Goal: Task Accomplishment & Management: Use online tool/utility

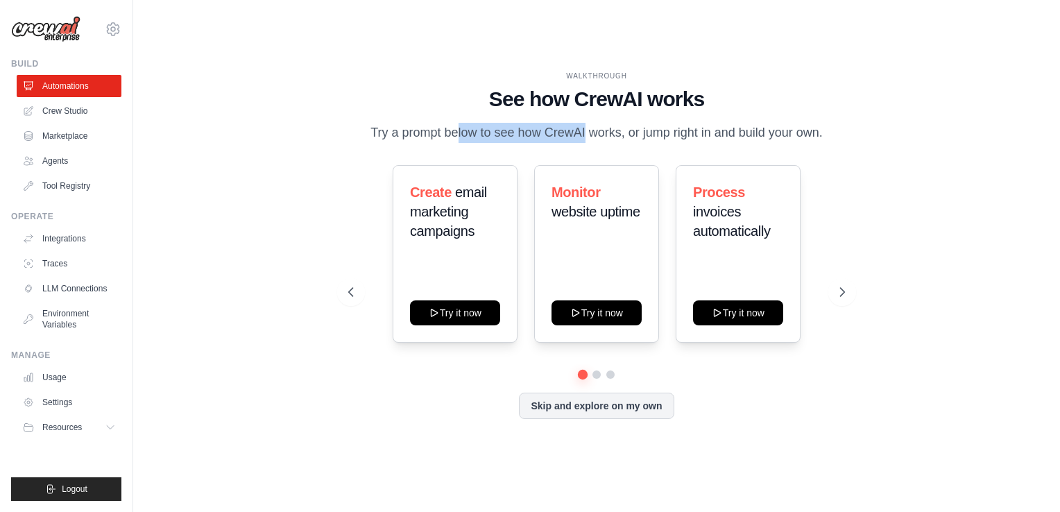
drag, startPoint x: 405, startPoint y: 132, endPoint x: 524, endPoint y: 134, distance: 119.3
click at [524, 134] on p "Try a prompt below to see how CrewAI works, or jump right in and build your own." at bounding box center [596, 133] width 466 height 20
click at [650, 140] on p "Try a prompt below to see how CrewAI works, or jump right in and build your own." at bounding box center [596, 133] width 466 height 20
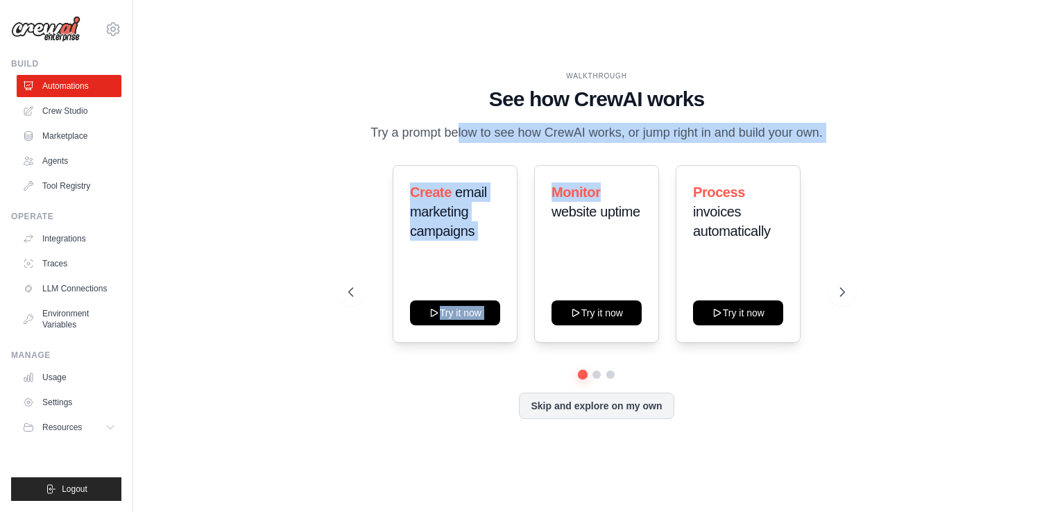
drag, startPoint x: 404, startPoint y: 135, endPoint x: 619, endPoint y: 145, distance: 215.3
click at [618, 145] on div "WALKTHROUGH See how [PERSON_NAME] works Try a prompt below to see how [PERSON_N…" at bounding box center [596, 256] width 529 height 370
drag, startPoint x: 619, startPoint y: 145, endPoint x: 551, endPoint y: 142, distance: 67.3
click at [551, 142] on p "Try a prompt below to see how CrewAI works, or jump right in and build your own." at bounding box center [596, 133] width 466 height 20
click at [579, 147] on div "WALKTHROUGH See how [PERSON_NAME] works Try a prompt below to see how [PERSON_N…" at bounding box center [596, 256] width 529 height 370
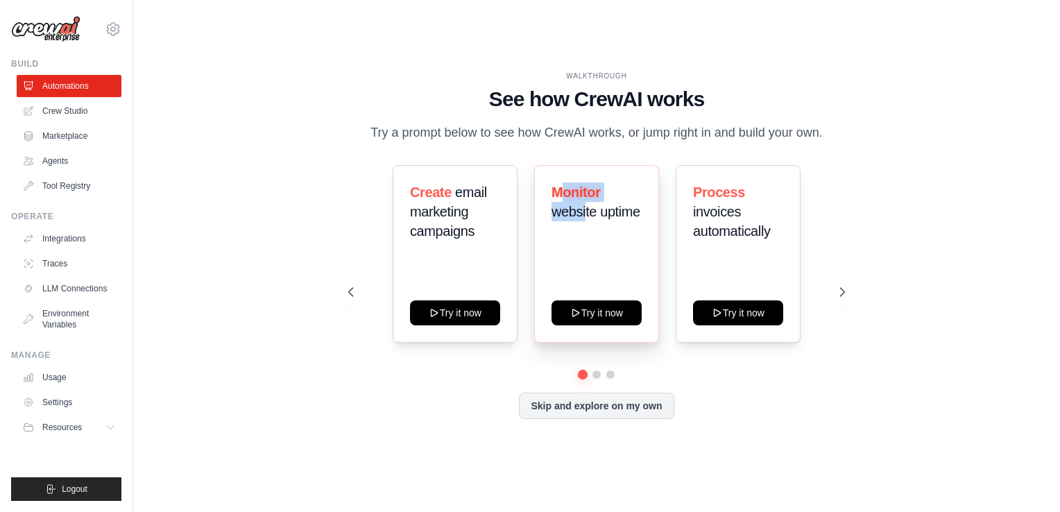
drag, startPoint x: 564, startPoint y: 195, endPoint x: 588, endPoint y: 203, distance: 24.8
click at [587, 203] on h3 "Monitor website uptime" at bounding box center [596, 201] width 90 height 39
drag, startPoint x: 588, startPoint y: 203, endPoint x: 593, endPoint y: 230, distance: 28.3
click at [593, 230] on div "Monitor website uptime" at bounding box center [596, 207] width 90 height 50
drag, startPoint x: 494, startPoint y: 98, endPoint x: 594, endPoint y: 98, distance: 99.9
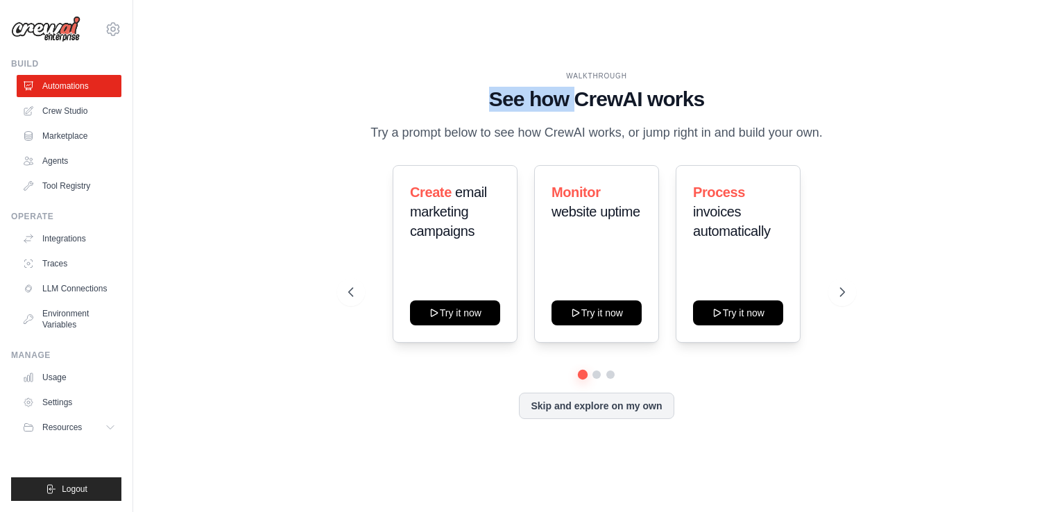
click at [594, 98] on h1 "See how CrewAI works" at bounding box center [596, 99] width 496 height 25
drag, startPoint x: 594, startPoint y: 98, endPoint x: 483, endPoint y: 128, distance: 114.1
click at [483, 128] on p "Try a prompt below to see how CrewAI works, or jump right in and build your own." at bounding box center [596, 133] width 466 height 20
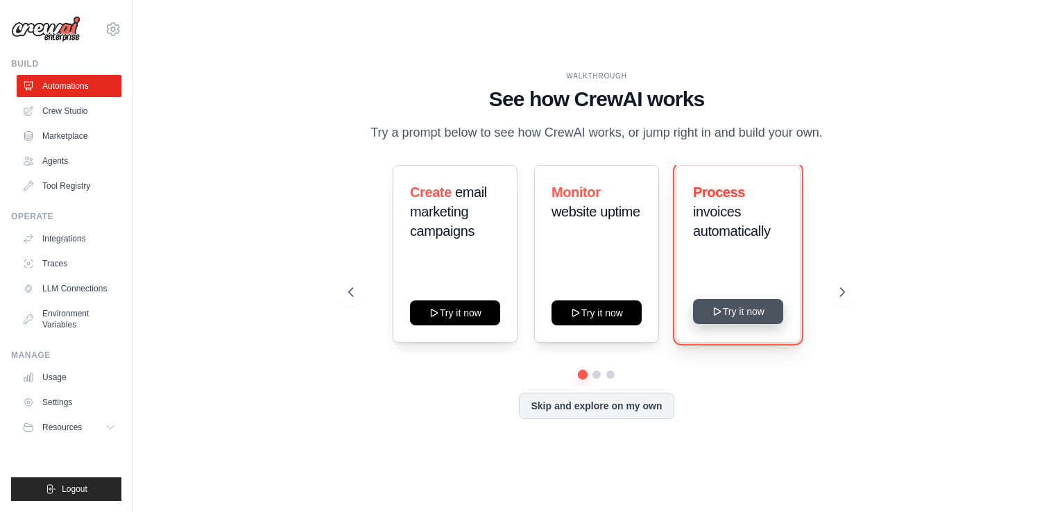
click at [772, 311] on button "Try it now" at bounding box center [738, 311] width 90 height 25
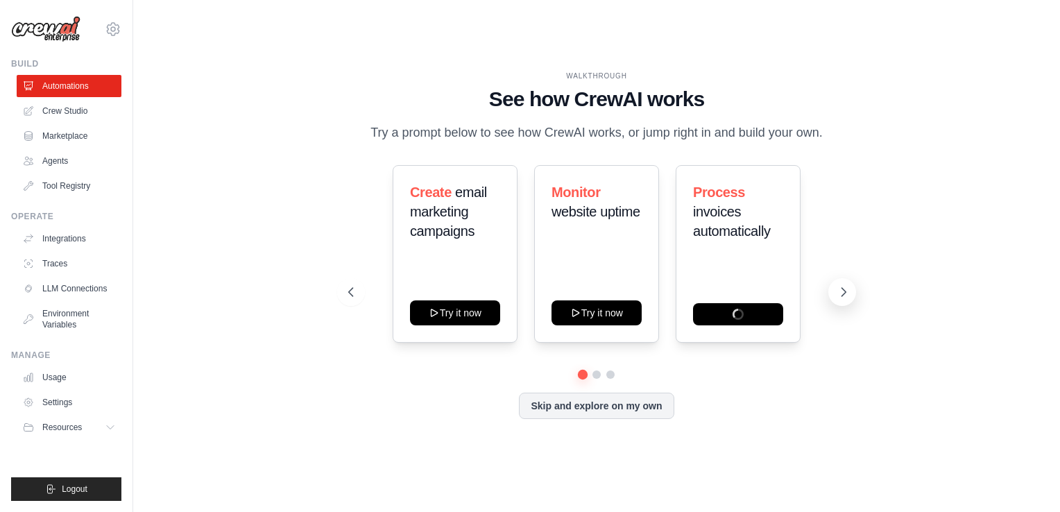
click at [838, 287] on icon at bounding box center [844, 292] width 14 height 14
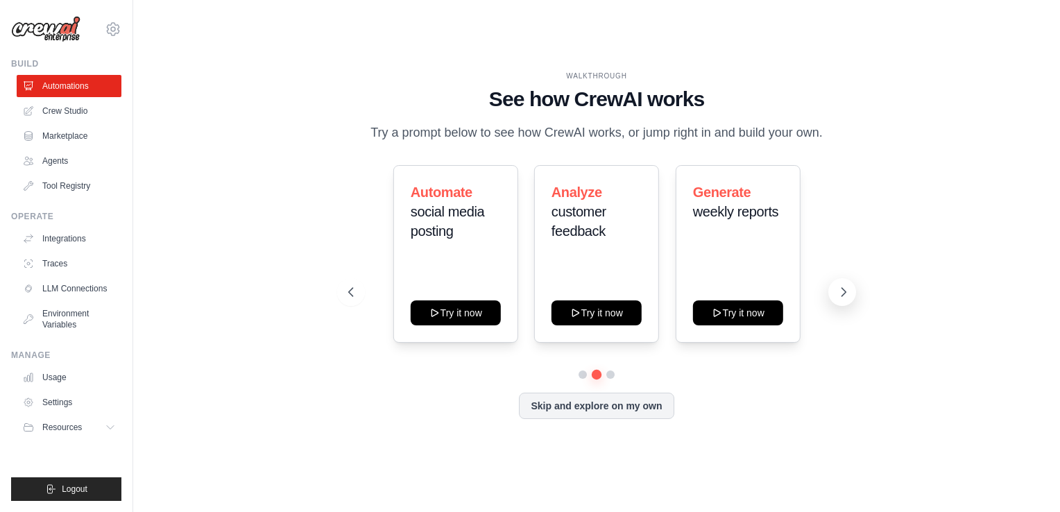
click at [841, 292] on icon at bounding box center [844, 292] width 14 height 14
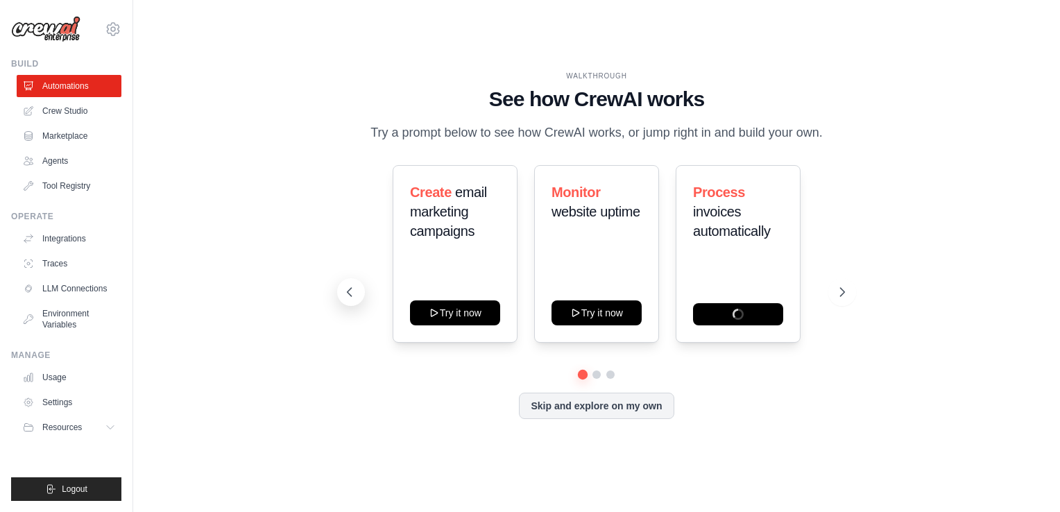
click at [348, 298] on icon at bounding box center [350, 292] width 14 height 14
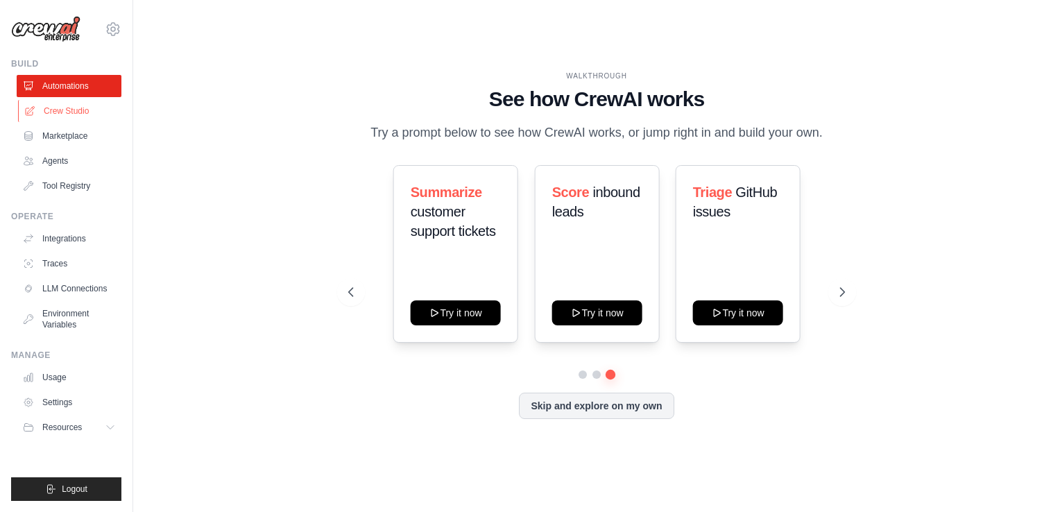
click at [83, 112] on link "Crew Studio" at bounding box center [70, 111] width 105 height 22
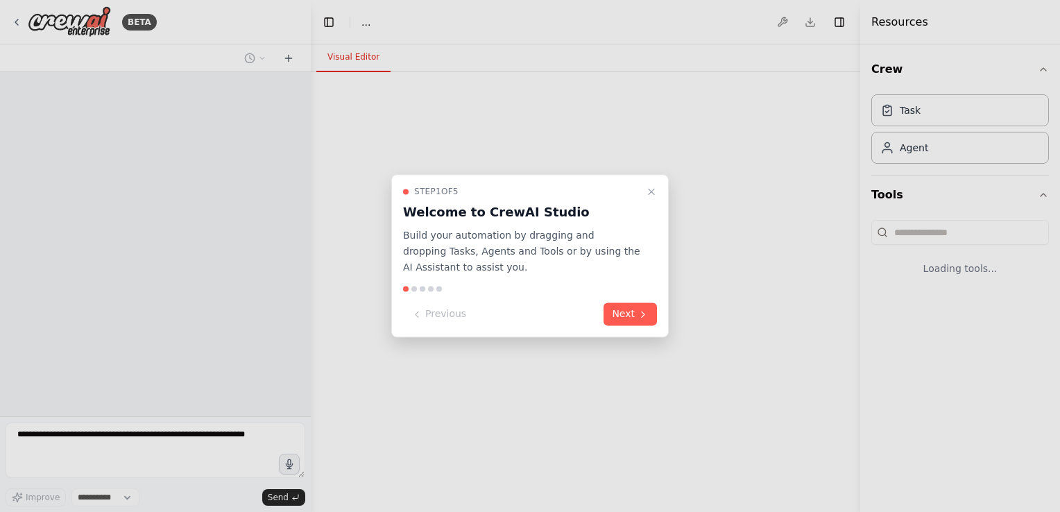
select select "****"
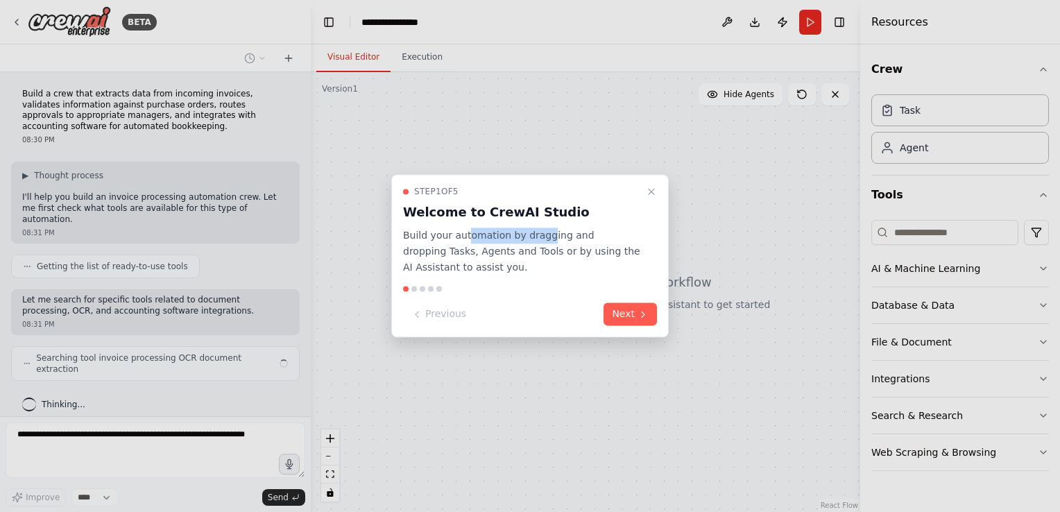
drag, startPoint x: 467, startPoint y: 237, endPoint x: 557, endPoint y: 239, distance: 90.2
click at [557, 239] on p "Build your automation by dragging and dropping Tasks, Agents and Tools or by us…" at bounding box center [521, 251] width 237 height 47
drag, startPoint x: 557, startPoint y: 239, endPoint x: 565, endPoint y: 266, distance: 27.4
click at [565, 266] on p "Build your automation by dragging and dropping Tasks, Agents and Tools or by us…" at bounding box center [521, 251] width 237 height 47
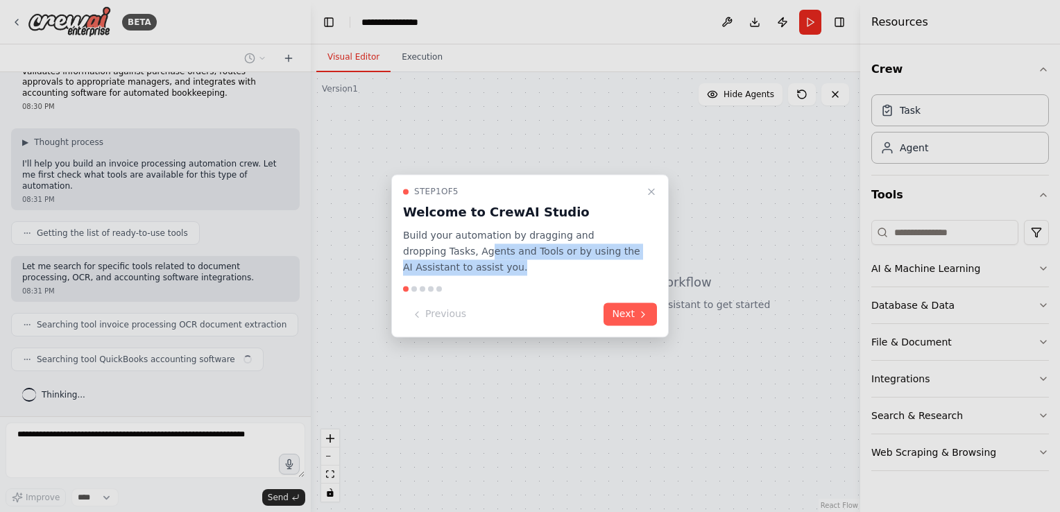
drag, startPoint x: 445, startPoint y: 256, endPoint x: 571, endPoint y: 260, distance: 126.3
click at [571, 260] on p "Build your automation by dragging and dropping Tasks, Agents and Tools or by us…" at bounding box center [521, 251] width 237 height 47
drag, startPoint x: 571, startPoint y: 260, endPoint x: 550, endPoint y: 275, distance: 25.4
click at [550, 275] on p "Build your automation by dragging and dropping Tasks, Agents and Tools or by us…" at bounding box center [521, 251] width 237 height 47
click at [556, 282] on div "Step 1 of 5 Welcome to CrewAI Studio Build your automation by dragging and drop…" at bounding box center [529, 255] width 277 height 163
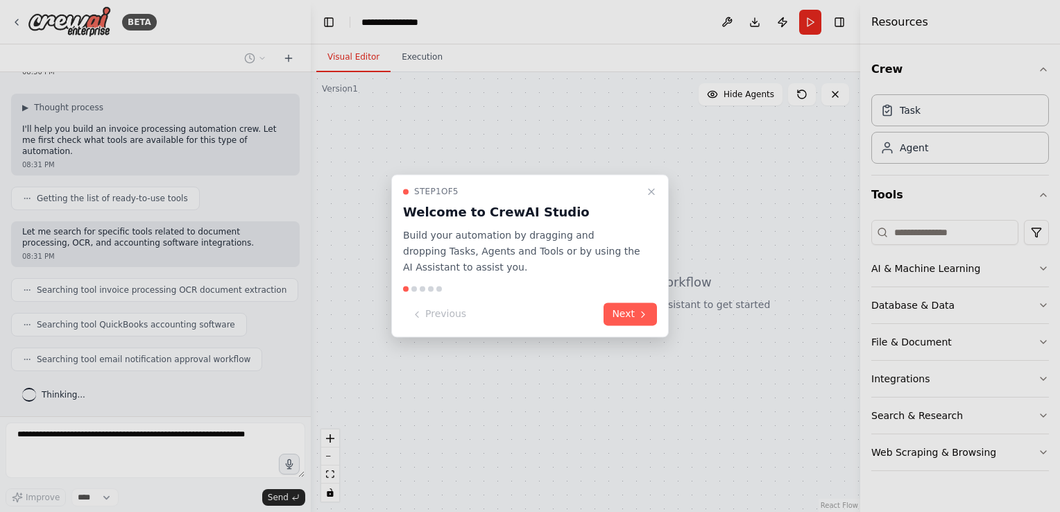
scroll to position [103, 0]
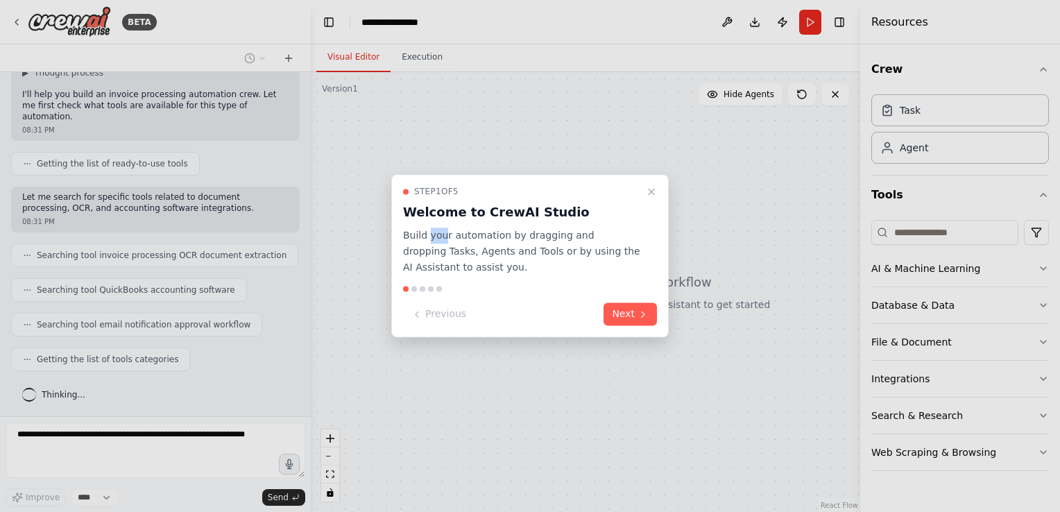
drag, startPoint x: 436, startPoint y: 237, endPoint x: 462, endPoint y: 243, distance: 26.9
click at [462, 243] on p "Build your automation by dragging and dropping Tasks, Agents and Tools or by us…" at bounding box center [521, 251] width 237 height 47
drag, startPoint x: 462, startPoint y: 243, endPoint x: 536, endPoint y: 263, distance: 76.9
click at [536, 263] on p "Build your automation by dragging and dropping Tasks, Agents and Tools or by us…" at bounding box center [521, 251] width 237 height 47
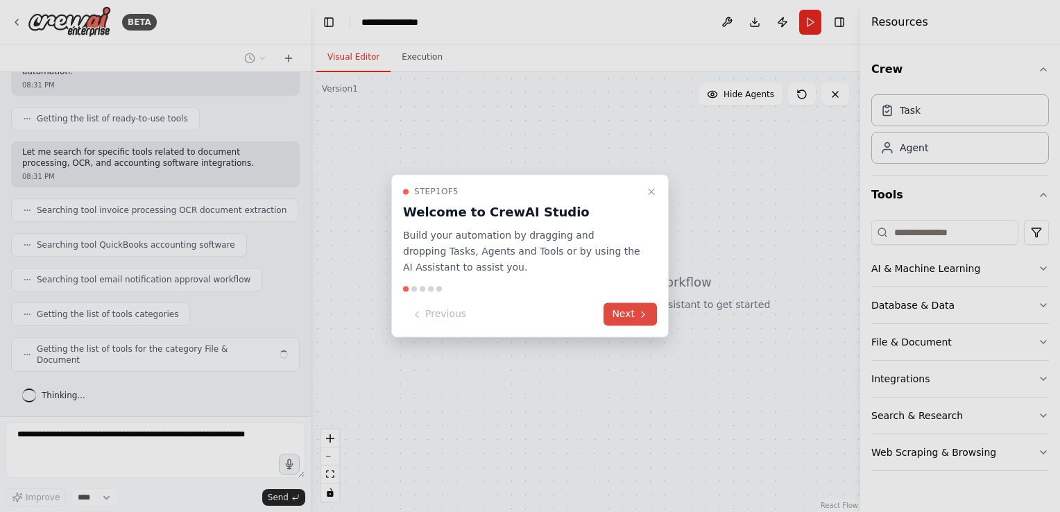
click at [621, 310] on button "Next" at bounding box center [629, 314] width 53 height 23
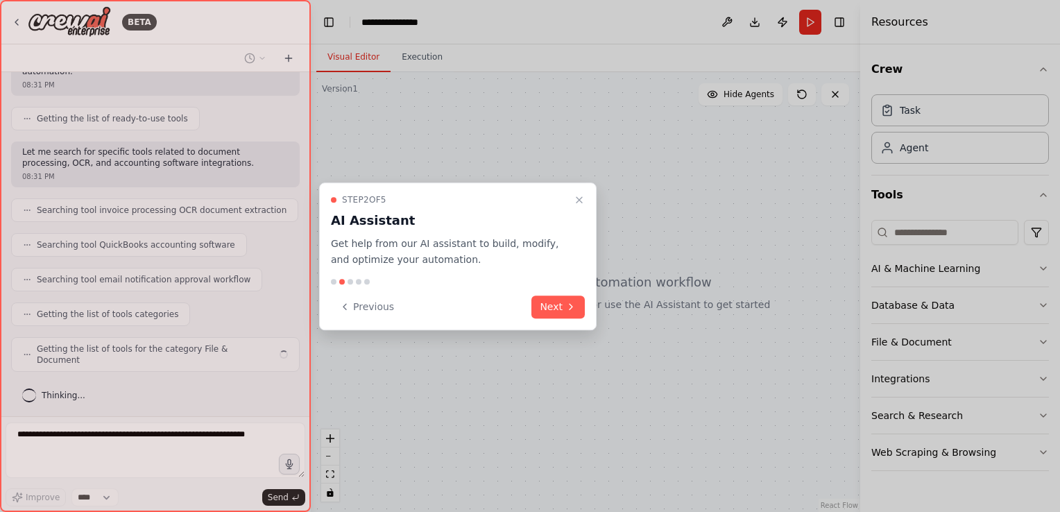
scroll to position [137, 0]
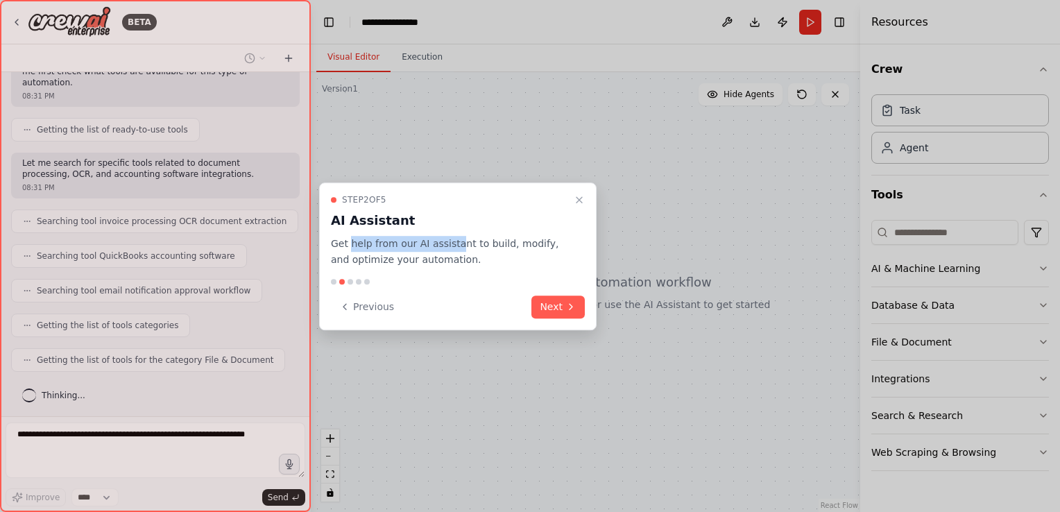
drag, startPoint x: 351, startPoint y: 245, endPoint x: 464, endPoint y: 246, distance: 113.1
click at [464, 246] on p "Get help from our AI assistant to build, modify, and optimize your automation." at bounding box center [449, 252] width 237 height 32
drag, startPoint x: 464, startPoint y: 246, endPoint x: 460, endPoint y: 262, distance: 17.2
click at [460, 262] on p "Get help from our AI assistant to build, modify, and optimize your automation." at bounding box center [449, 252] width 237 height 32
click at [550, 302] on button "Next" at bounding box center [557, 306] width 53 height 23
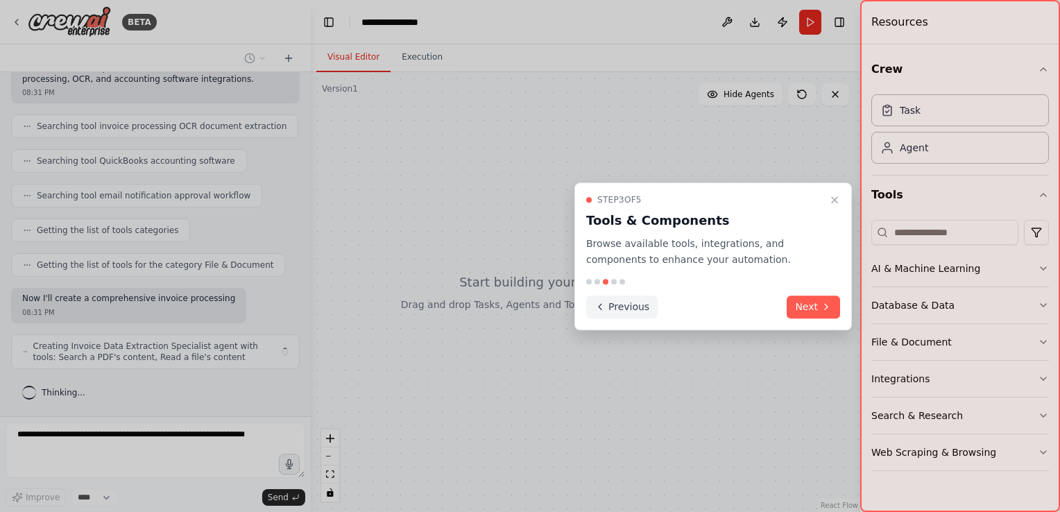
click at [626, 307] on button "Previous" at bounding box center [621, 306] width 71 height 23
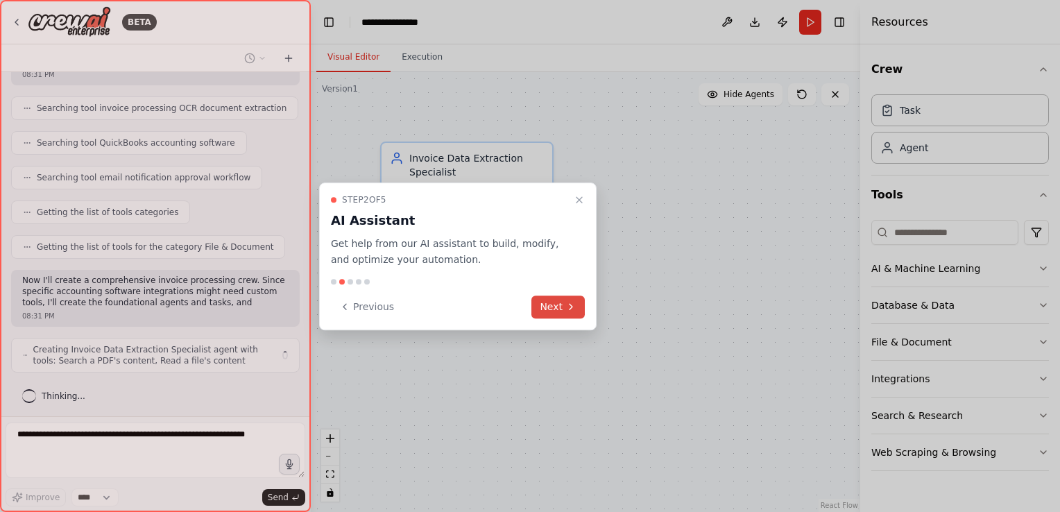
scroll to position [261, 0]
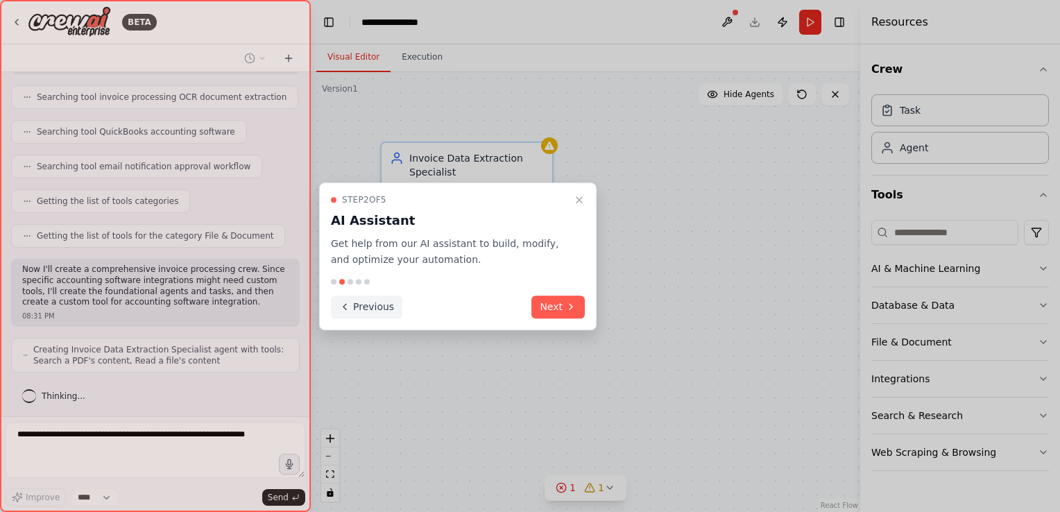
click at [366, 309] on button "Previous" at bounding box center [366, 306] width 71 height 23
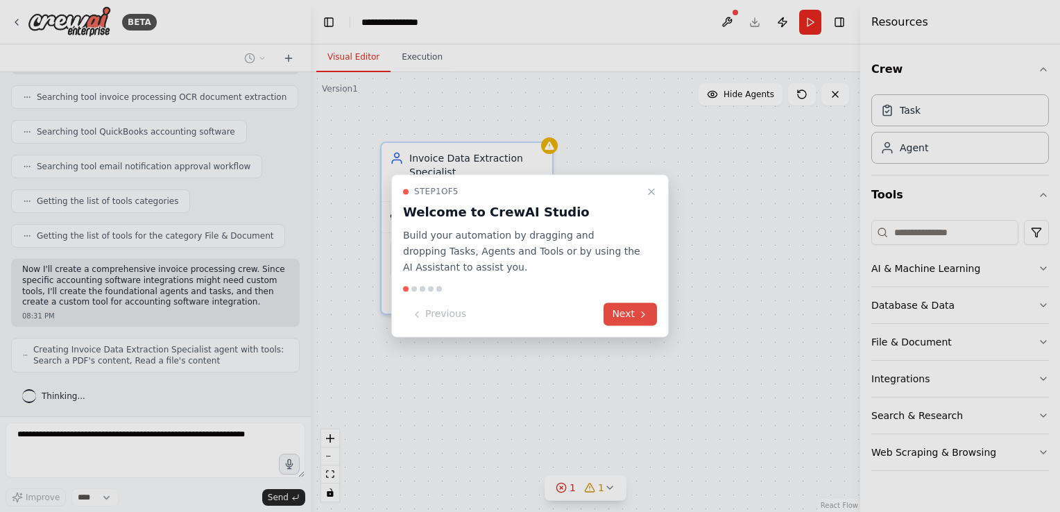
click at [626, 308] on button "Next" at bounding box center [629, 314] width 53 height 23
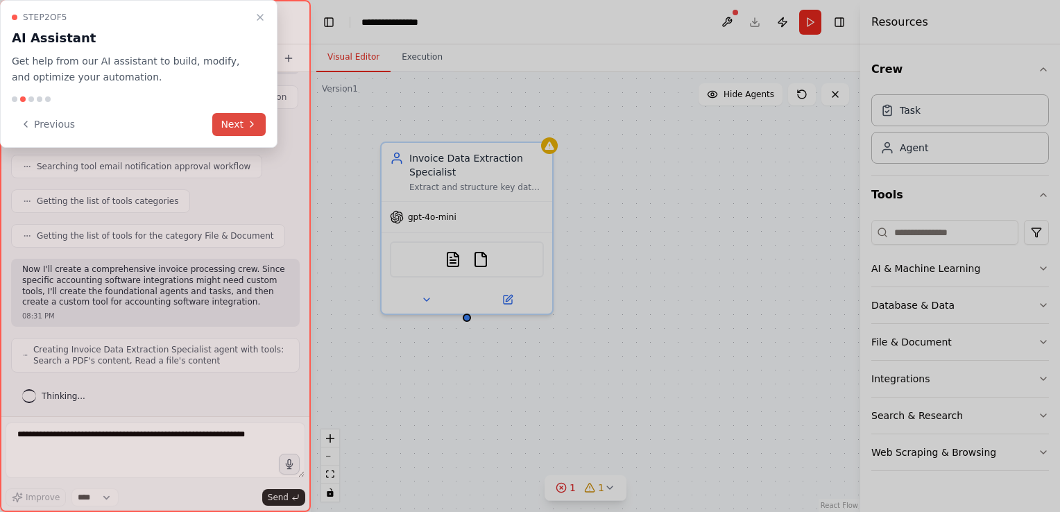
scroll to position [307, 0]
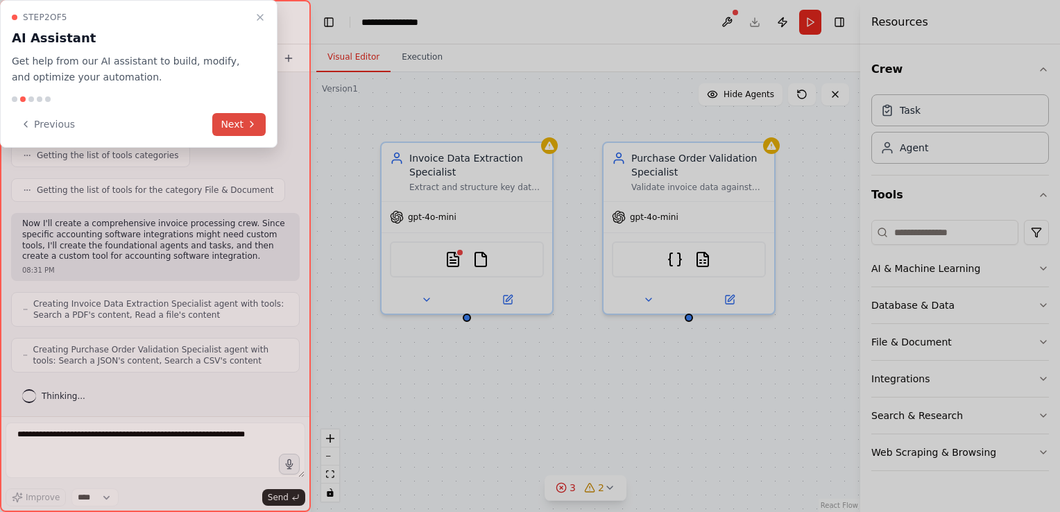
click at [236, 121] on button "Next" at bounding box center [238, 124] width 53 height 23
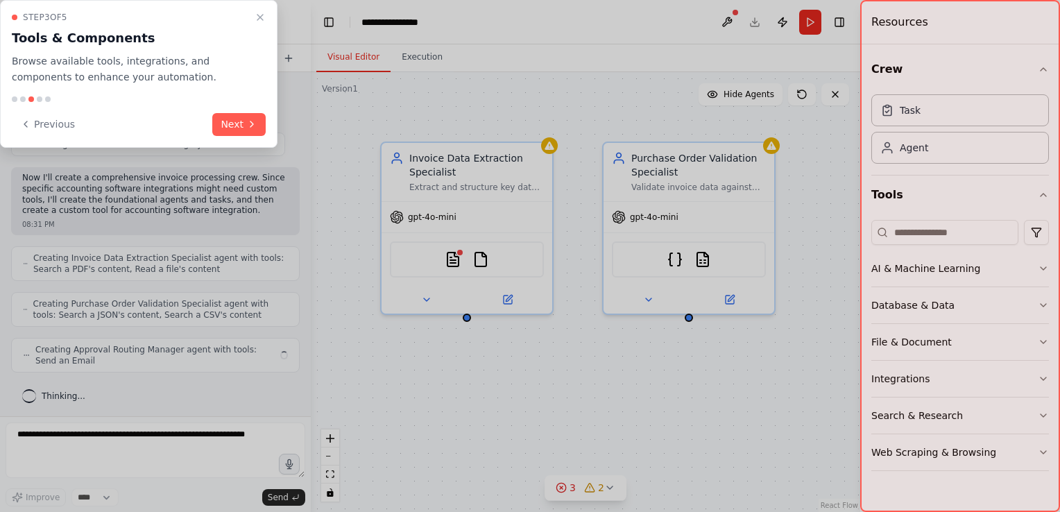
scroll to position [0, 0]
click at [243, 121] on button "Next" at bounding box center [238, 124] width 53 height 23
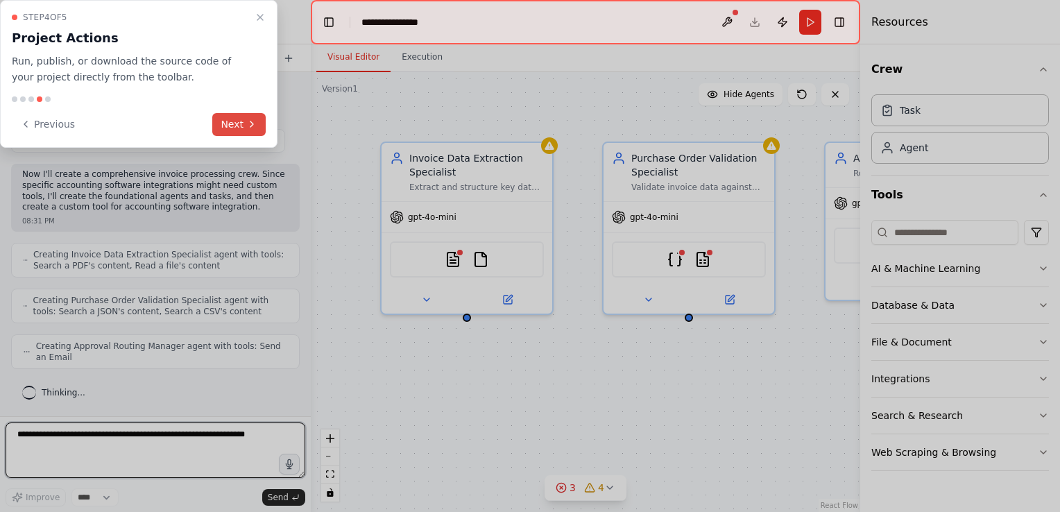
click at [237, 118] on button "Next" at bounding box center [238, 124] width 53 height 23
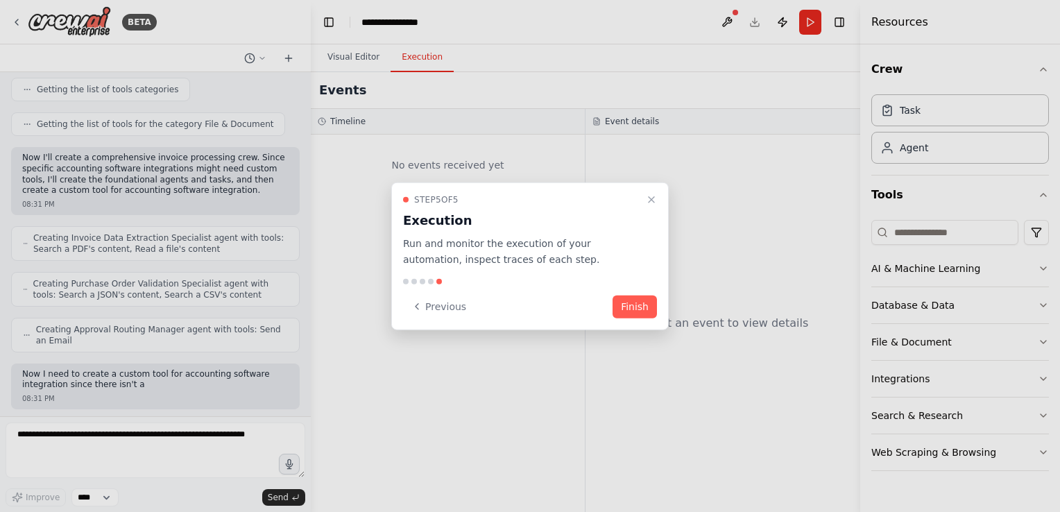
scroll to position [626, 0]
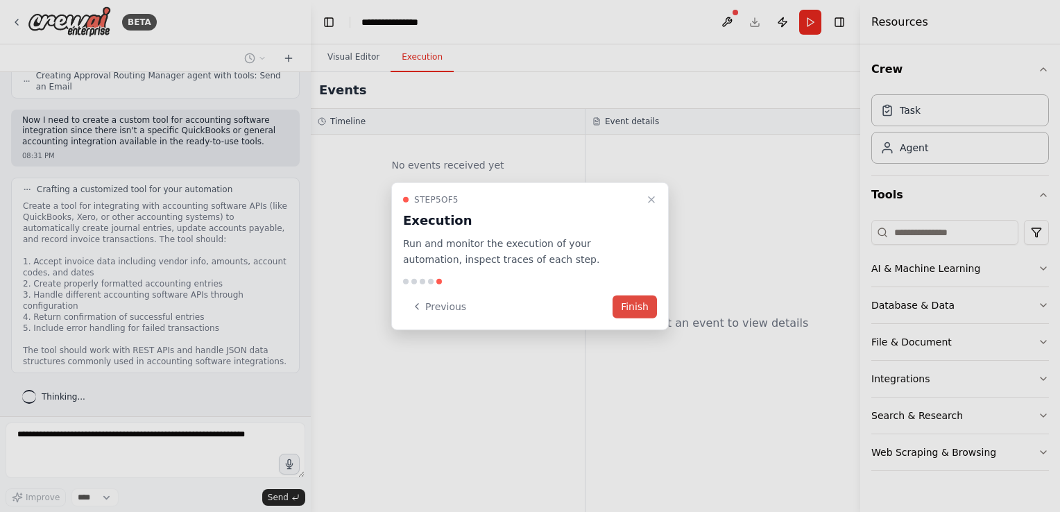
click at [627, 300] on button "Finish" at bounding box center [635, 306] width 44 height 23
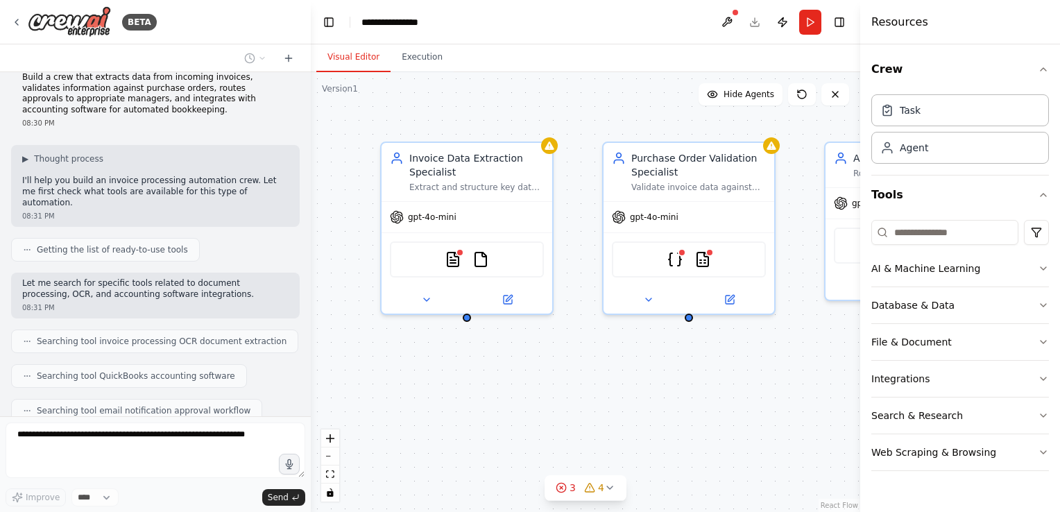
scroll to position [0, 0]
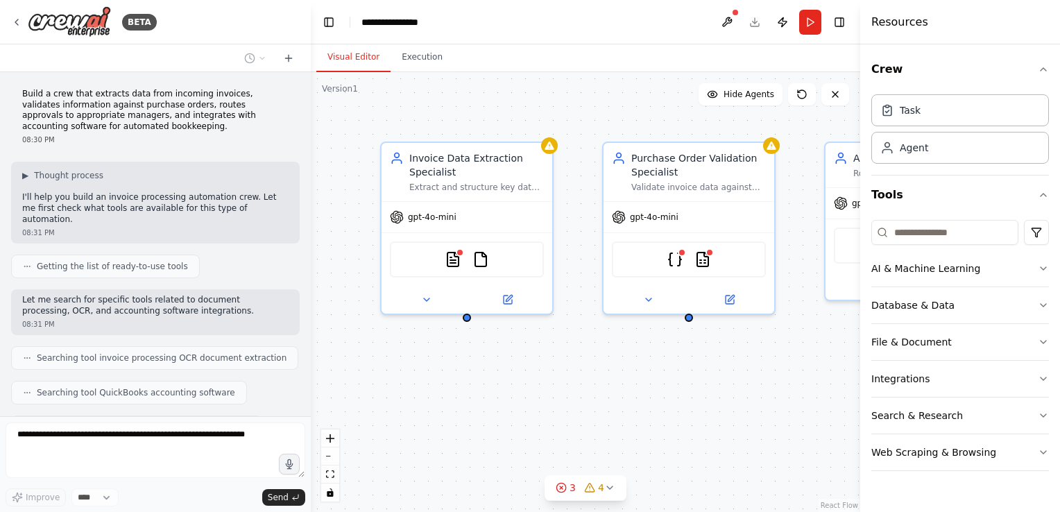
click at [106, 266] on span "Getting the list of ready-to-use tools" at bounding box center [112, 266] width 151 height 11
drag, startPoint x: 114, startPoint y: 266, endPoint x: 211, endPoint y: 259, distance: 97.4
click at [211, 259] on div "Getting the list of ready-to-use tools" at bounding box center [155, 267] width 289 height 24
drag, startPoint x: 211, startPoint y: 259, endPoint x: 130, endPoint y: 284, distance: 85.1
click at [130, 285] on div "Build a crew that extracts data from incoming invoices, validates information a…" at bounding box center [155, 244] width 311 height 344
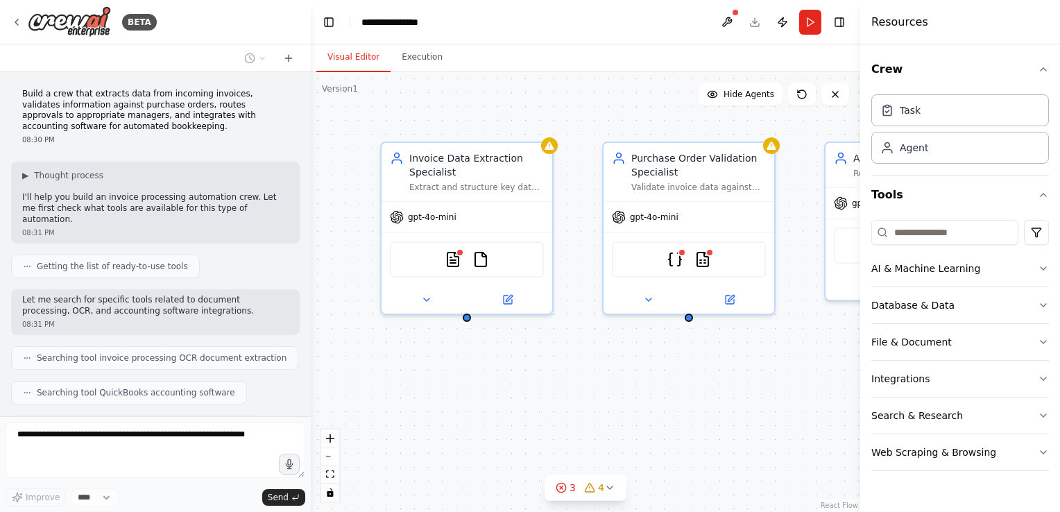
click at [214, 496] on div "Improve **** Send" at bounding box center [156, 497] width 300 height 18
click at [617, 488] on button "3 4" at bounding box center [586, 488] width 82 height 26
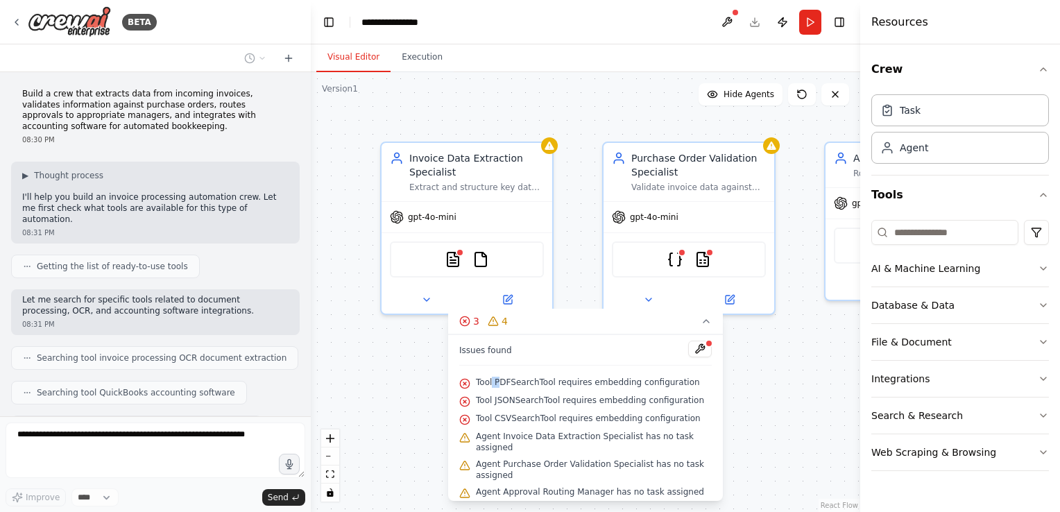
drag, startPoint x: 493, startPoint y: 385, endPoint x: 516, endPoint y: 385, distance: 22.9
click at [516, 385] on span "Tool PDFSearchTool requires embedding configuration" at bounding box center [588, 382] width 224 height 11
drag, startPoint x: 516, startPoint y: 385, endPoint x: 536, endPoint y: 408, distance: 30.0
click at [536, 408] on div "Tool JSONSearchTool requires embedding configuration" at bounding box center [585, 401] width 252 height 18
click at [585, 257] on div "Invoice Data Extraction Specialist Extract and structure key data from incoming…" at bounding box center [585, 292] width 549 height 440
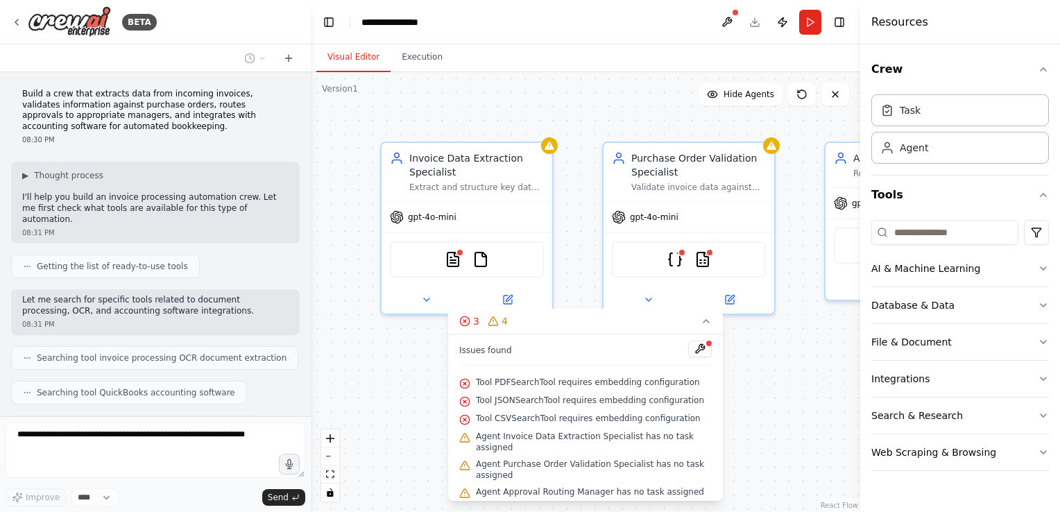
click at [564, 205] on div "Invoice Data Extraction Specialist Extract and structure key data from incoming…" at bounding box center [585, 292] width 549 height 440
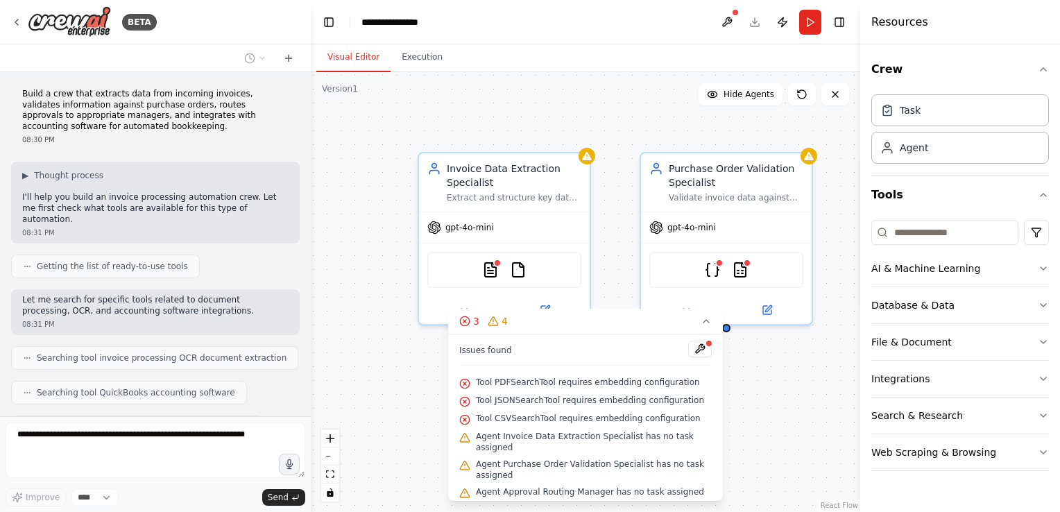
drag, startPoint x: 564, startPoint y: 205, endPoint x: 599, endPoint y: 215, distance: 36.9
click at [601, 215] on div "Invoice Data Extraction Specialist Extract and structure key data from incoming…" at bounding box center [585, 292] width 549 height 440
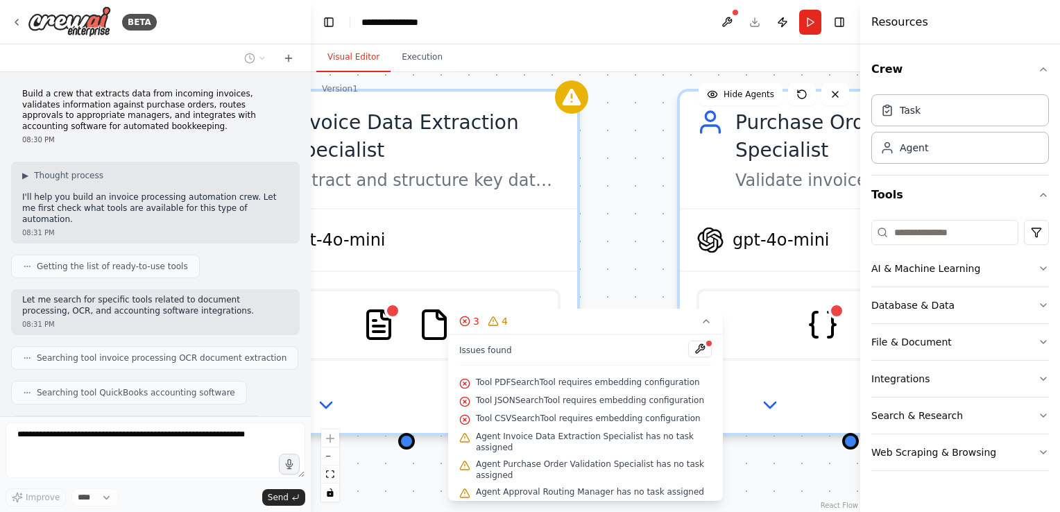
click at [643, 137] on div "Invoice Data Extraction Specialist Extract and structure key data from incoming…" at bounding box center [585, 292] width 549 height 440
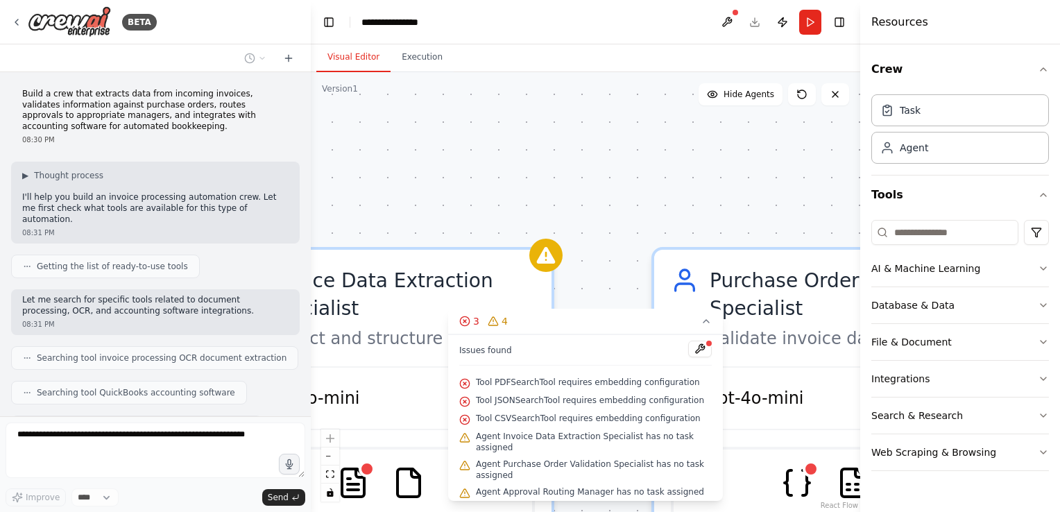
drag, startPoint x: 643, startPoint y: 137, endPoint x: 619, endPoint y: 269, distance: 133.9
click at [618, 289] on div "Invoice Data Extraction Specialist Extract and structure key data from incoming…" at bounding box center [585, 292] width 549 height 440
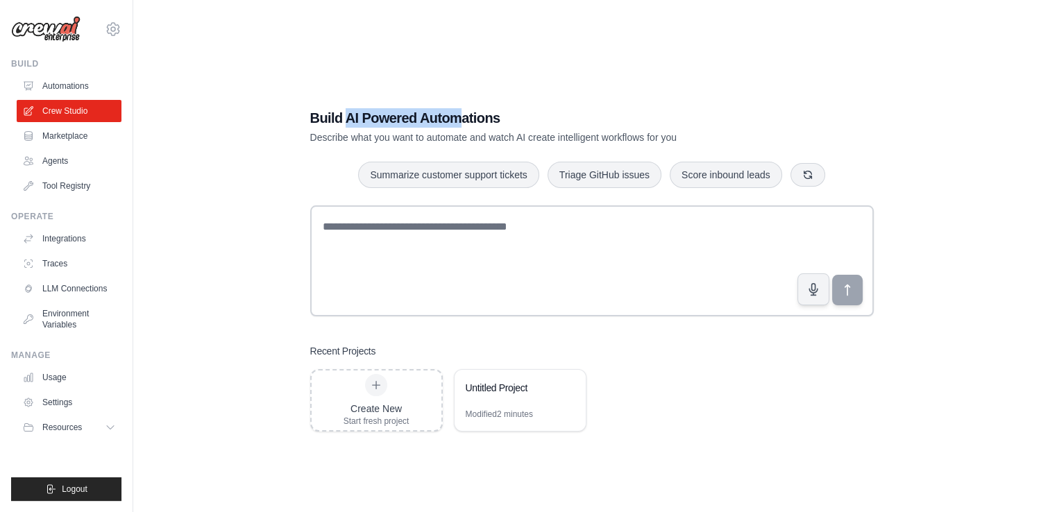
drag, startPoint x: 348, startPoint y: 121, endPoint x: 463, endPoint y: 121, distance: 115.8
click at [463, 121] on h1 "Build AI Powered Automations" at bounding box center [543, 117] width 466 height 19
drag, startPoint x: 463, startPoint y: 121, endPoint x: 516, endPoint y: 134, distance: 54.2
click at [516, 134] on p "Describe what you want to automate and watch AI create intelligent workflows fo…" at bounding box center [543, 137] width 466 height 14
click at [75, 98] on ul "Automations Crew Studio Marketplace Agents Tool Registry" at bounding box center [69, 136] width 105 height 122
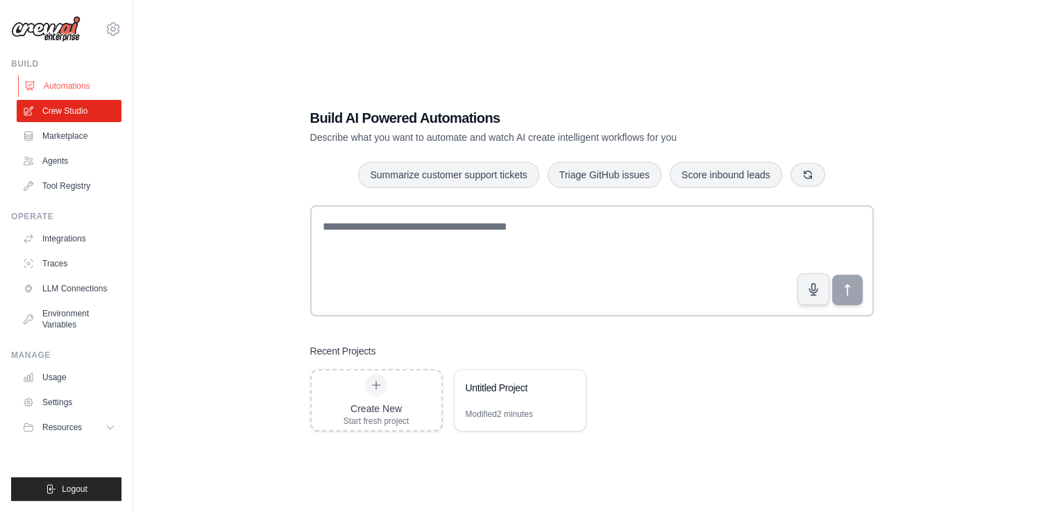
click at [86, 90] on link "Automations" at bounding box center [70, 86] width 105 height 22
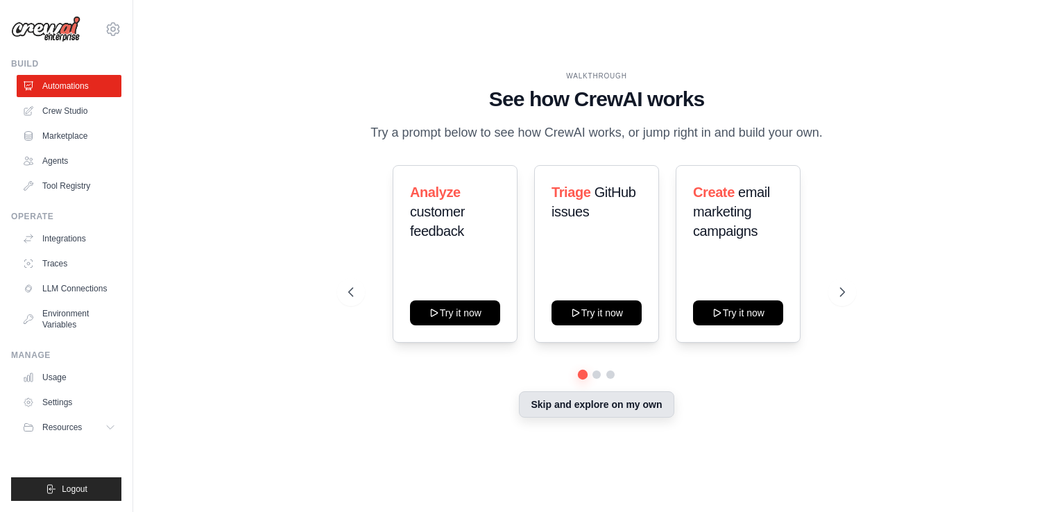
click at [610, 404] on button "Skip and explore on my own" at bounding box center [596, 404] width 155 height 26
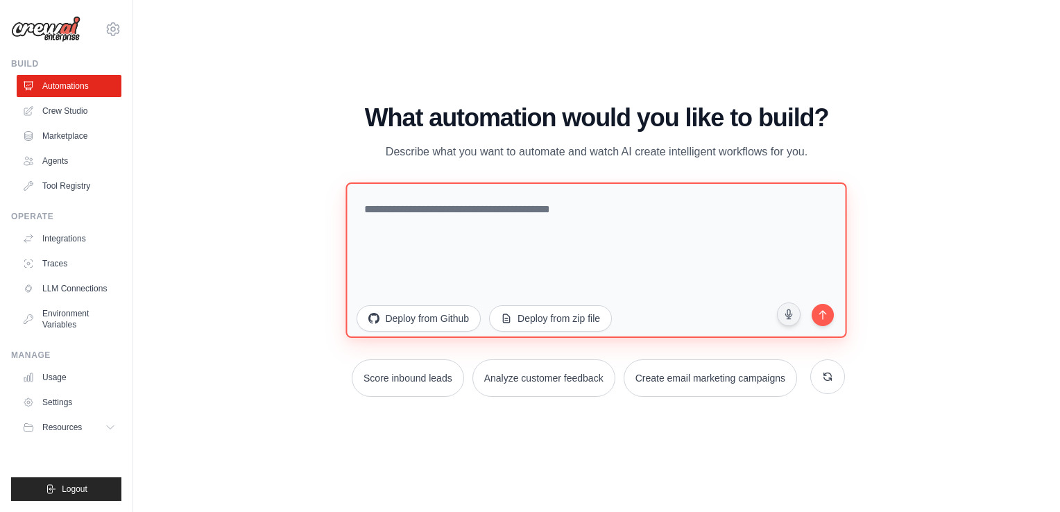
click at [631, 213] on textarea at bounding box center [596, 259] width 501 height 155
type textarea "*"
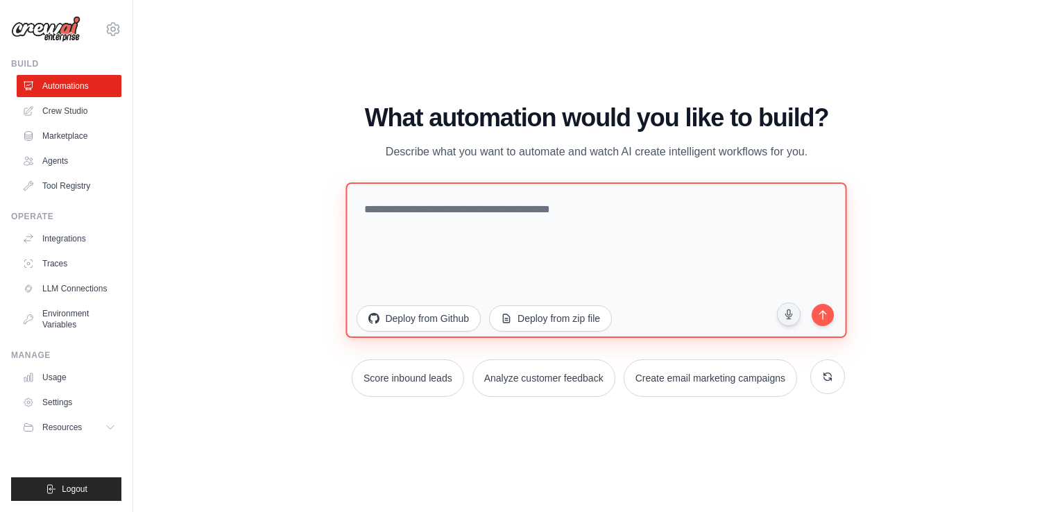
type textarea "*"
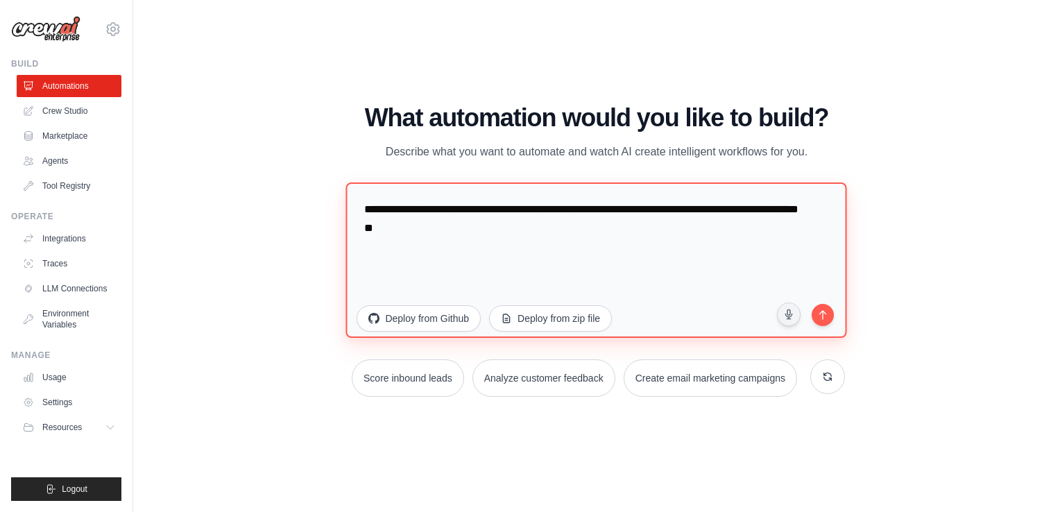
type textarea "**********"
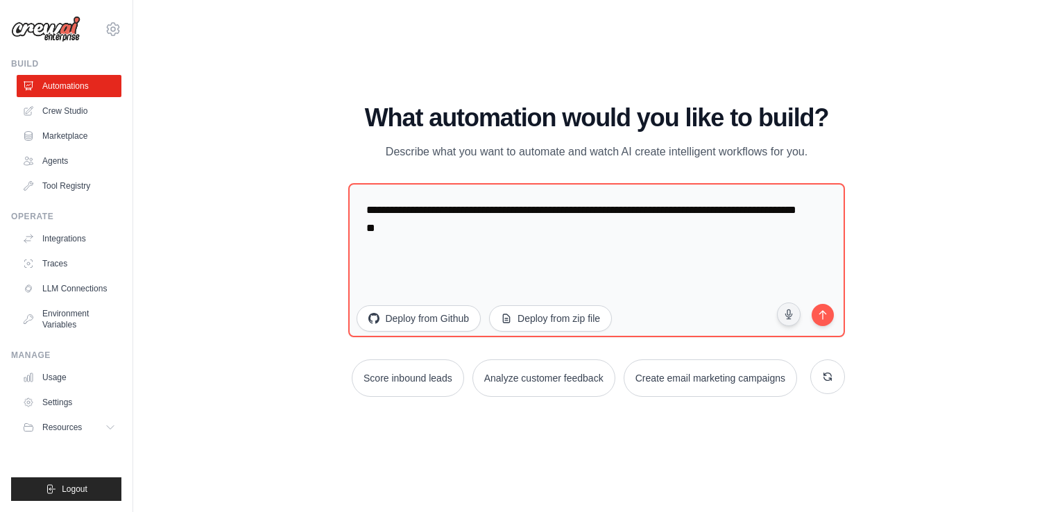
click at [952, 327] on div "WALKTHROUGH See how CrewAI works Try a prompt below to see how CrewAI works, or…" at bounding box center [596, 256] width 882 height 484
click at [921, 321] on div "WALKTHROUGH See how CrewAI works Try a prompt below to see how CrewAI works, or…" at bounding box center [596, 256] width 882 height 484
click at [816, 318] on icon "submit" at bounding box center [822, 313] width 13 height 13
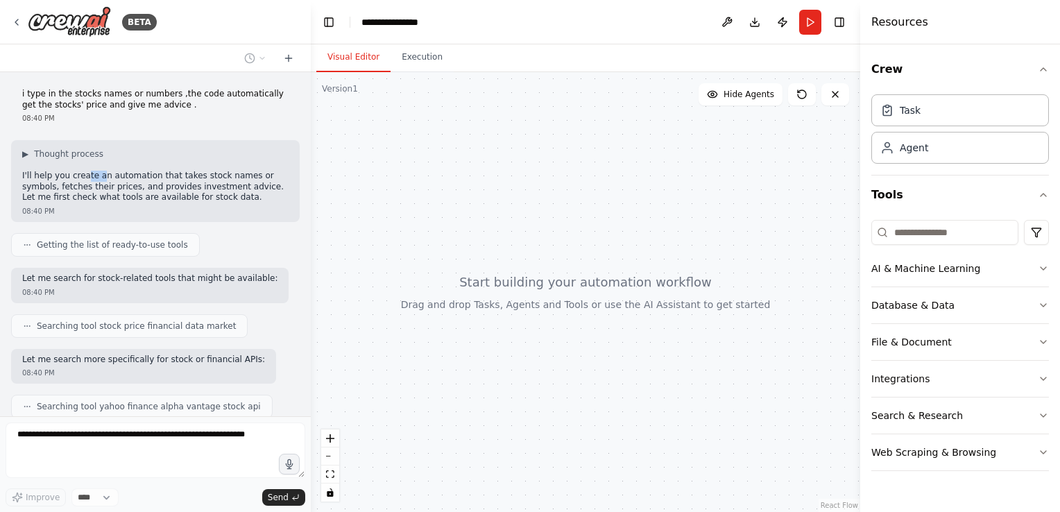
click at [108, 179] on p "I'll help you create an automation that takes stock names or symbols, fetches t…" at bounding box center [155, 187] width 266 height 33
drag, startPoint x: 108, startPoint y: 179, endPoint x: 164, endPoint y: 196, distance: 58.8
click at [162, 196] on p "I'll help you create an automation that takes stock names or symbols, fetches t…" at bounding box center [155, 187] width 266 height 33
drag, startPoint x: 58, startPoint y: 248, endPoint x: 101, endPoint y: 242, distance: 44.1
click at [101, 242] on span "Getting the list of ready-to-use tools" at bounding box center [112, 244] width 151 height 11
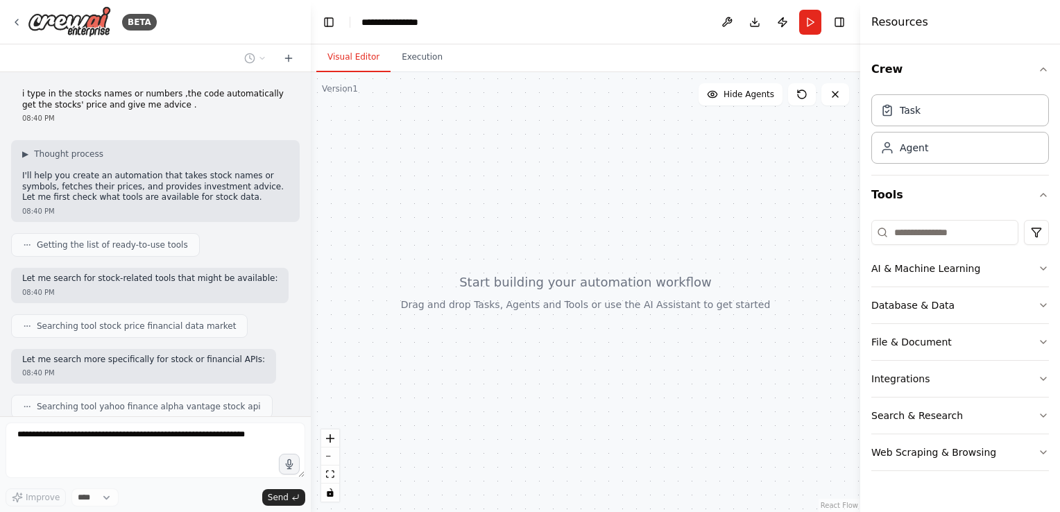
drag, startPoint x: 101, startPoint y: 242, endPoint x: 124, endPoint y: 275, distance: 40.4
click at [124, 275] on p "Let me search for stock-related tools that might be available:" at bounding box center [149, 278] width 255 height 11
drag, startPoint x: 58, startPoint y: 282, endPoint x: 78, endPoint y: 276, distance: 20.2
click at [78, 276] on p "Let me search for stock-related tools that might be available:" at bounding box center [149, 278] width 255 height 11
drag, startPoint x: 78, startPoint y: 276, endPoint x: 115, endPoint y: 289, distance: 39.5
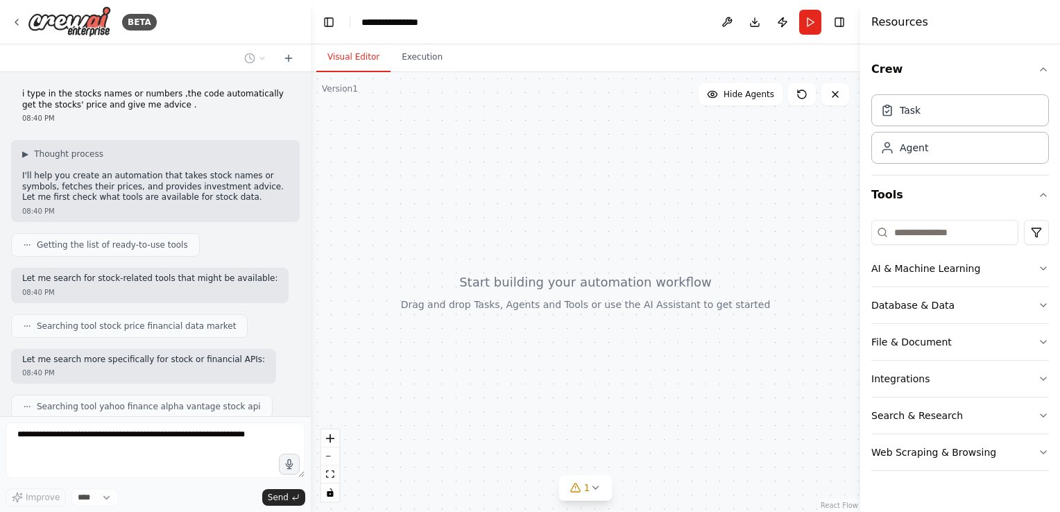
click at [115, 289] on div "08:40 PM" at bounding box center [149, 292] width 255 height 10
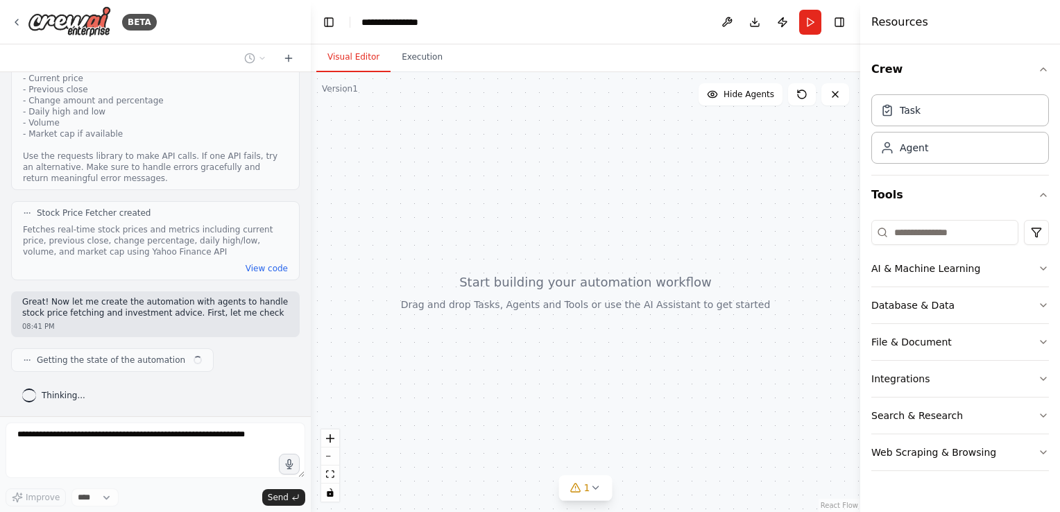
scroll to position [536, 0]
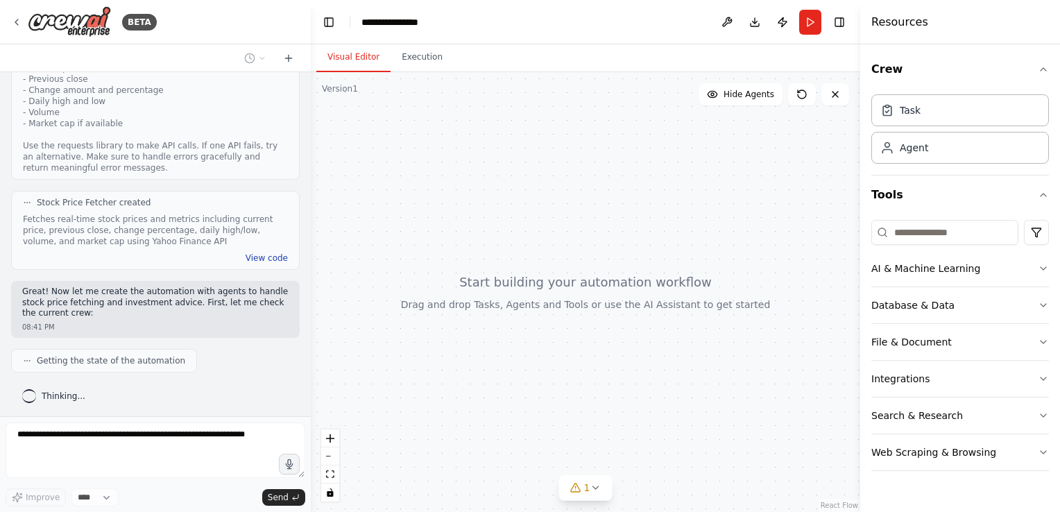
click at [251, 257] on button "View code" at bounding box center [267, 257] width 42 height 11
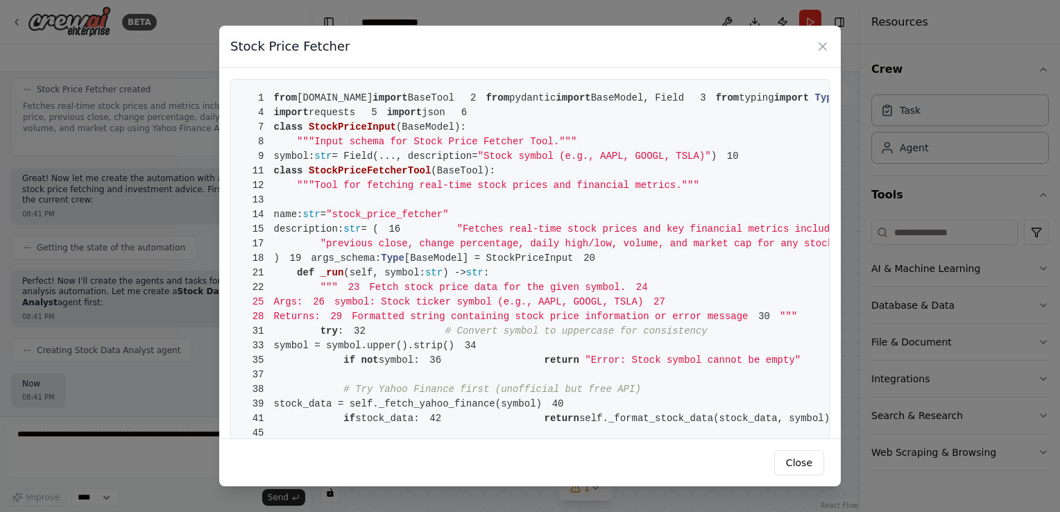
scroll to position [719, 0]
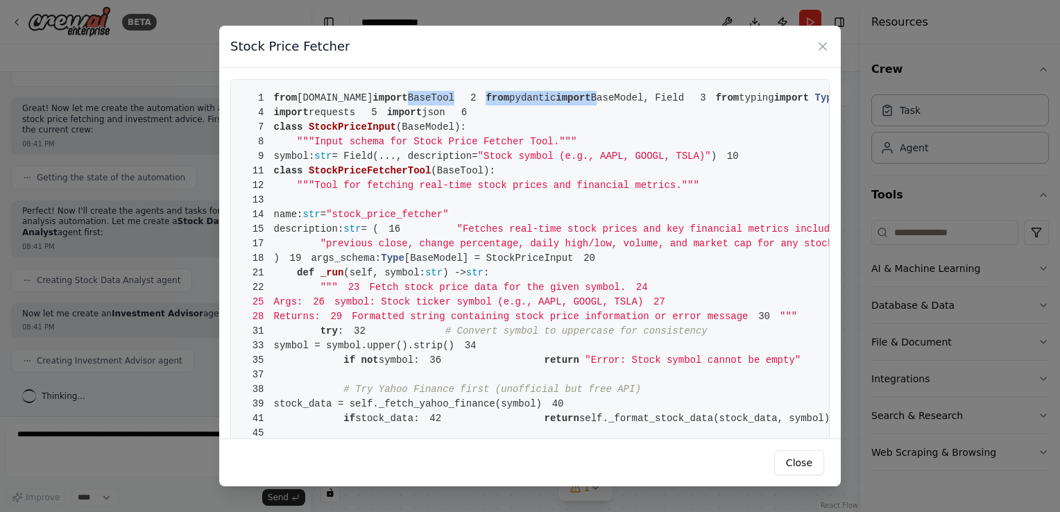
drag, startPoint x: 390, startPoint y: 105, endPoint x: 408, endPoint y: 98, distance: 19.1
drag, startPoint x: 408, startPoint y: 98, endPoint x: 393, endPoint y: 190, distance: 92.8
drag, startPoint x: 377, startPoint y: 117, endPoint x: 384, endPoint y: 117, distance: 7.7
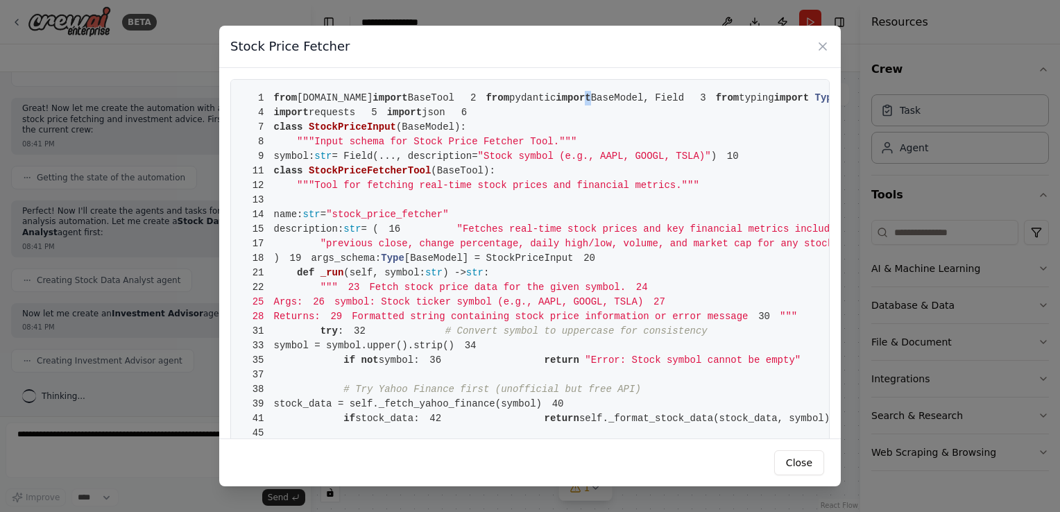
click at [454, 103] on span "2 from pydantic import BaseModel, Field" at bounding box center [569, 97] width 230 height 11
drag, startPoint x: 384, startPoint y: 117, endPoint x: 402, endPoint y: 173, distance: 59.0
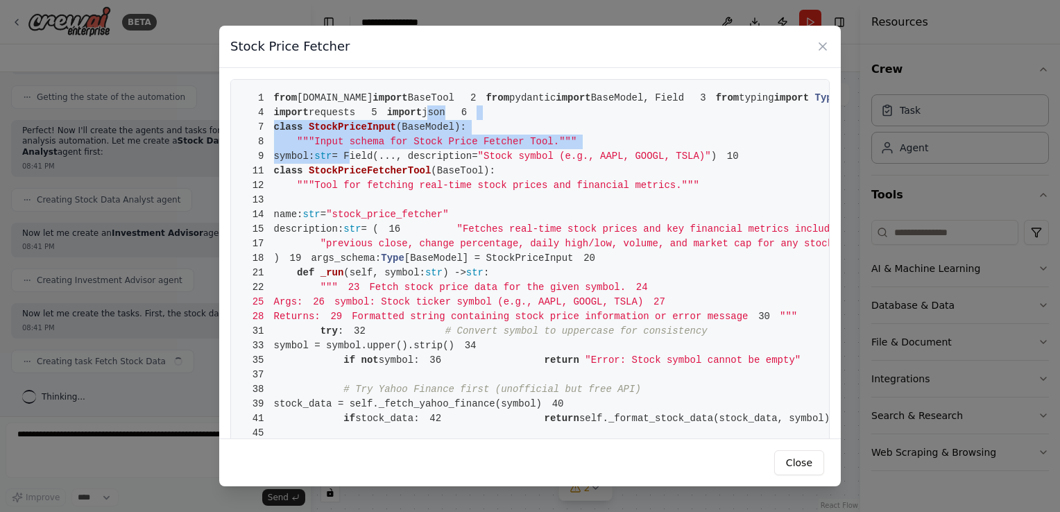
drag, startPoint x: 312, startPoint y: 162, endPoint x: 379, endPoint y: 218, distance: 87.7
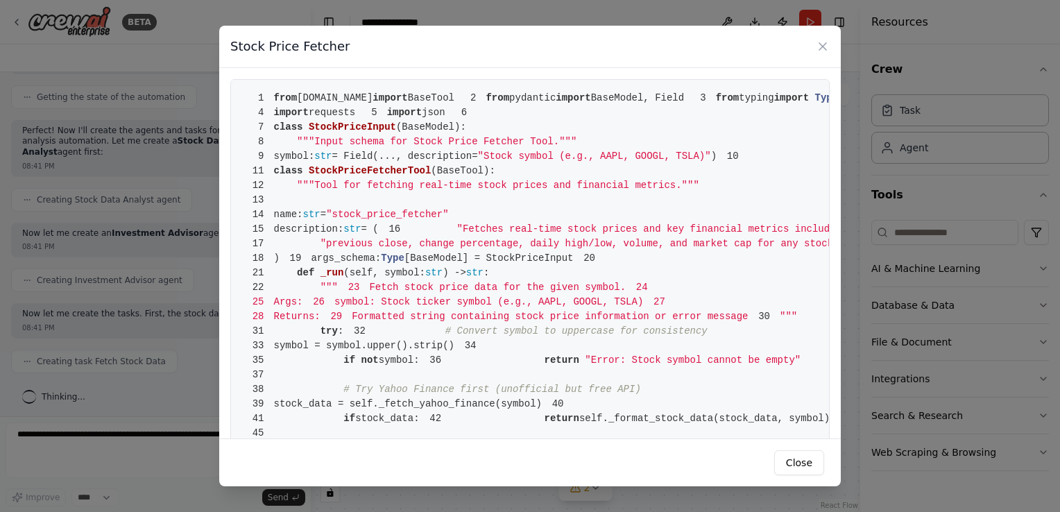
drag, startPoint x: 379, startPoint y: 218, endPoint x: 397, endPoint y: 266, distance: 51.6
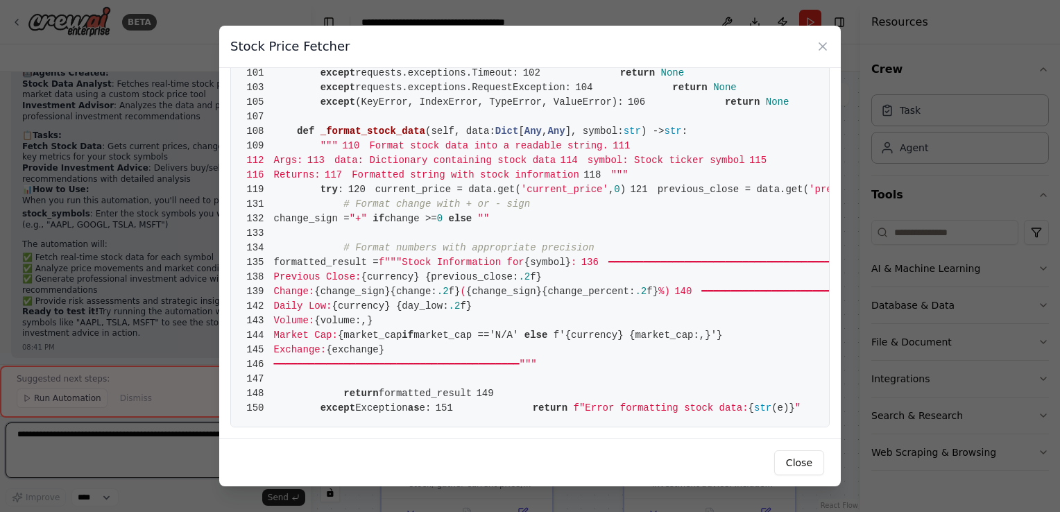
scroll to position [1745, 0]
click at [820, 40] on icon at bounding box center [823, 47] width 14 height 14
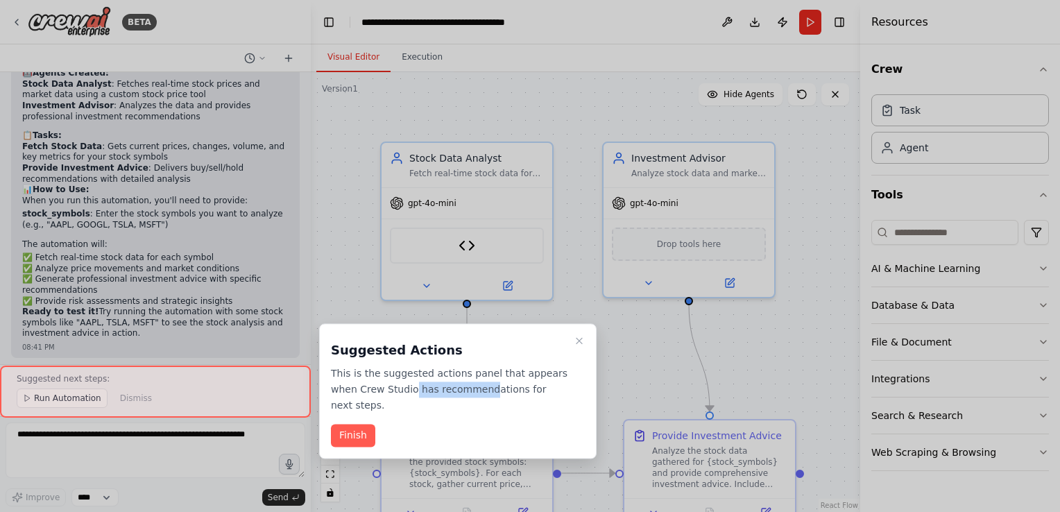
drag, startPoint x: 494, startPoint y: 395, endPoint x: 506, endPoint y: 395, distance: 11.8
click at [506, 395] on p "This is the suggested actions panel that appears when Crew Studio has recommend…" at bounding box center [449, 389] width 237 height 47
drag, startPoint x: 506, startPoint y: 395, endPoint x: 530, endPoint y: 410, distance: 28.7
click at [530, 410] on p "This is the suggested actions panel that appears when Crew Studio has recommend…" at bounding box center [449, 389] width 237 height 47
click at [354, 434] on button "Finish" at bounding box center [353, 436] width 44 height 23
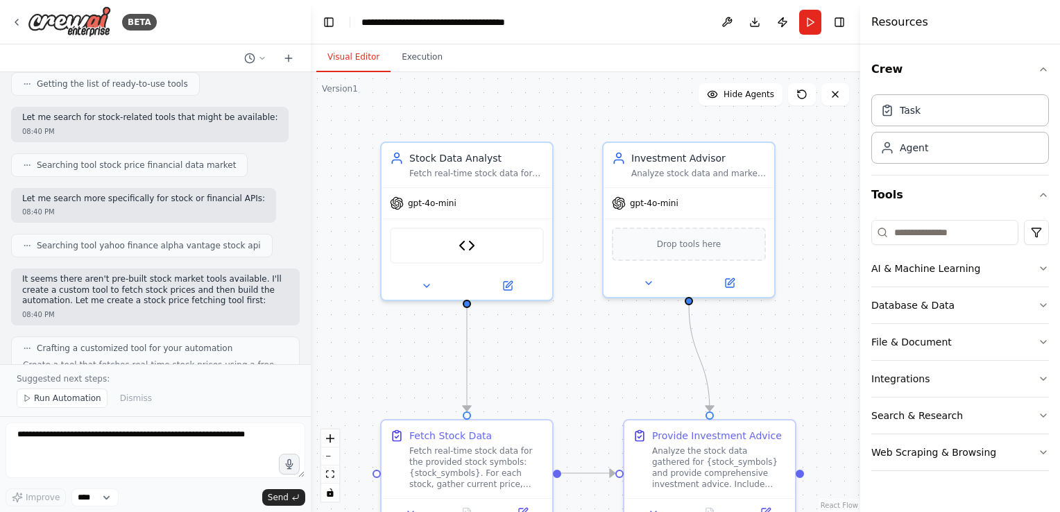
scroll to position [139, 0]
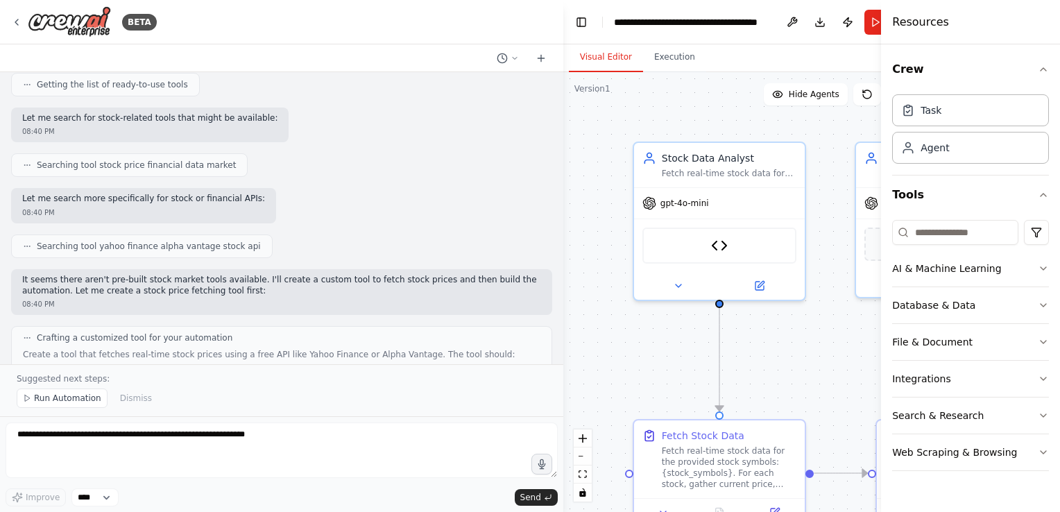
drag, startPoint x: 309, startPoint y: 215, endPoint x: 629, endPoint y: 166, distance: 323.5
click at [629, 166] on div "BETA i type in the stocks names or numbers ,the code automatically get the stoc…" at bounding box center [530, 256] width 1060 height 512
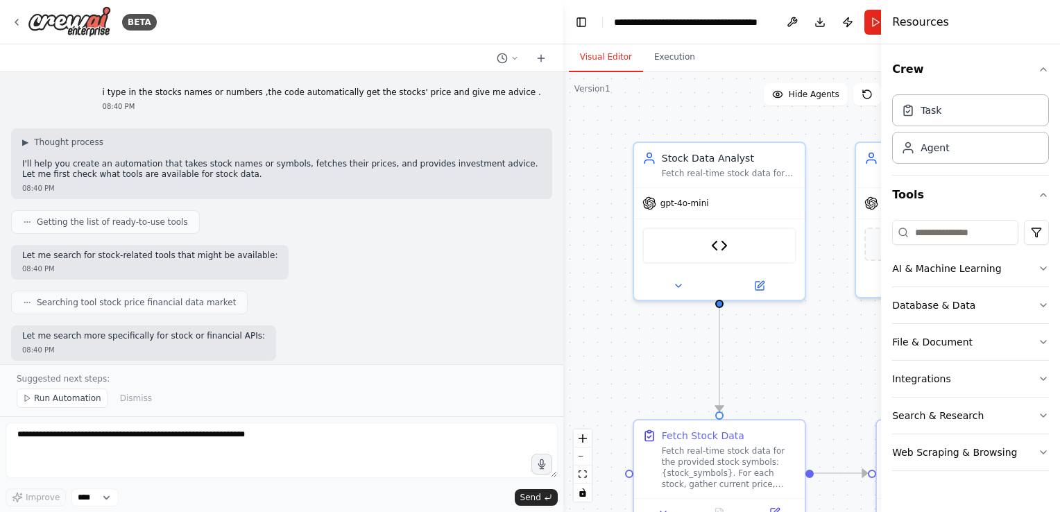
scroll to position [0, 0]
click at [566, 262] on div ".deletable-edge-delete-btn { width: 20px; height: 20px; border: 0px solid #ffff…" at bounding box center [744, 292] width 362 height 440
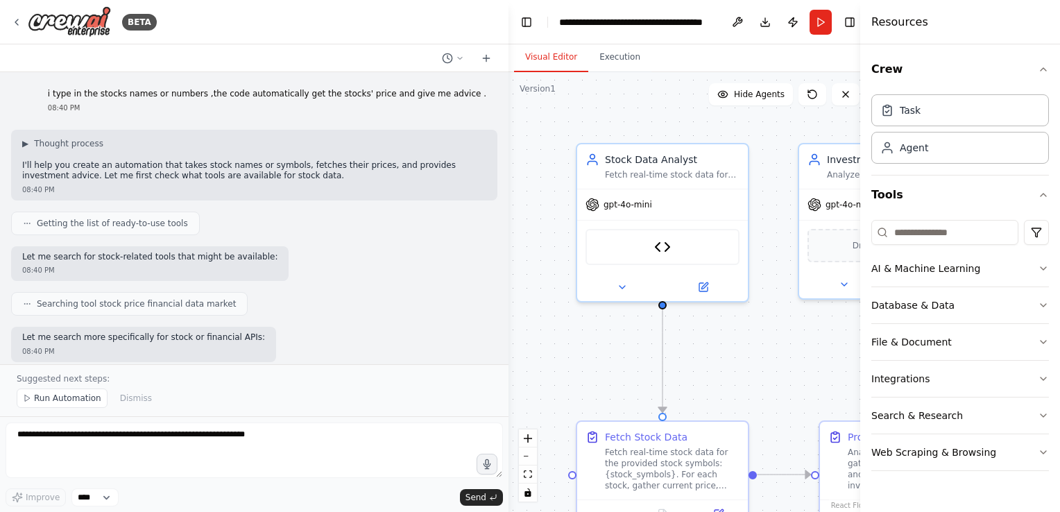
drag, startPoint x: 563, startPoint y: 265, endPoint x: 501, endPoint y: 281, distance: 63.8
click at [503, 281] on div at bounding box center [506, 256] width 6 height 512
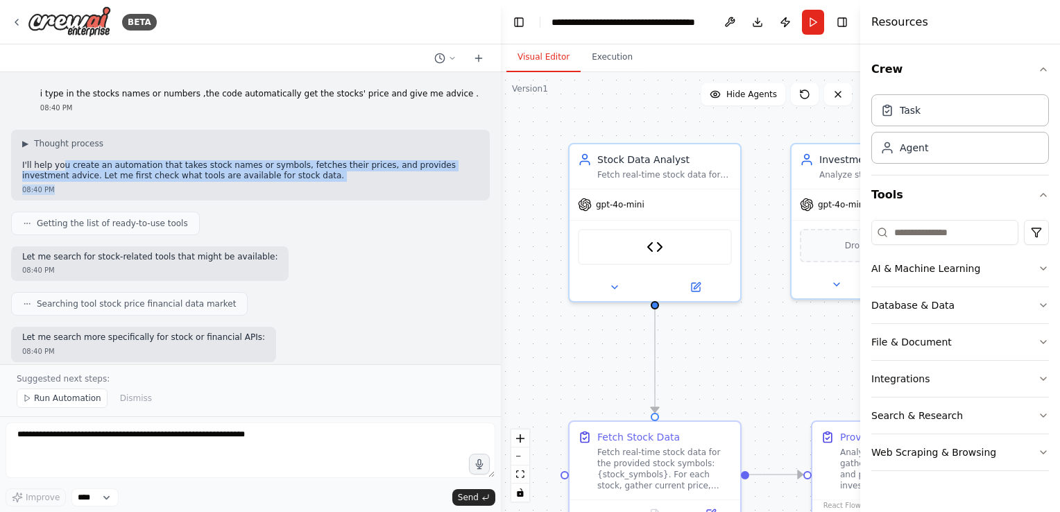
drag, startPoint x: 65, startPoint y: 167, endPoint x: 196, endPoint y: 188, distance: 132.7
click at [196, 188] on div "▶ Thought process I'll help you create an automation that takes stock names or …" at bounding box center [250, 165] width 479 height 71
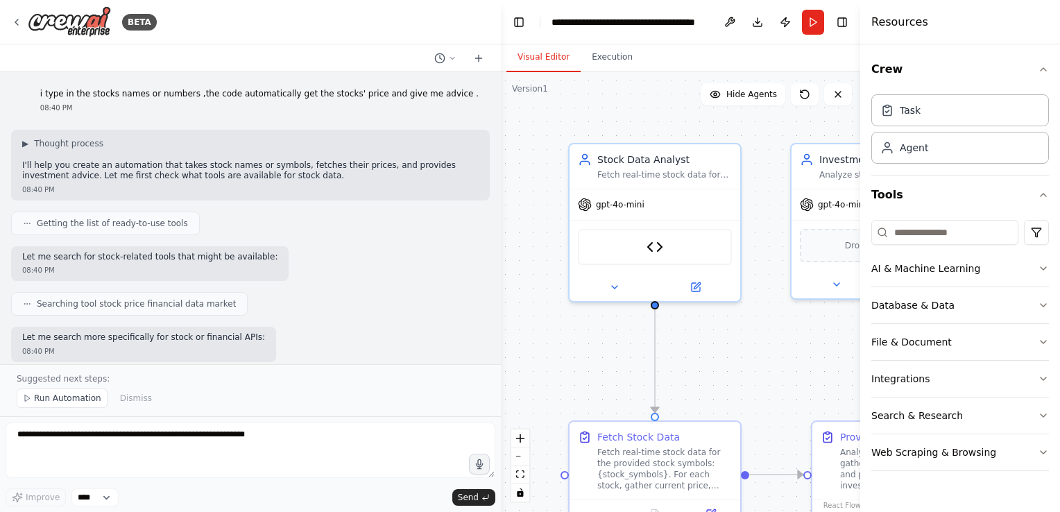
drag, startPoint x: 196, startPoint y: 188, endPoint x: 228, endPoint y: 228, distance: 51.3
click at [225, 228] on div "Getting the list of ready-to-use tools" at bounding box center [250, 224] width 479 height 24
drag, startPoint x: 72, startPoint y: 176, endPoint x: 177, endPoint y: 171, distance: 104.9
click at [177, 171] on p "I'll help you create an automation that takes stock names or symbols, fetches t…" at bounding box center [250, 171] width 456 height 22
drag, startPoint x: 177, startPoint y: 171, endPoint x: 159, endPoint y: 223, distance: 55.7
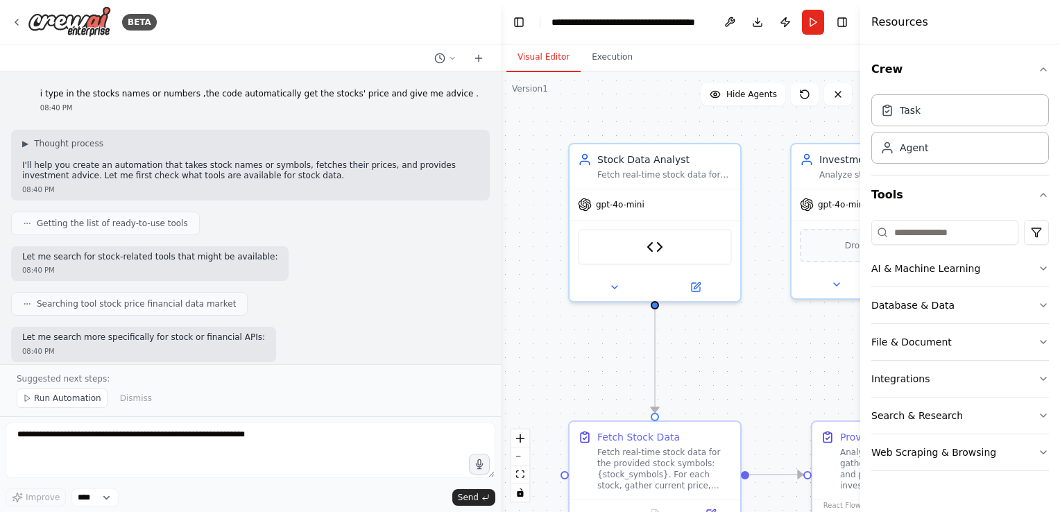
click at [159, 223] on span "Getting the list of ready-to-use tools" at bounding box center [112, 223] width 151 height 11
drag, startPoint x: 173, startPoint y: 224, endPoint x: 93, endPoint y: 231, distance: 80.8
click at [93, 231] on div "Getting the list of ready-to-use tools" at bounding box center [105, 224] width 189 height 24
drag, startPoint x: 93, startPoint y: 231, endPoint x: 100, endPoint y: 268, distance: 38.1
click at [100, 268] on div "08:40 PM" at bounding box center [149, 270] width 255 height 10
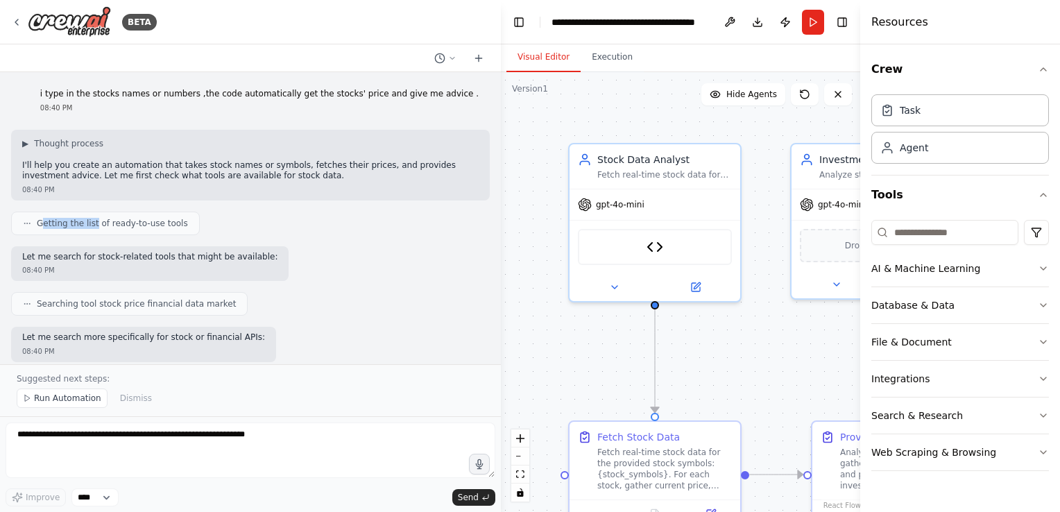
drag, startPoint x: 42, startPoint y: 223, endPoint x: 99, endPoint y: 221, distance: 57.6
click at [99, 221] on span "Getting the list of ready-to-use tools" at bounding box center [112, 223] width 151 height 11
drag, startPoint x: 99, startPoint y: 221, endPoint x: 108, endPoint y: 249, distance: 29.0
click at [108, 249] on div "Let me search for stock-related tools that might be available: 08:40 PM" at bounding box center [149, 263] width 277 height 35
click at [25, 223] on icon at bounding box center [27, 223] width 8 height 8
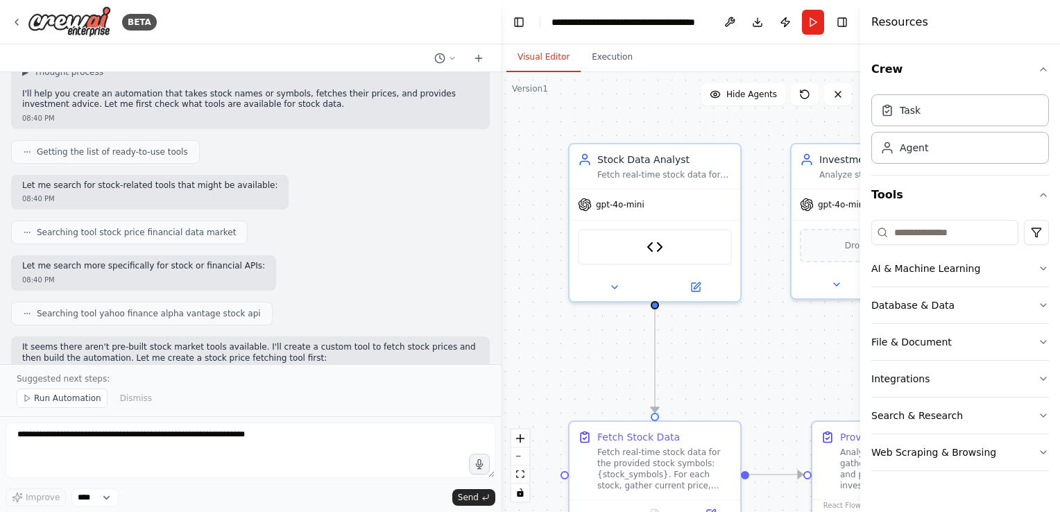
scroll to position [69, 0]
drag, startPoint x: 55, startPoint y: 188, endPoint x: 148, endPoint y: 208, distance: 94.4
click at [148, 208] on div "Let me search for stock-related tools that might be available: 08:40 PM" at bounding box center [149, 194] width 277 height 35
drag, startPoint x: 148, startPoint y: 208, endPoint x: 167, endPoint y: 239, distance: 36.2
click at [167, 239] on span "Searching tool stock price financial data market" at bounding box center [136, 234] width 199 height 11
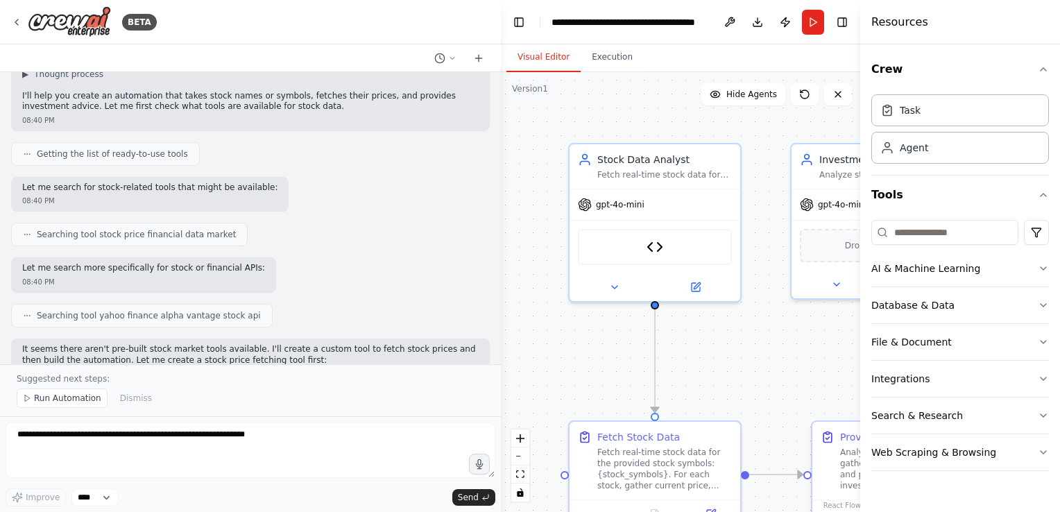
drag, startPoint x: 18, startPoint y: 187, endPoint x: 27, endPoint y: 185, distance: 9.1
click at [19, 187] on div "Let me search for stock-related tools that might be available: 08:40 PM" at bounding box center [149, 194] width 277 height 35
click at [50, 234] on span "Searching tool stock price financial data market" at bounding box center [136, 234] width 199 height 11
click at [61, 236] on span "Searching tool stock price financial data market" at bounding box center [136, 234] width 199 height 11
click at [69, 232] on span "Searching tool stock price financial data market" at bounding box center [136, 234] width 199 height 11
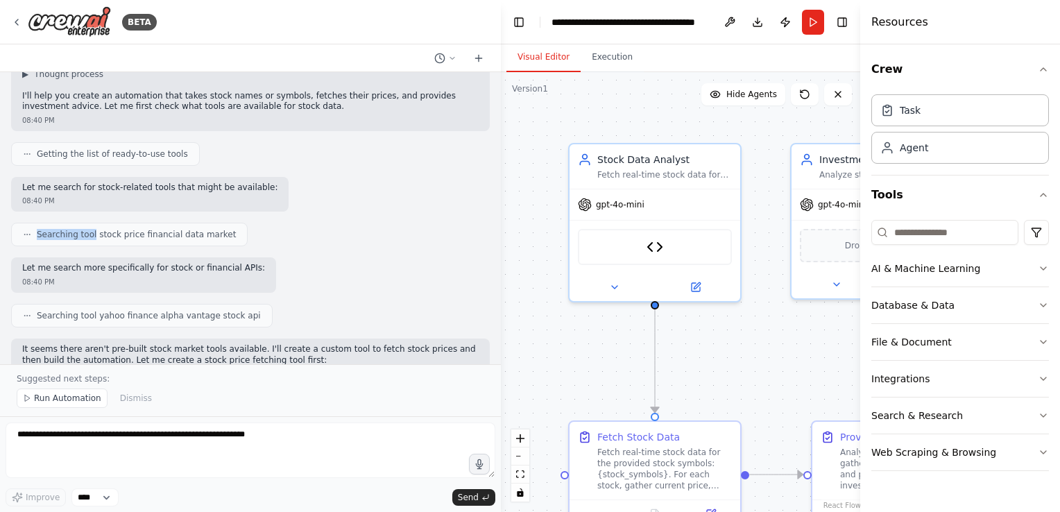
drag, startPoint x: 69, startPoint y: 232, endPoint x: 83, endPoint y: 237, distance: 14.7
click at [83, 237] on span "Searching tool stock price financial data market" at bounding box center [136, 234] width 199 height 11
drag, startPoint x: 83, startPoint y: 237, endPoint x: 94, endPoint y: 249, distance: 16.2
click at [94, 249] on div "i type in the stocks names or numbers ,the code automatically get the stocks' p…" at bounding box center [250, 218] width 501 height 292
drag, startPoint x: 94, startPoint y: 249, endPoint x: 116, endPoint y: 274, distance: 33.0
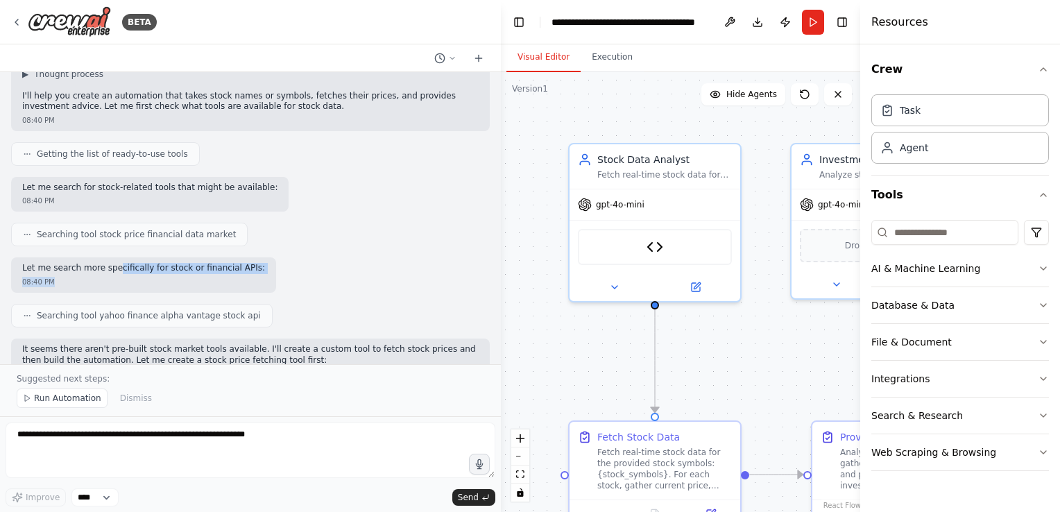
click at [116, 274] on div "Let me search more specifically for stock or financial APIs: 08:40 PM" at bounding box center [143, 274] width 265 height 35
drag, startPoint x: 116, startPoint y: 274, endPoint x: 118, endPoint y: 283, distance: 9.3
click at [118, 283] on div "08:40 PM" at bounding box center [143, 282] width 243 height 10
click at [114, 290] on div "Let me search more specifically for stock or financial APIs: 08:40 PM" at bounding box center [143, 274] width 265 height 35
click at [227, 189] on p "Let me search for stock-related tools that might be available:" at bounding box center [149, 187] width 255 height 11
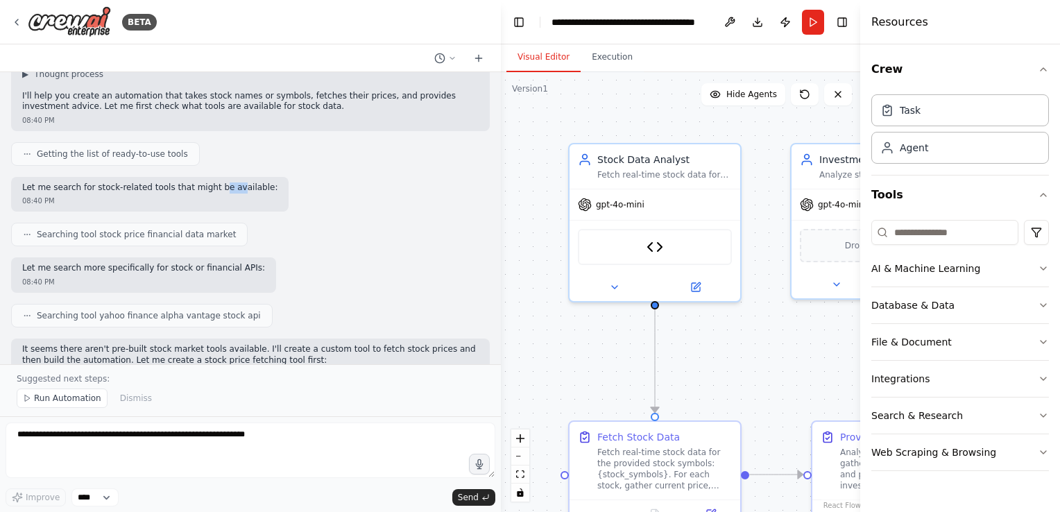
drag, startPoint x: 219, startPoint y: 188, endPoint x: 236, endPoint y: 193, distance: 18.0
click at [236, 193] on div "Let me search for stock-related tools that might be available: 08:40 PM" at bounding box center [149, 194] width 277 height 35
drag, startPoint x: 236, startPoint y: 193, endPoint x: 228, endPoint y: 209, distance: 18.6
click at [228, 209] on div "Let me search for stock-related tools that might be available: 08:40 PM" at bounding box center [149, 194] width 277 height 35
click at [100, 187] on p "Let me search for stock-related tools that might be available:" at bounding box center [149, 187] width 255 height 11
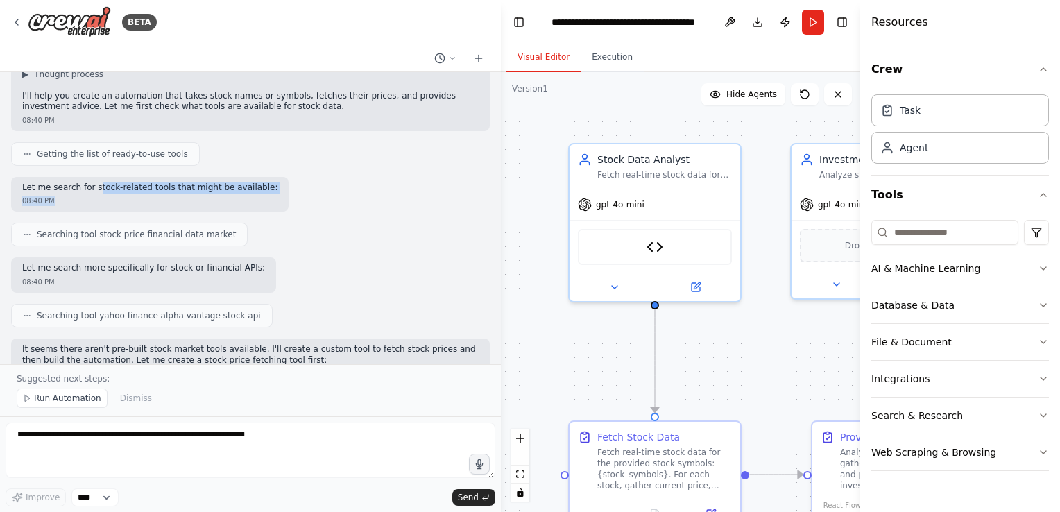
drag, startPoint x: 98, startPoint y: 190, endPoint x: 153, endPoint y: 201, distance: 56.6
click at [153, 201] on div "Let me search for stock-related tools that might be available: 08:40 PM" at bounding box center [149, 194] width 277 height 35
drag, startPoint x: 153, startPoint y: 201, endPoint x: 182, endPoint y: 232, distance: 41.7
click at [182, 232] on span "Searching tool stock price financial data market" at bounding box center [136, 234] width 199 height 11
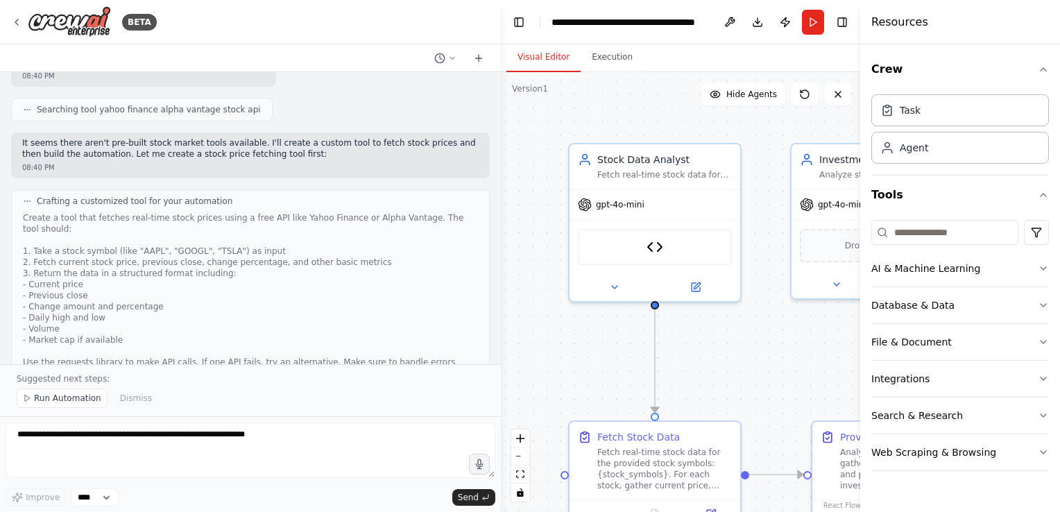
scroll to position [277, 0]
drag, startPoint x: 92, startPoint y: 136, endPoint x: 259, endPoint y: 135, distance: 167.2
click at [259, 136] on p "It seems there aren't pre-built stock market tools available. I'll create a cus…" at bounding box center [250, 147] width 456 height 22
drag, startPoint x: 259, startPoint y: 135, endPoint x: 270, endPoint y: 168, distance: 34.4
click at [277, 166] on div "08:40 PM" at bounding box center [250, 165] width 456 height 10
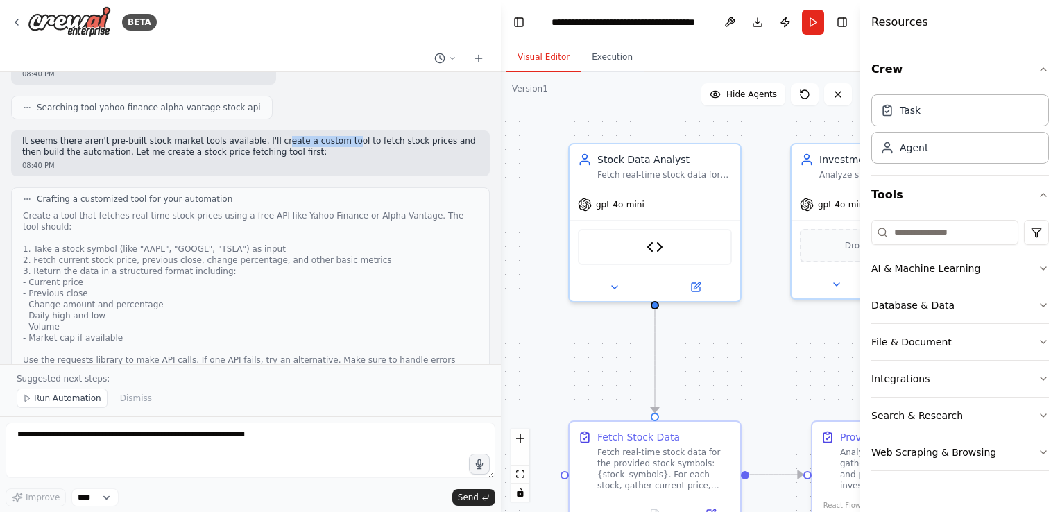
drag, startPoint x: 277, startPoint y: 142, endPoint x: 347, endPoint y: 142, distance: 69.4
click at [347, 142] on p "It seems there aren't pre-built stock market tools available. I'll create a cus…" at bounding box center [250, 147] width 456 height 22
drag, startPoint x: 347, startPoint y: 142, endPoint x: 370, endPoint y: 182, distance: 46.9
click at [370, 182] on div "i type in the stocks names or numbers ,the code automatically get the stocks' p…" at bounding box center [250, 218] width 501 height 292
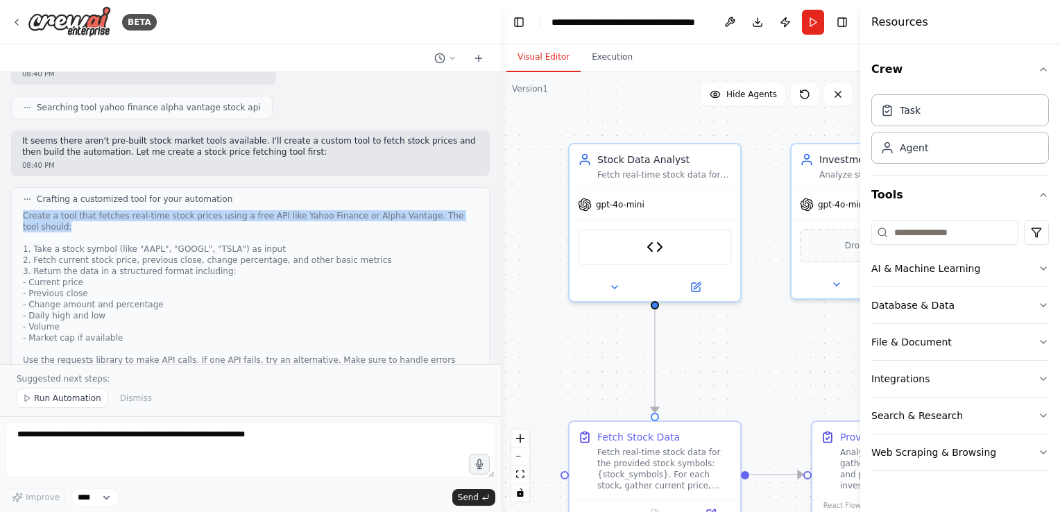
drag, startPoint x: 49, startPoint y: 223, endPoint x: 144, endPoint y: 230, distance: 95.2
click at [144, 230] on div "Create a tool that fetches real-time stock prices using a free API like Yahoo F…" at bounding box center [250, 293] width 455 height 166
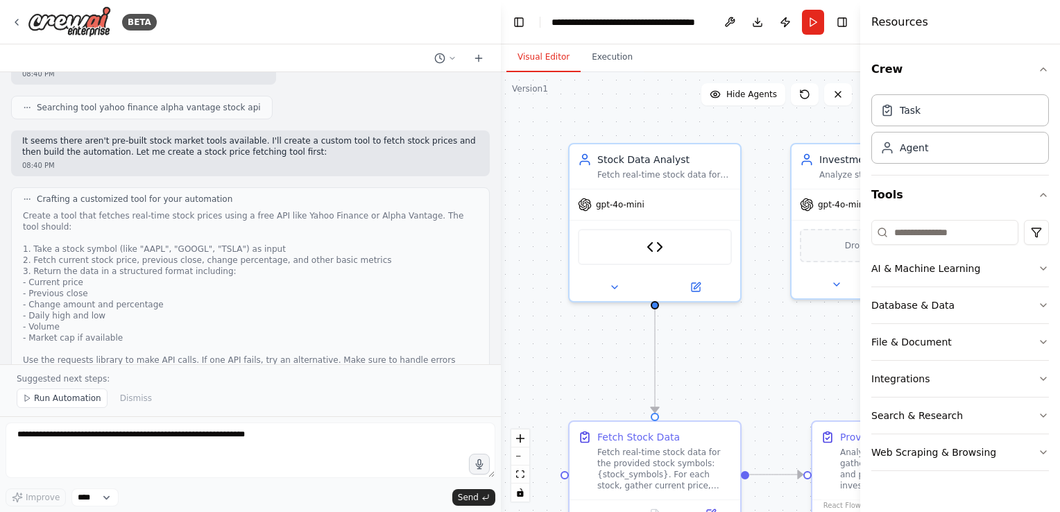
drag, startPoint x: 144, startPoint y: 230, endPoint x: 159, endPoint y: 243, distance: 19.6
click at [159, 243] on div "Create a tool that fetches real-time stock prices using a free API like Yahoo F…" at bounding box center [250, 293] width 455 height 166
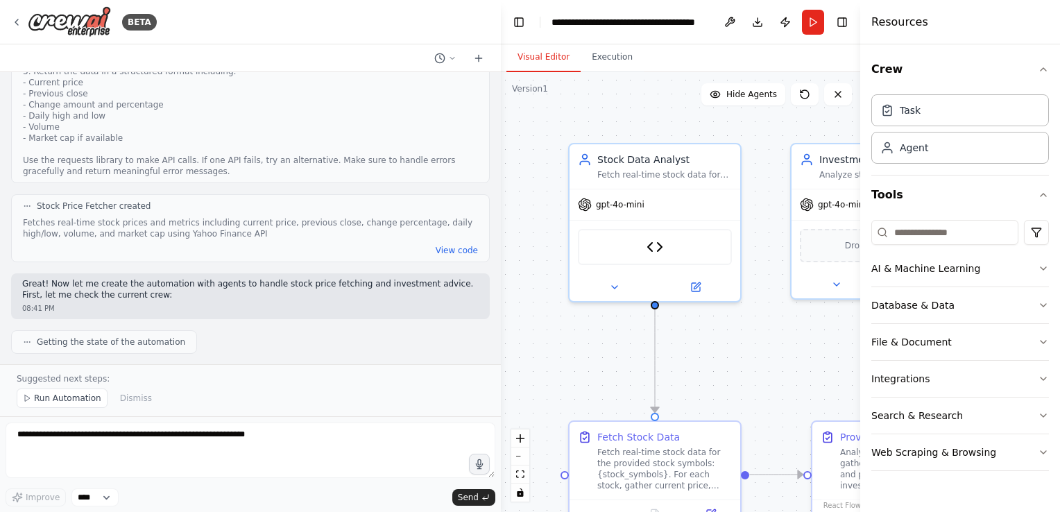
scroll to position [486, 0]
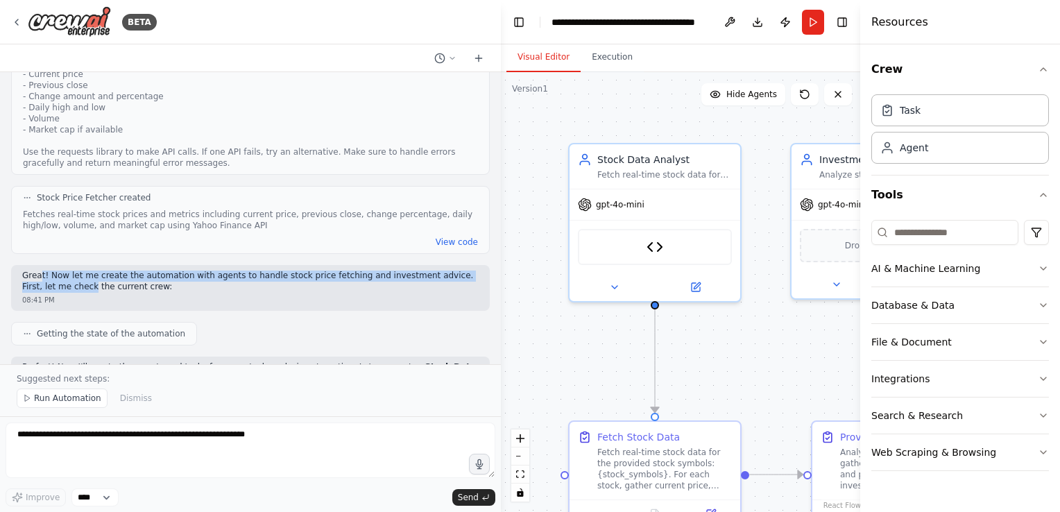
drag, startPoint x: 40, startPoint y: 275, endPoint x: 103, endPoint y: 287, distance: 64.2
click at [103, 287] on p "Great! Now let me create the automation with agents to handle stock price fetch…" at bounding box center [250, 282] width 456 height 22
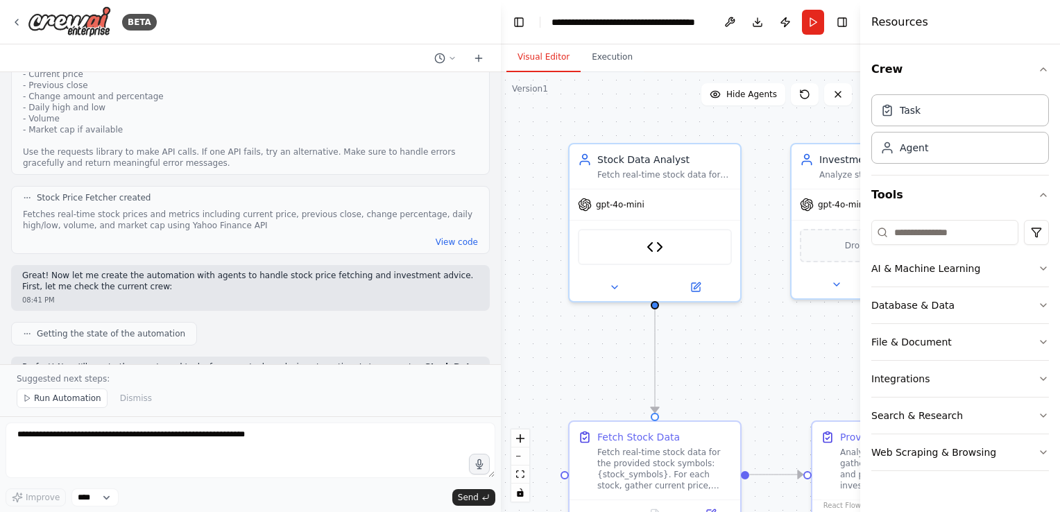
drag, startPoint x: 103, startPoint y: 287, endPoint x: 111, endPoint y: 303, distance: 18.0
click at [111, 303] on div "08:41 PM" at bounding box center [250, 300] width 456 height 10
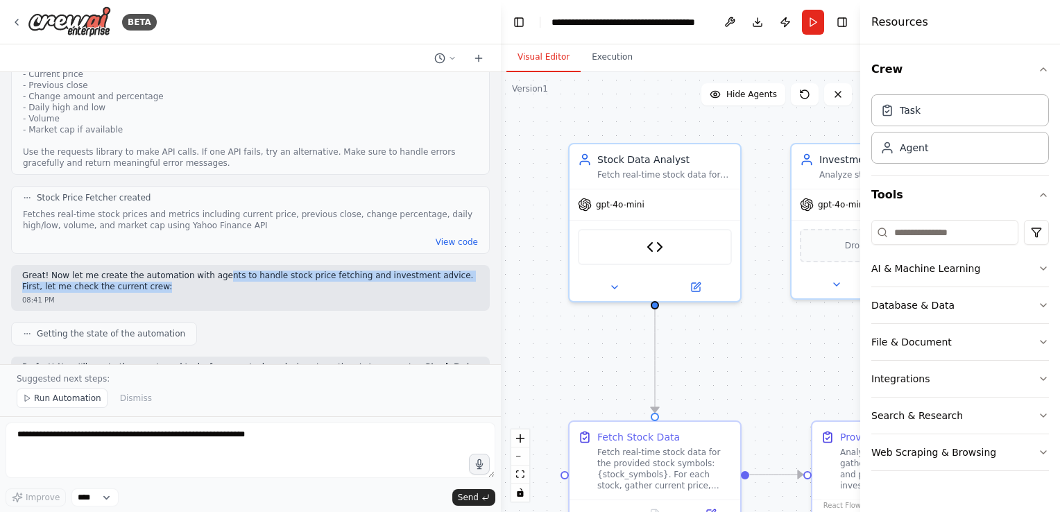
drag, startPoint x: 221, startPoint y: 276, endPoint x: 254, endPoint y: 284, distance: 33.6
click at [254, 284] on p "Great! Now let me create the automation with agents to handle stock price fetch…" at bounding box center [250, 282] width 456 height 22
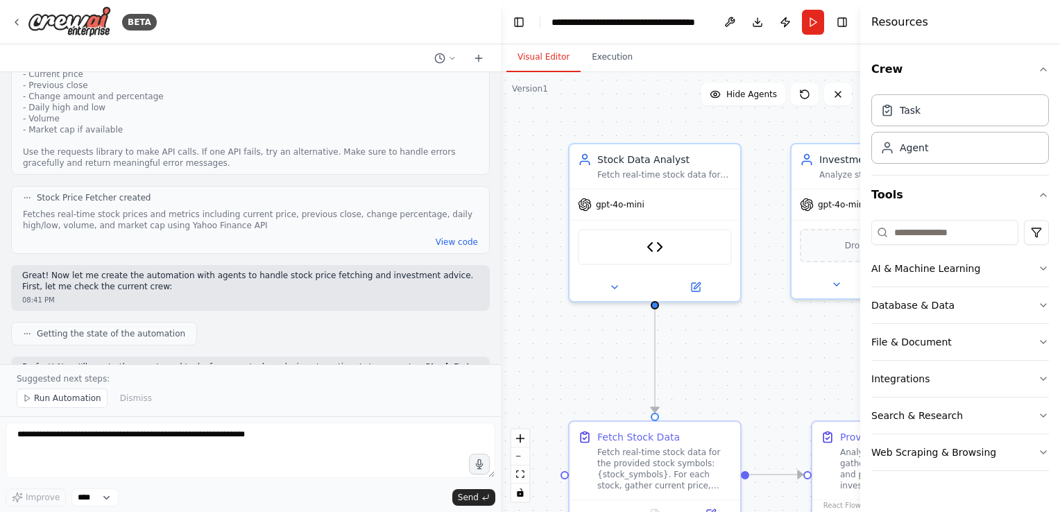
drag, startPoint x: 254, startPoint y: 284, endPoint x: 265, endPoint y: 302, distance: 20.6
click at [265, 302] on div "08:41 PM" at bounding box center [250, 300] width 456 height 10
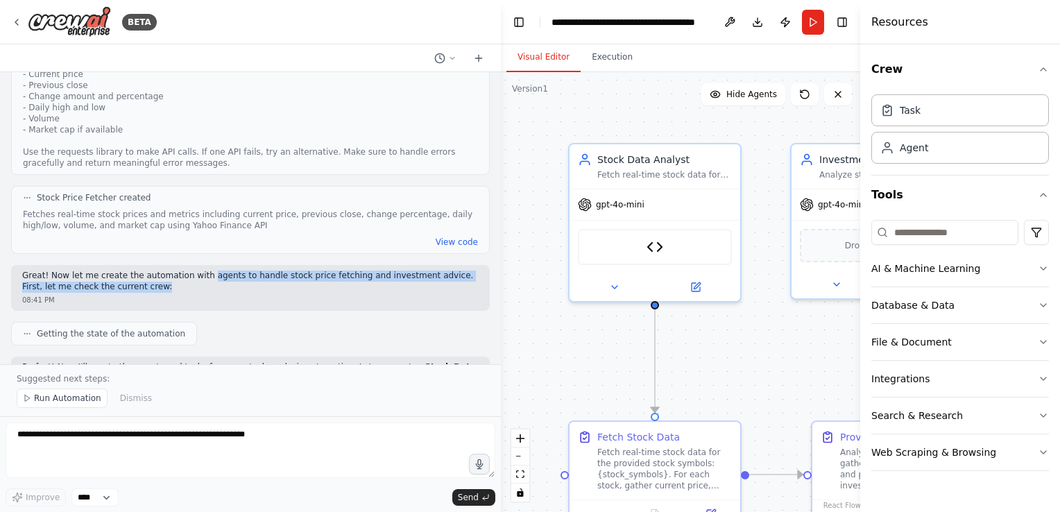
drag, startPoint x: 209, startPoint y: 277, endPoint x: 239, endPoint y: 282, distance: 29.5
click at [239, 282] on p "Great! Now let me create the automation with agents to handle stock price fetch…" at bounding box center [250, 282] width 456 height 22
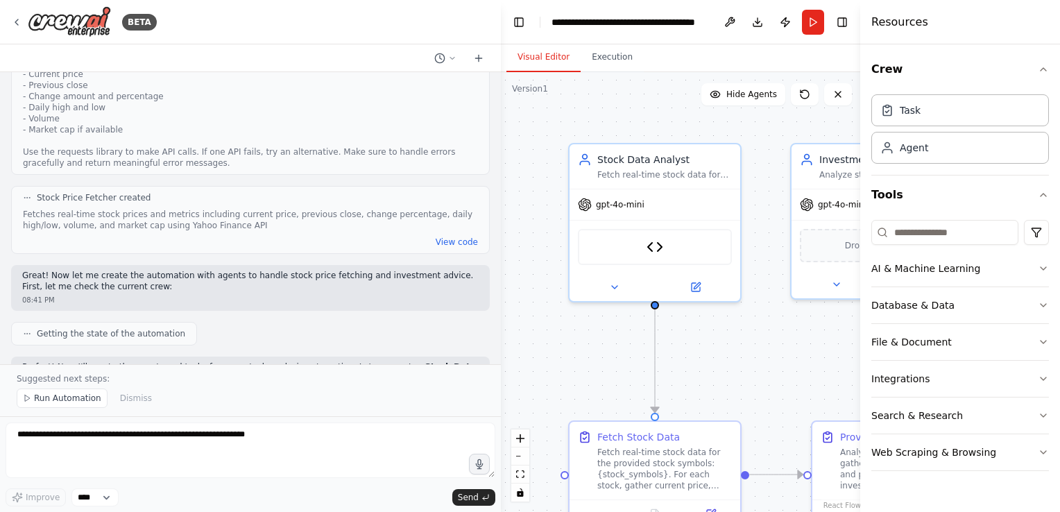
drag, startPoint x: 239, startPoint y: 282, endPoint x: 252, endPoint y: 298, distance: 21.7
click at [252, 298] on div "08:41 PM" at bounding box center [250, 300] width 456 height 10
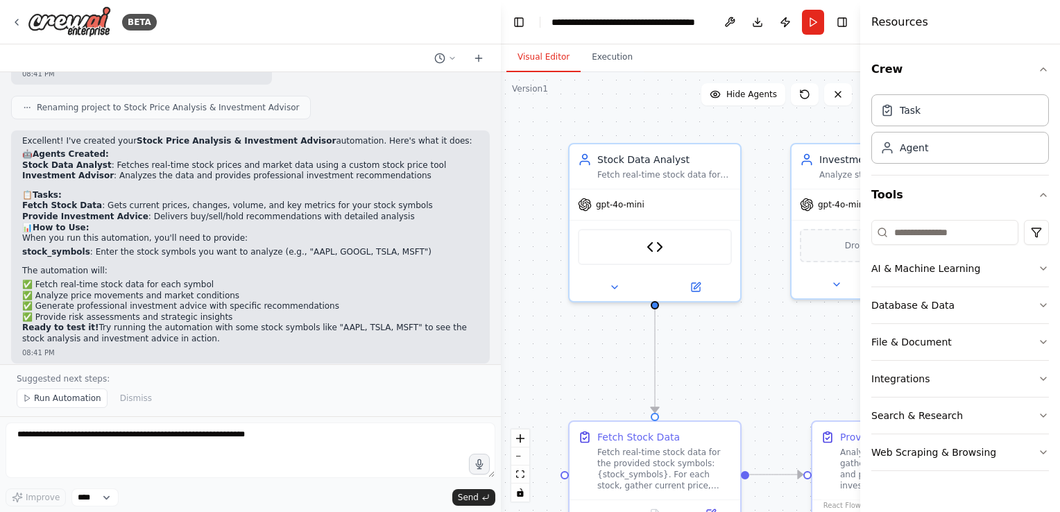
scroll to position [1213, 0]
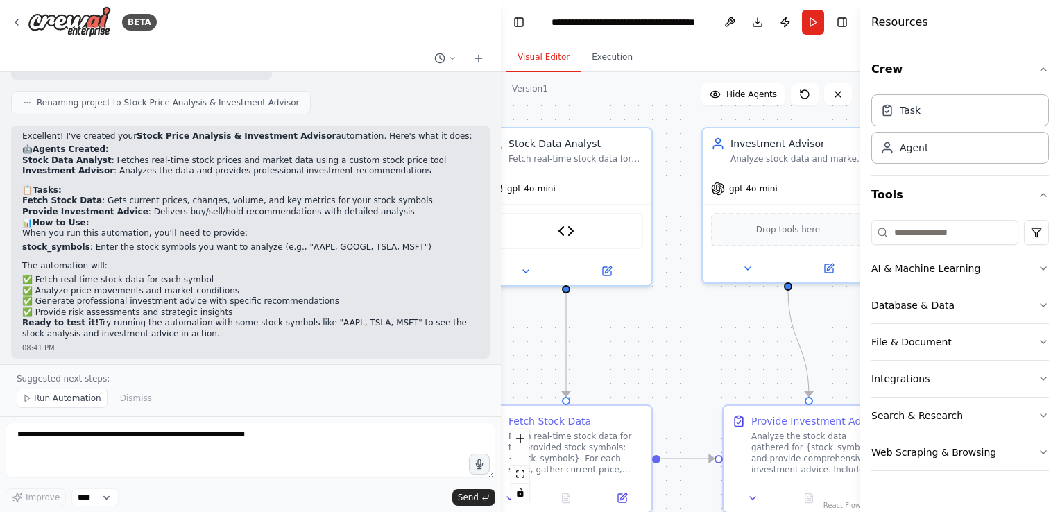
drag, startPoint x: 524, startPoint y: 163, endPoint x: 491, endPoint y: 130, distance: 46.6
click at [484, 136] on div "BETA i type in the stocks names or numbers ,the code automatically get the stoc…" at bounding box center [530, 256] width 1060 height 512
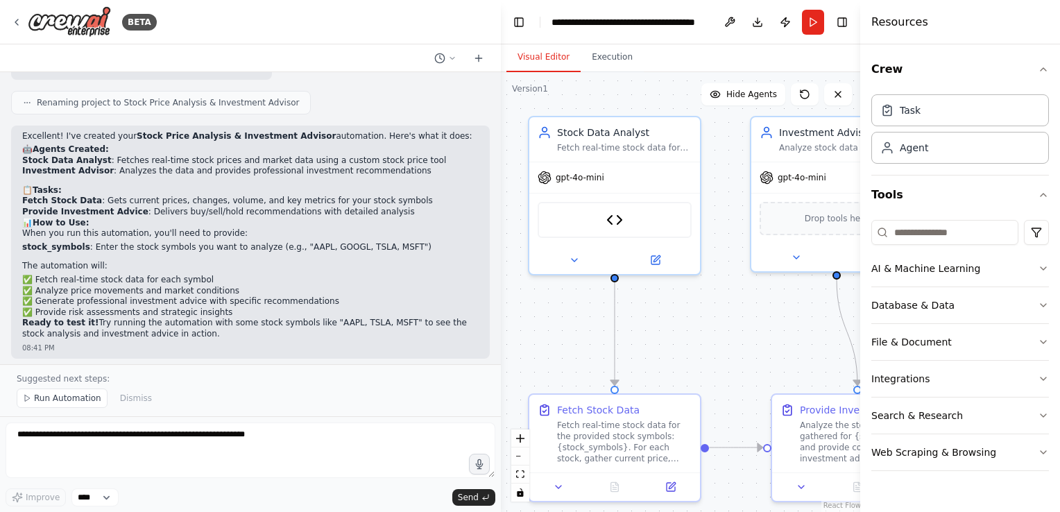
click at [494, 223] on div "i type in the stocks names or numbers ,the code automatically get the stocks' p…" at bounding box center [250, 218] width 501 height 292
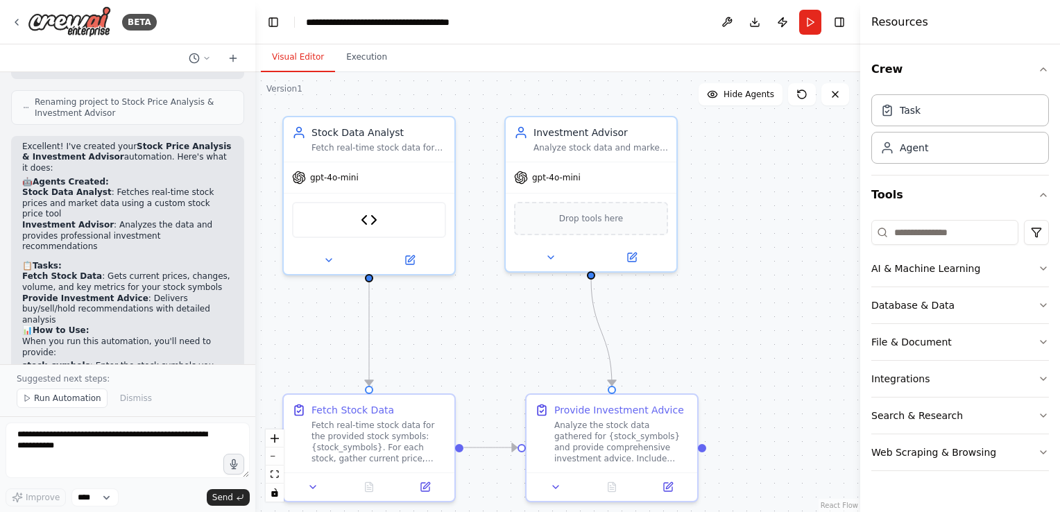
scroll to position [1575, 0]
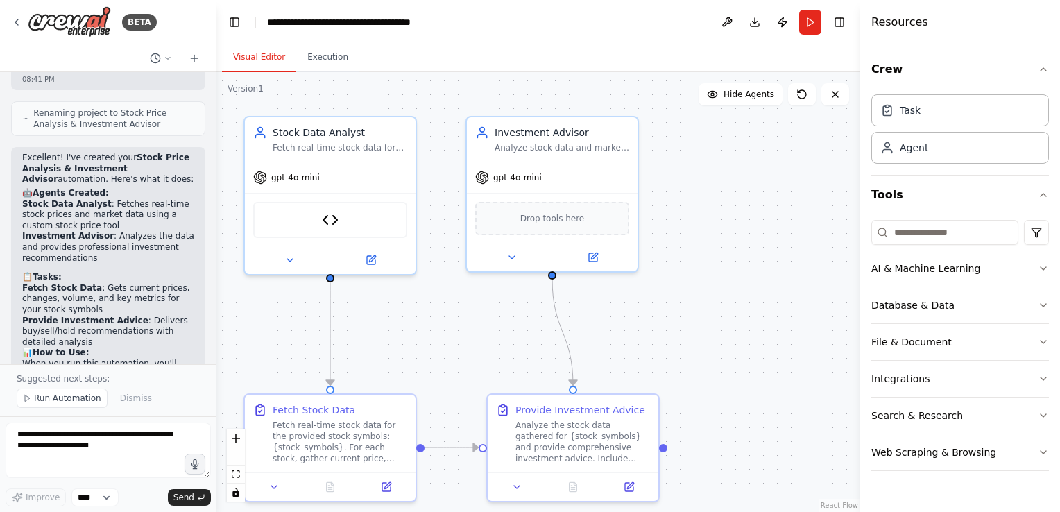
drag, startPoint x: 499, startPoint y: 230, endPoint x: 216, endPoint y: 259, distance: 285.2
click at [216, 259] on div at bounding box center [214, 256] width 6 height 512
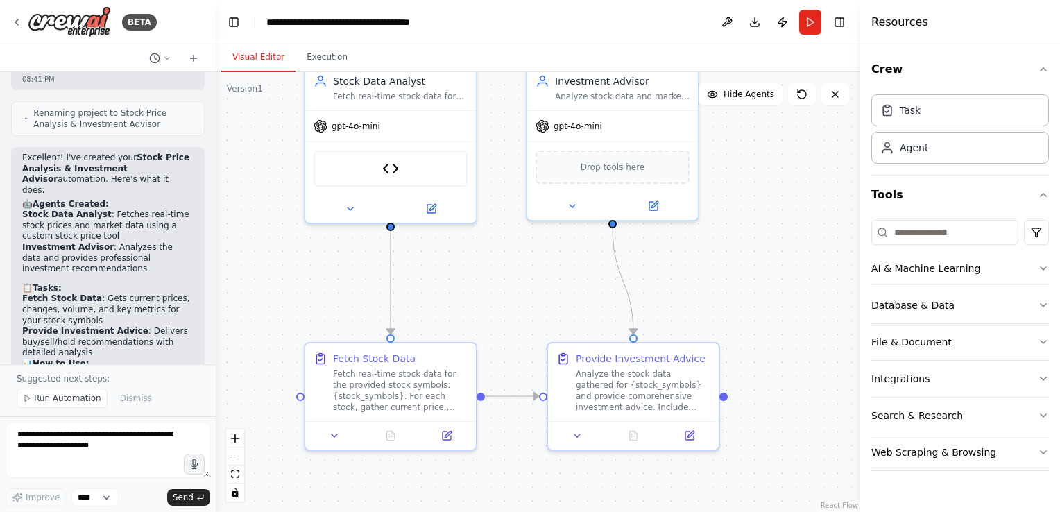
drag, startPoint x: 505, startPoint y: 326, endPoint x: 566, endPoint y: 275, distance: 79.8
click at [566, 275] on div ".deletable-edge-delete-btn { width: 20px; height: 20px; border: 0px solid #ffff…" at bounding box center [538, 292] width 644 height 440
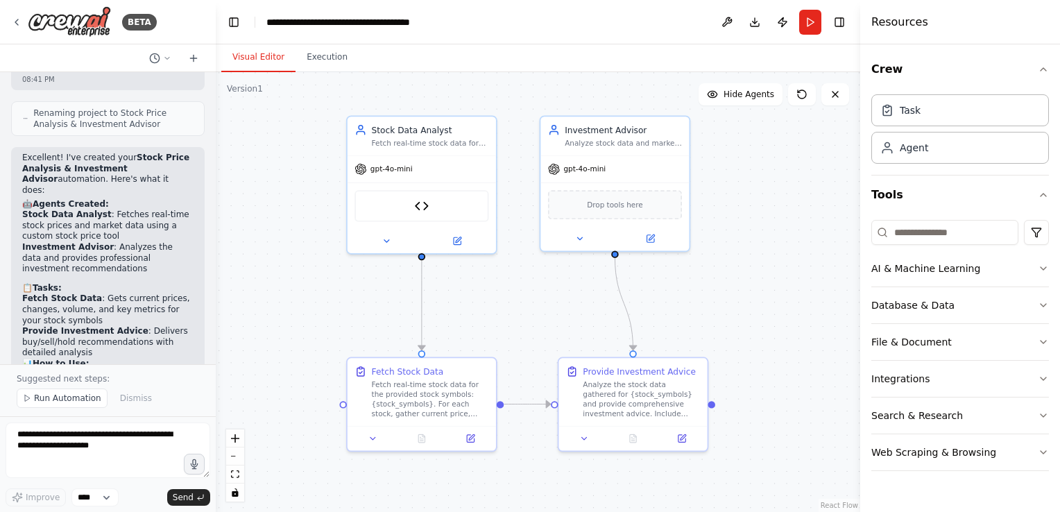
drag, startPoint x: 470, startPoint y: 283, endPoint x: 488, endPoint y: 299, distance: 24.6
click at [490, 302] on div ".deletable-edge-delete-btn { width: 20px; height: 20px; border: 0px solid #ffff…" at bounding box center [538, 292] width 644 height 440
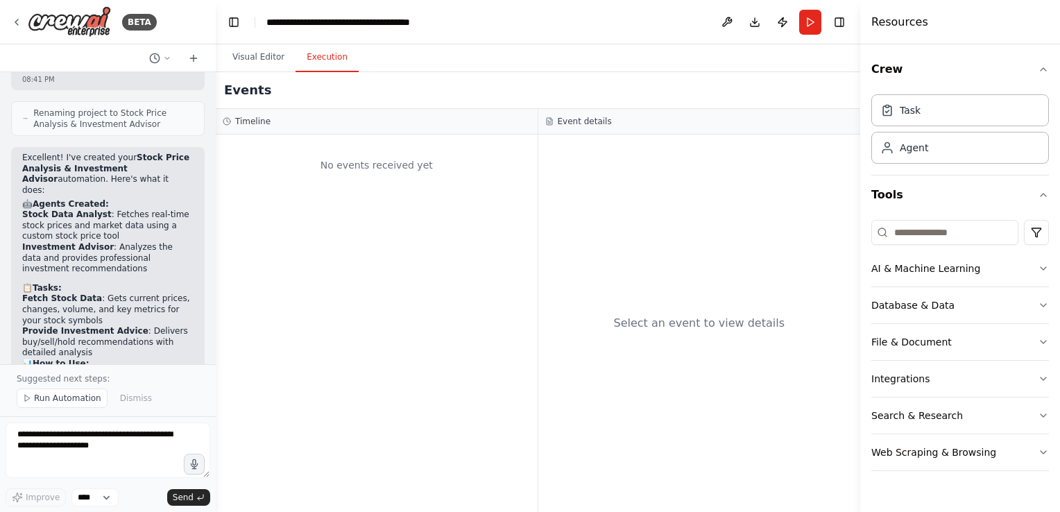
click at [331, 65] on button "Execution" at bounding box center [326, 57] width 63 height 29
click at [268, 62] on button "Visual Editor" at bounding box center [258, 57] width 74 height 29
click at [311, 57] on button "Execution" at bounding box center [326, 57] width 63 height 29
click at [271, 61] on button "Visual Editor" at bounding box center [258, 57] width 74 height 29
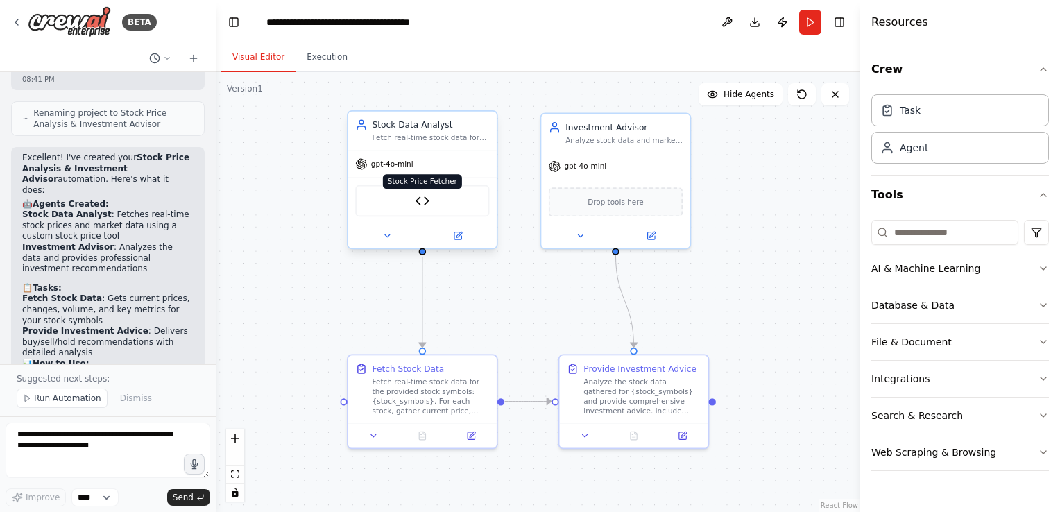
click at [425, 202] on img at bounding box center [422, 201] width 15 height 15
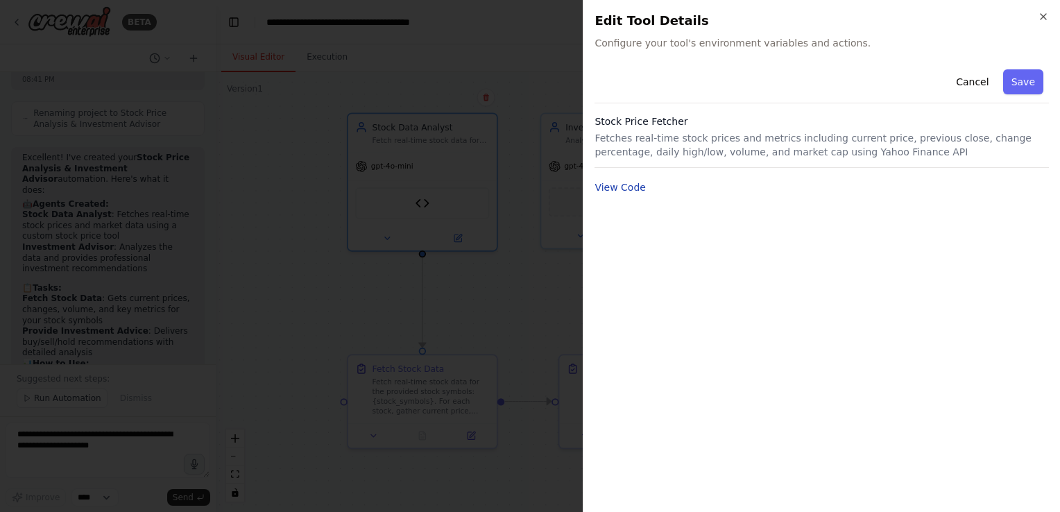
click at [619, 183] on button "View Code" at bounding box center [619, 187] width 51 height 14
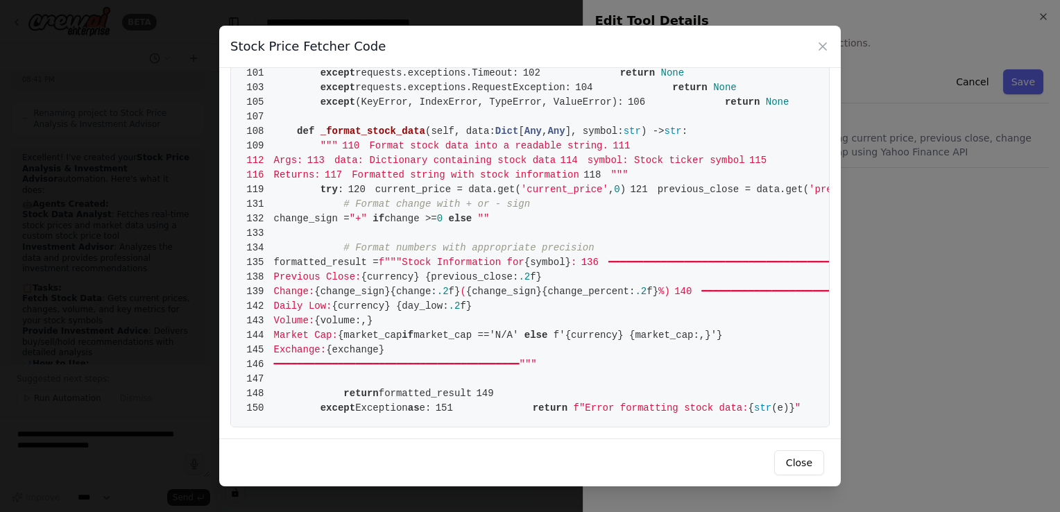
scroll to position [1884, 0]
click at [819, 43] on icon at bounding box center [822, 46] width 7 height 7
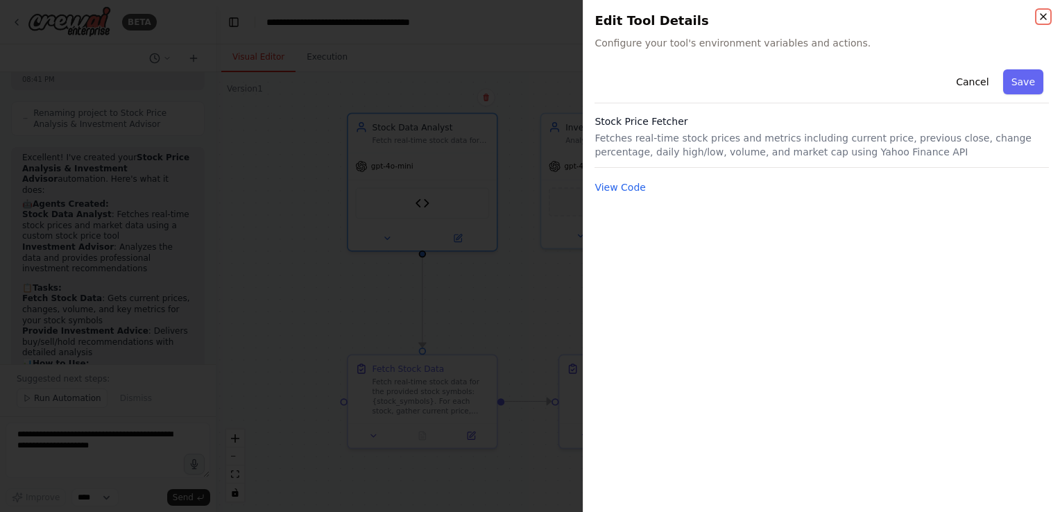
click at [1043, 16] on icon "button" at bounding box center [1043, 16] width 11 height 11
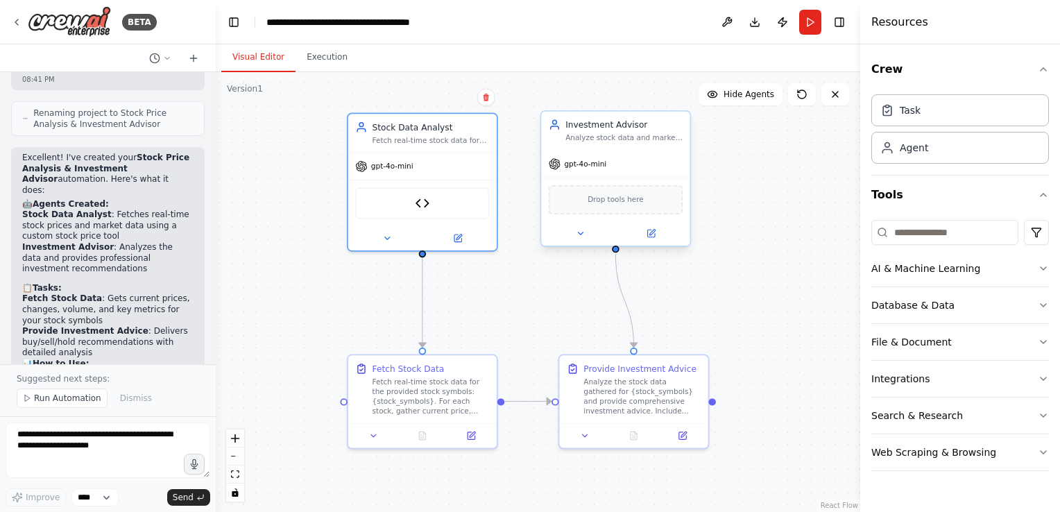
click at [641, 202] on span "Drop tools here" at bounding box center [616, 200] width 56 height 12
click at [576, 237] on button at bounding box center [580, 233] width 68 height 15
click at [580, 234] on icon at bounding box center [581, 234] width 10 height 10
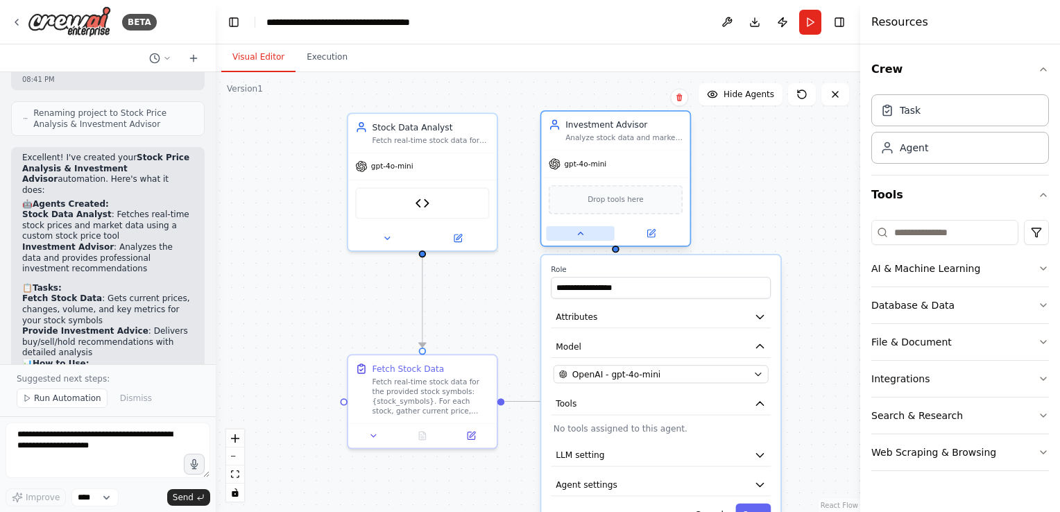
click at [583, 229] on icon at bounding box center [581, 234] width 10 height 10
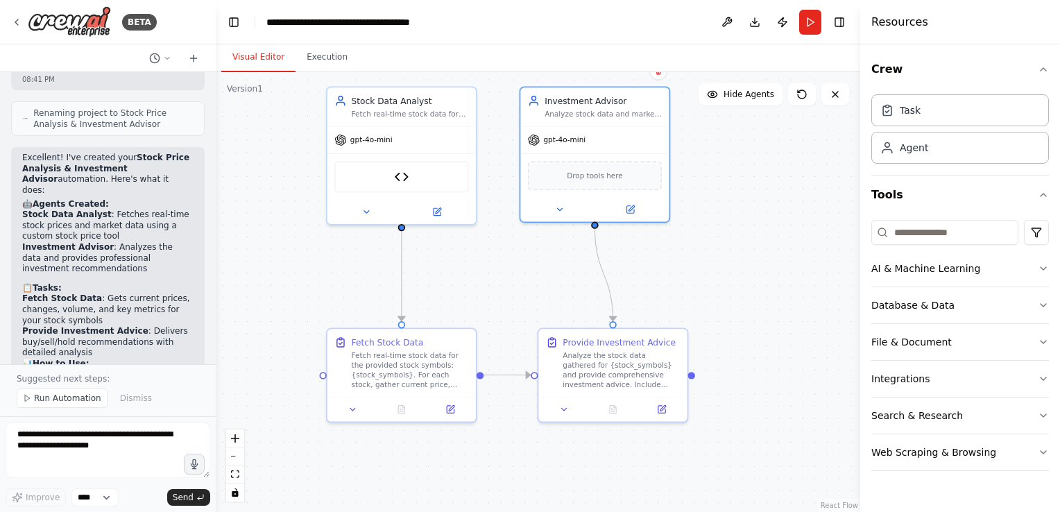
drag, startPoint x: 491, startPoint y: 326, endPoint x: 470, endPoint y: 300, distance: 33.0
click at [470, 300] on div ".deletable-edge-delete-btn { width: 20px; height: 20px; border: 0px solid #ffff…" at bounding box center [538, 292] width 644 height 440
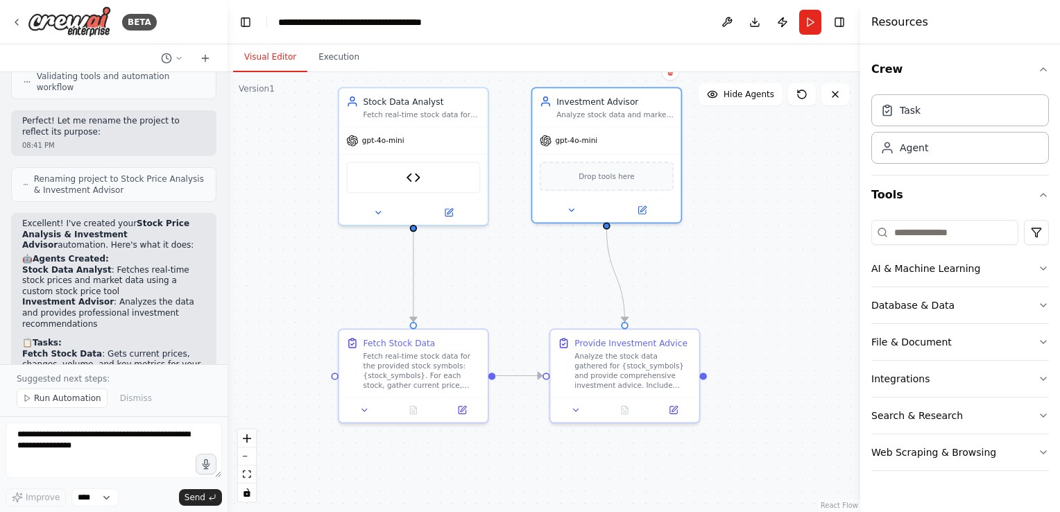
drag, startPoint x: 214, startPoint y: 316, endPoint x: 240, endPoint y: 198, distance: 120.2
click at [240, 198] on div "BETA i type in the stocks names or numbers ,the code automatically get the stoc…" at bounding box center [530, 256] width 1060 height 512
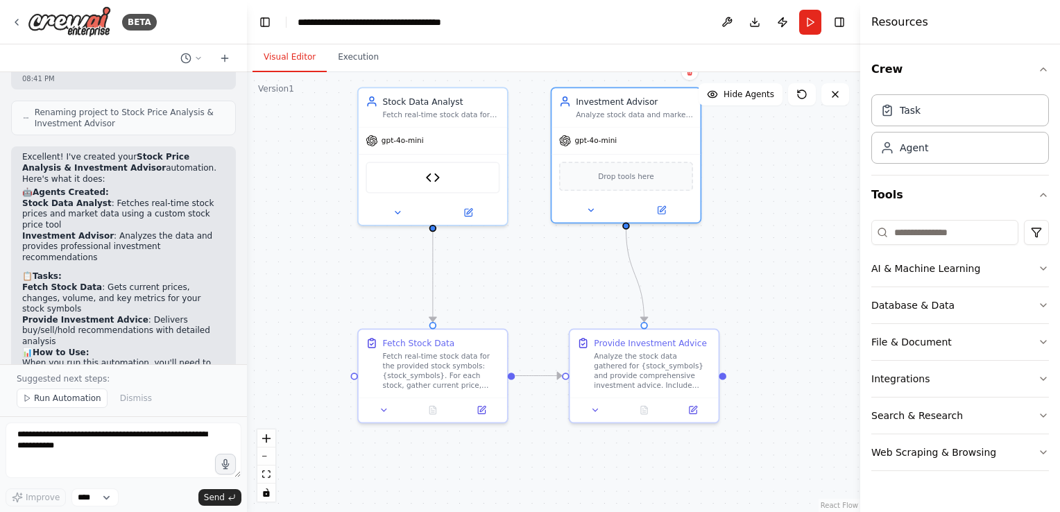
scroll to position [1476, 0]
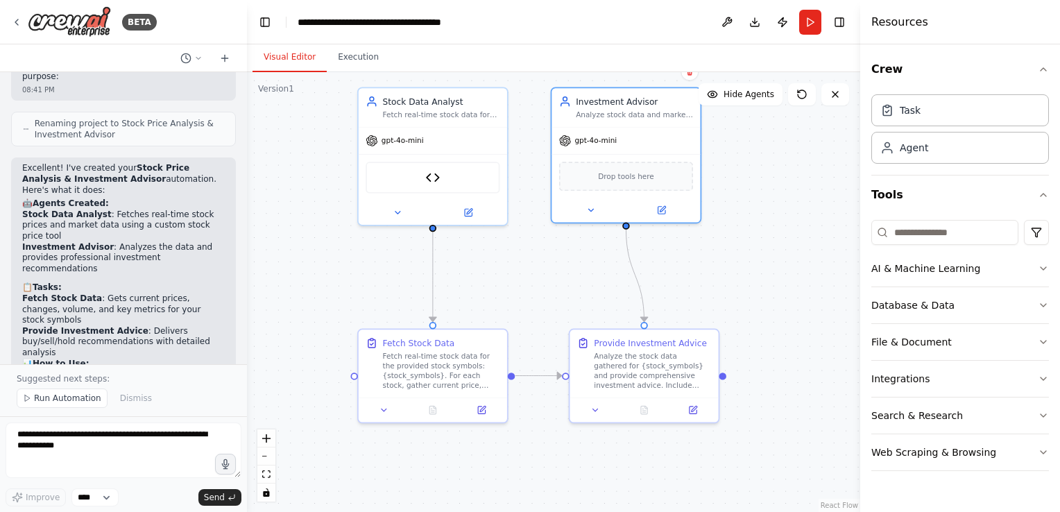
drag, startPoint x: 236, startPoint y: 298, endPoint x: 255, endPoint y: 168, distance: 131.7
click at [255, 168] on div "BETA i type in the stocks names or numbers ,the code automatically get the stoc…" at bounding box center [530, 256] width 1060 height 512
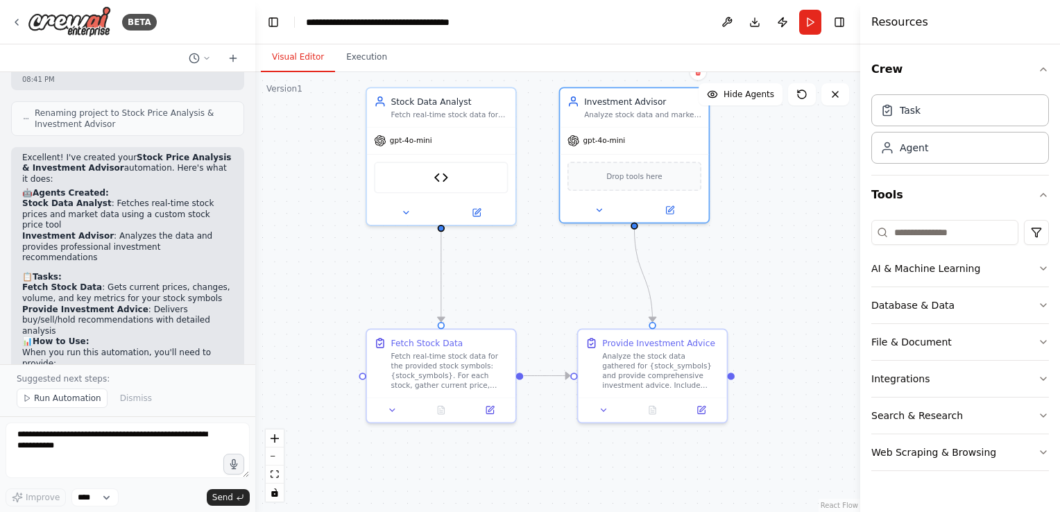
drag, startPoint x: 250, startPoint y: 301, endPoint x: 257, endPoint y: 184, distance: 117.5
click at [257, 184] on div "BETA i type in the stocks names or numbers ,the code automatically get the stoc…" at bounding box center [530, 256] width 1060 height 512
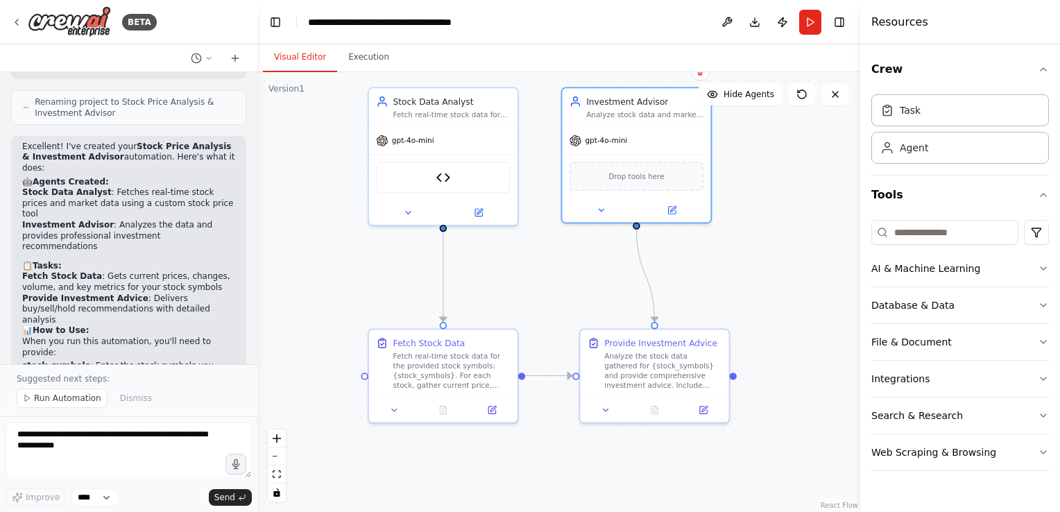
scroll to position [1282, 0]
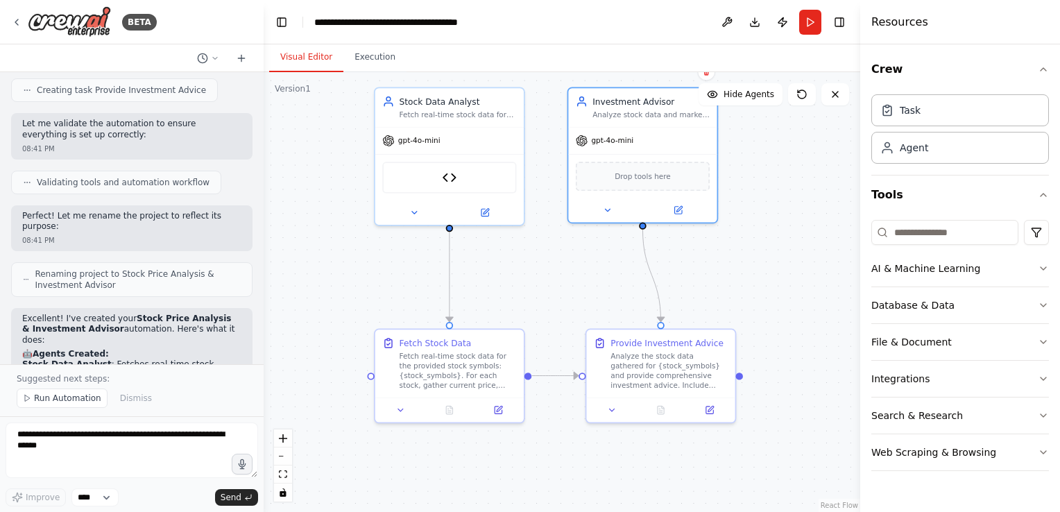
drag, startPoint x: 251, startPoint y: 307, endPoint x: 264, endPoint y: 273, distance: 36.2
click at [264, 273] on div "BETA i type in the stocks names or numbers ,the code automatically get the stoc…" at bounding box center [530, 256] width 1060 height 512
click at [258, 284] on div at bounding box center [261, 256] width 6 height 512
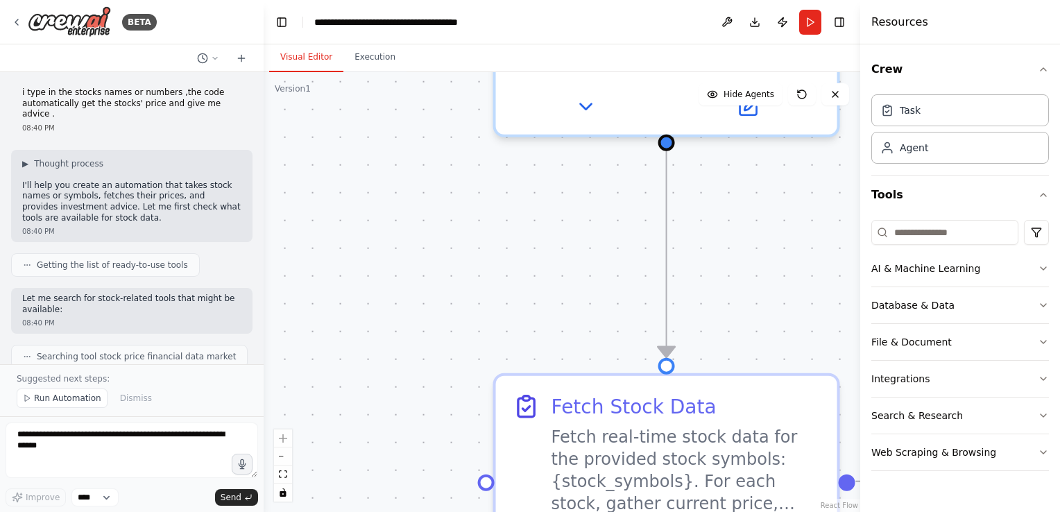
scroll to position [0, 0]
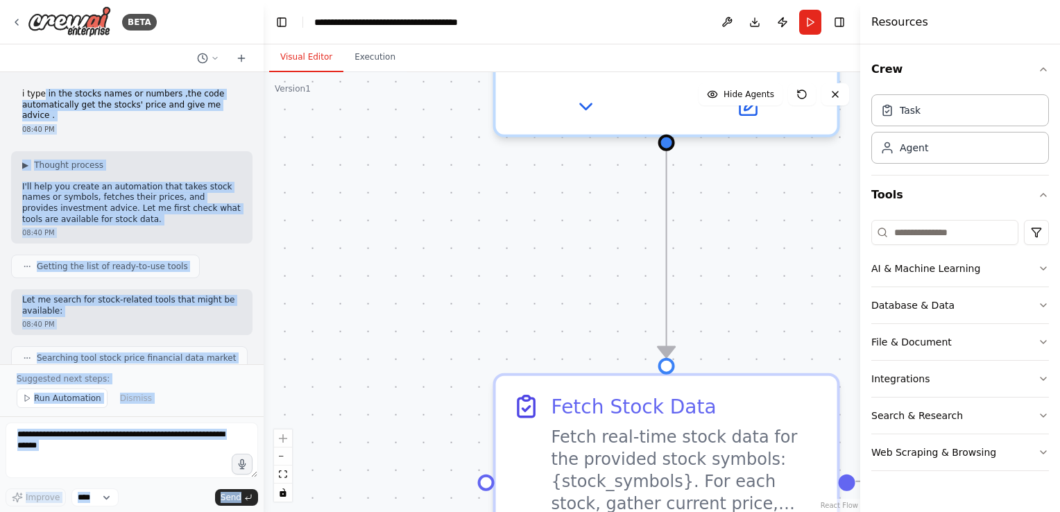
drag, startPoint x: 45, startPoint y: 86, endPoint x: 273, endPoint y: 126, distance: 231.6
click at [273, 126] on div "BETA i type in the stocks names or numbers ,the code automatically get the stoc…" at bounding box center [530, 256] width 1060 height 512
click at [221, 266] on div "Getting the list of ready-to-use tools" at bounding box center [131, 267] width 241 height 24
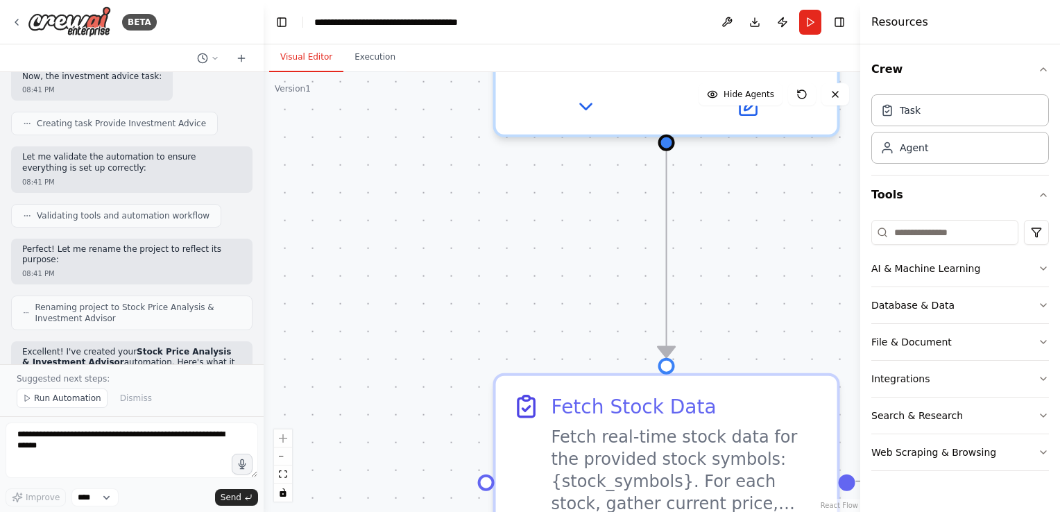
scroll to position [1573, 0]
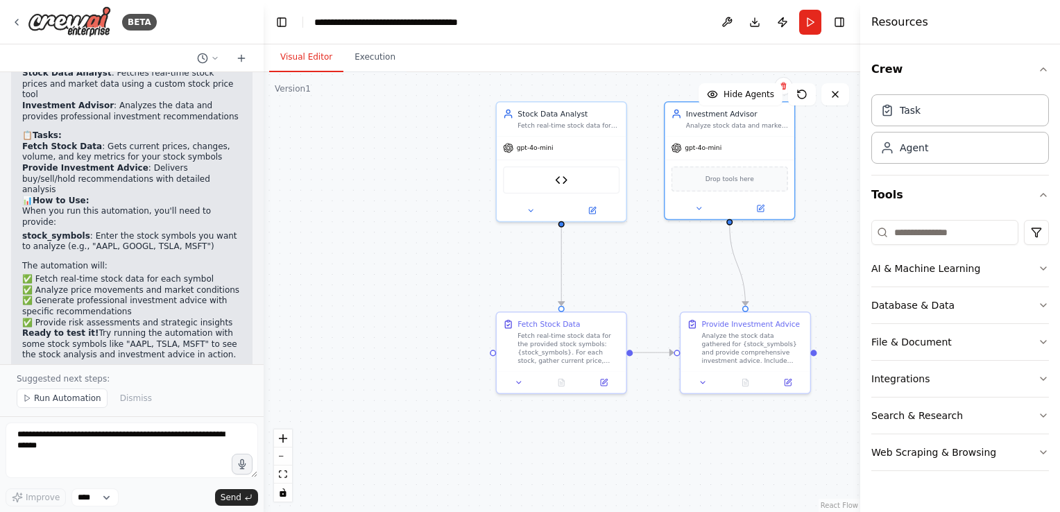
drag, startPoint x: 579, startPoint y: 223, endPoint x: 521, endPoint y: 275, distance: 77.6
click at [521, 275] on div ".deletable-edge-delete-btn { width: 20px; height: 20px; border: 0px solid #ffff…" at bounding box center [562, 292] width 597 height 440
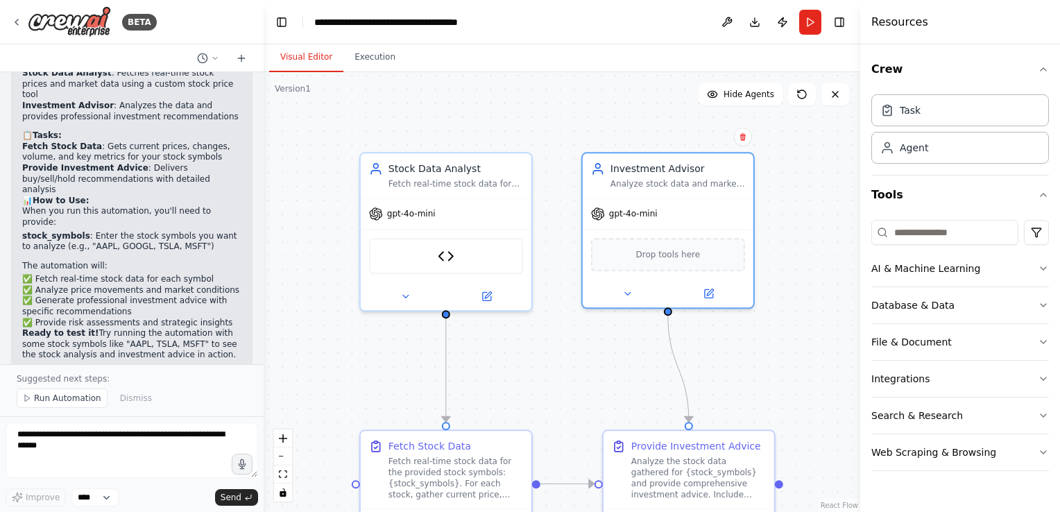
drag, startPoint x: 660, startPoint y: 263, endPoint x: 615, endPoint y: 308, distance: 64.3
click at [608, 337] on div ".deletable-edge-delete-btn { width: 20px; height: 20px; border: 0px solid #ffff…" at bounding box center [562, 292] width 597 height 440
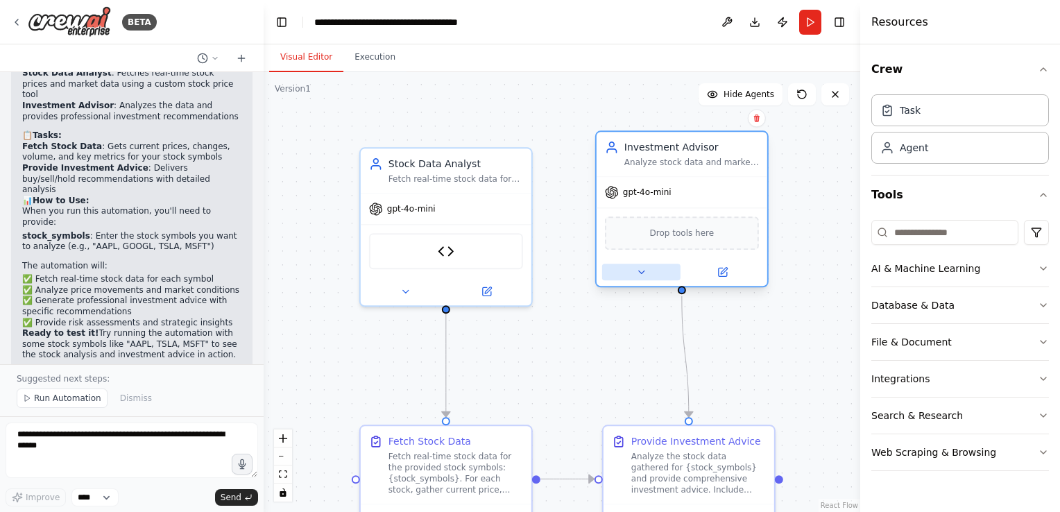
drag, startPoint x: 638, startPoint y: 274, endPoint x: 646, endPoint y: 271, distance: 9.0
click at [646, 271] on button at bounding box center [641, 272] width 78 height 17
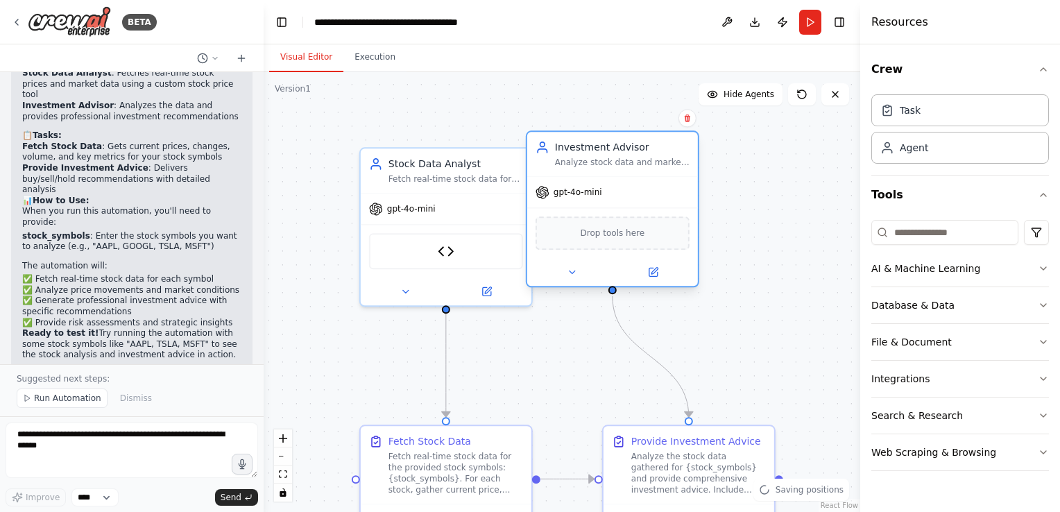
drag, startPoint x: 662, startPoint y: 164, endPoint x: 601, endPoint y: 148, distance: 63.1
click at [591, 162] on div "Analyze stock data and market conditions to provide personalized investment rec…" at bounding box center [622, 162] width 135 height 11
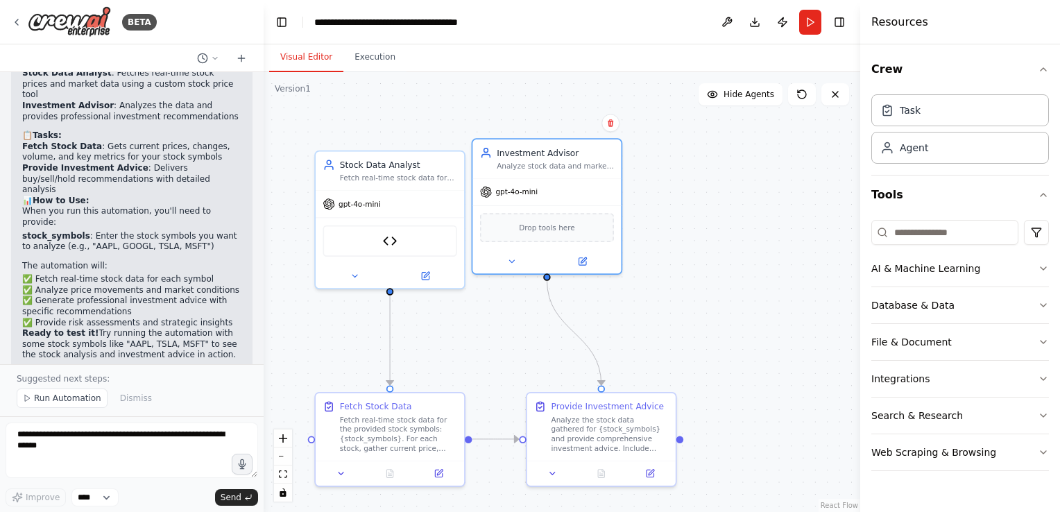
drag, startPoint x: 683, startPoint y: 230, endPoint x: 818, endPoint y: 200, distance: 138.5
click at [818, 201] on div ".deletable-edge-delete-btn { width: 20px; height: 20px; border: 0px solid #ffff…" at bounding box center [562, 292] width 597 height 440
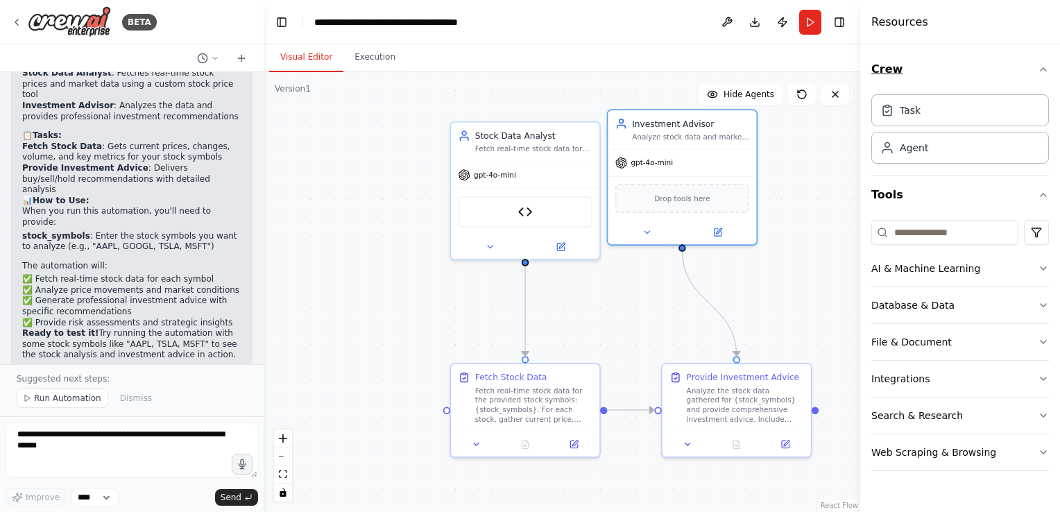
click at [987, 75] on button "Crew" at bounding box center [960, 69] width 178 height 39
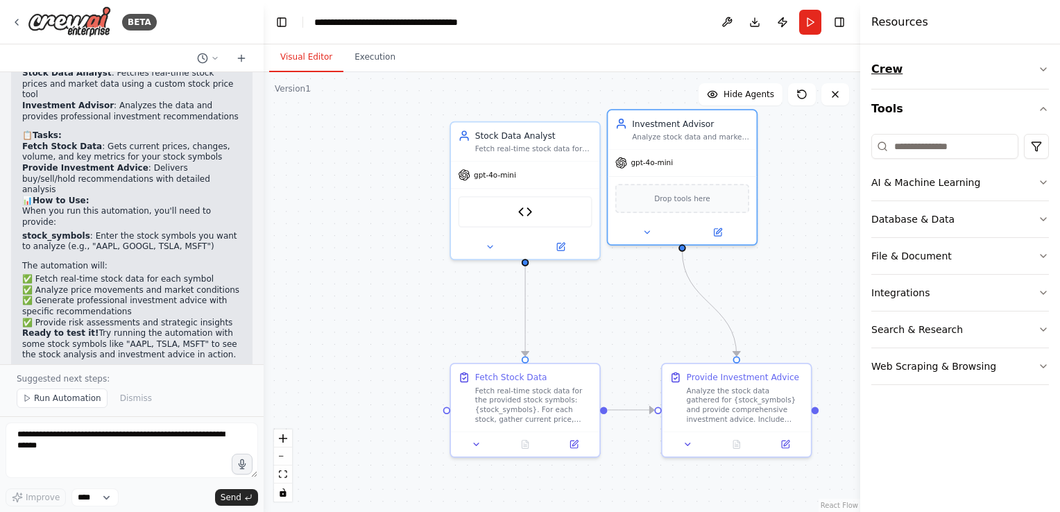
click at [909, 75] on button "Crew" at bounding box center [960, 69] width 178 height 39
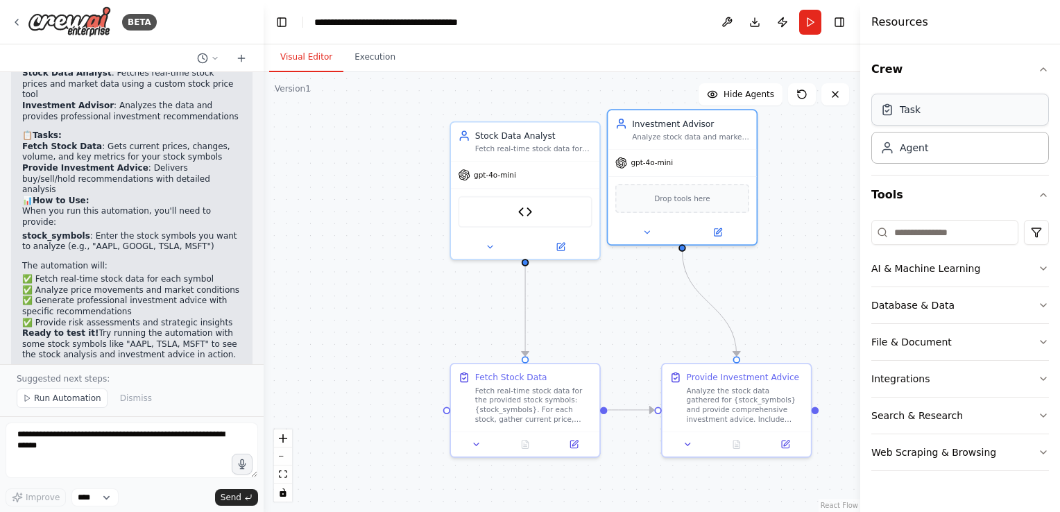
click at [907, 110] on div "Task" at bounding box center [910, 110] width 21 height 14
click at [363, 271] on div "Task description" at bounding box center [388, 267] width 117 height 10
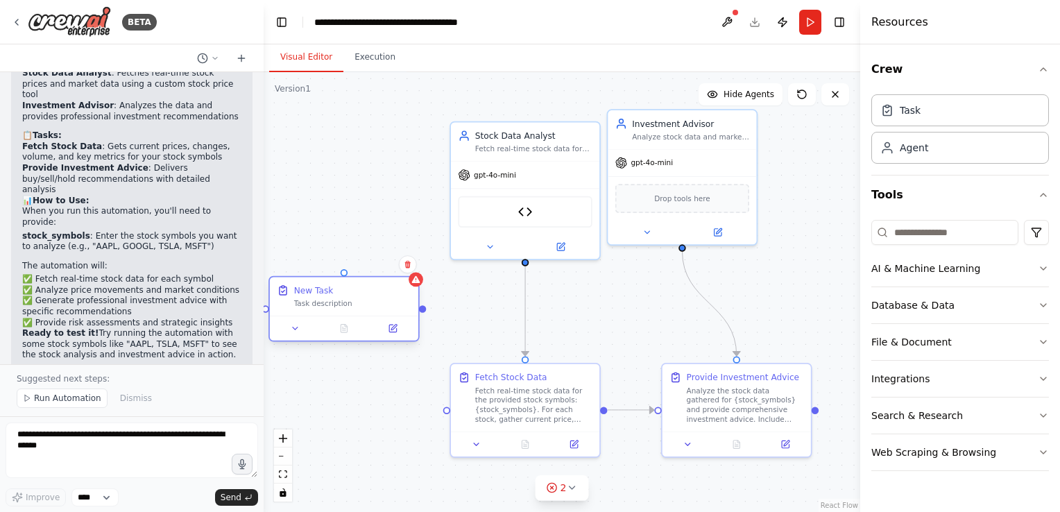
drag, startPoint x: 403, startPoint y: 289, endPoint x: 378, endPoint y: 291, distance: 25.1
click at [378, 291] on div "New Task" at bounding box center [352, 290] width 117 height 12
click at [416, 284] on icon at bounding box center [416, 280] width 10 height 10
click at [291, 337] on div at bounding box center [344, 328] width 148 height 25
click at [297, 332] on icon at bounding box center [296, 328] width 10 height 10
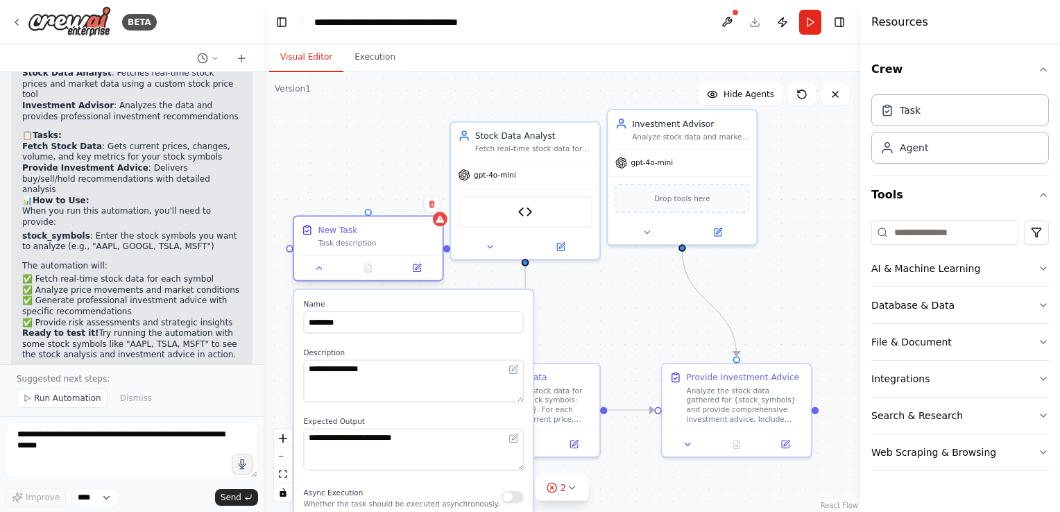
drag, startPoint x: 345, startPoint y: 298, endPoint x: 369, endPoint y: 231, distance: 71.5
click at [368, 232] on div "New Task Task description" at bounding box center [376, 236] width 117 height 24
drag, startPoint x: 941, startPoint y: 268, endPoint x: 699, endPoint y: 299, distance: 244.0
click at [673, 307] on div "BETA i type in the stocks names or numbers ,the code automatically get the stoc…" at bounding box center [530, 256] width 1060 height 512
click at [970, 259] on button "AI & Machine Learning" at bounding box center [960, 268] width 178 height 36
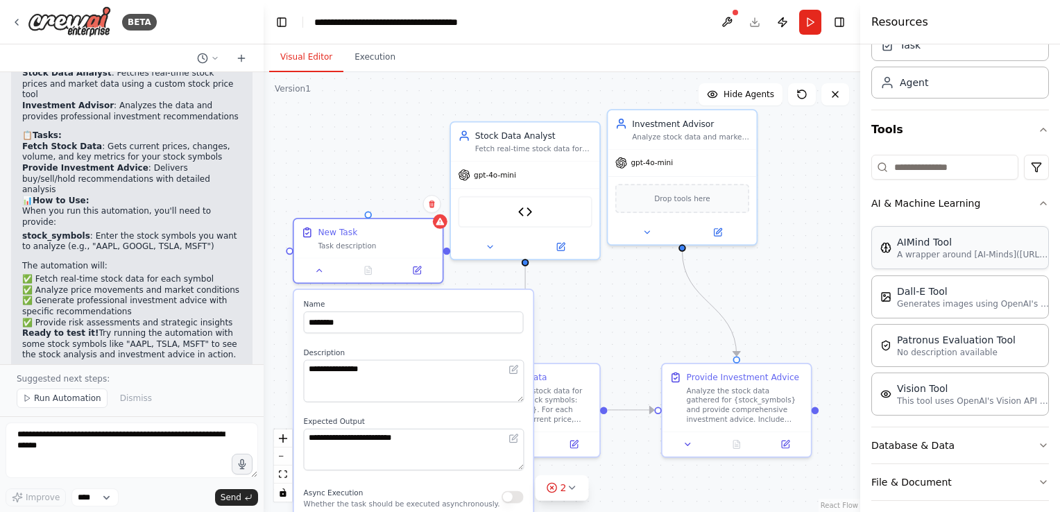
scroll to position [69, 0]
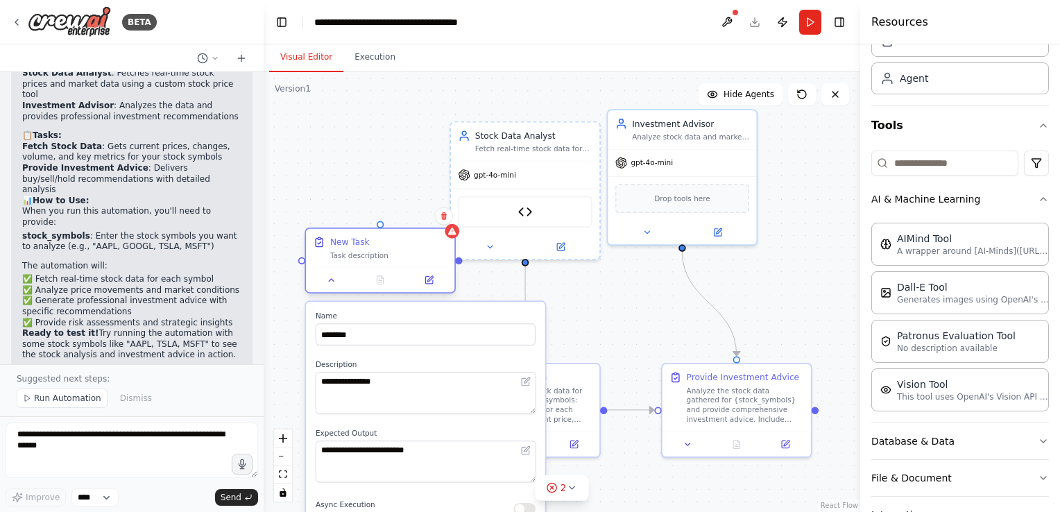
drag, startPoint x: 416, startPoint y: 243, endPoint x: 495, endPoint y: 252, distance: 79.7
click at [447, 253] on div "Task description" at bounding box center [388, 255] width 117 height 10
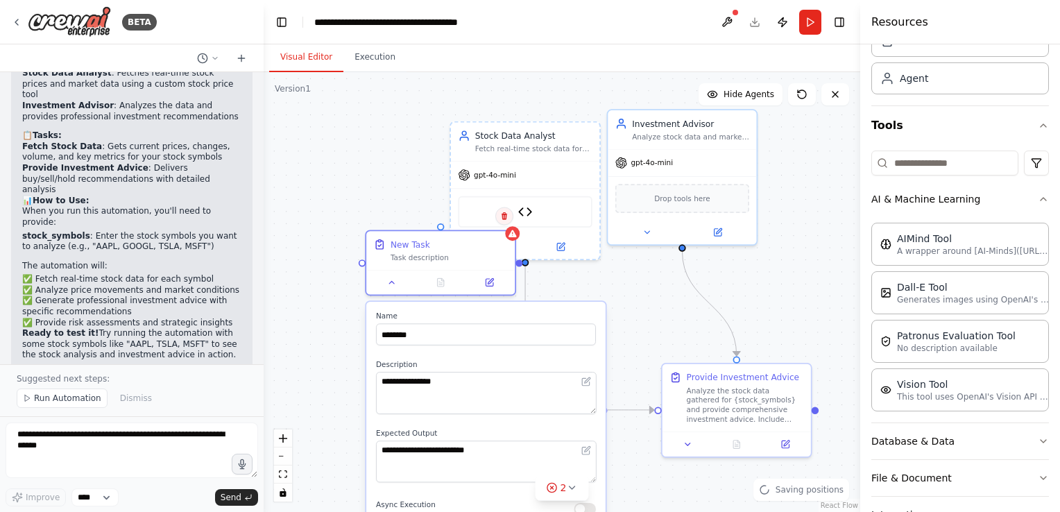
click at [503, 217] on icon at bounding box center [504, 216] width 8 height 8
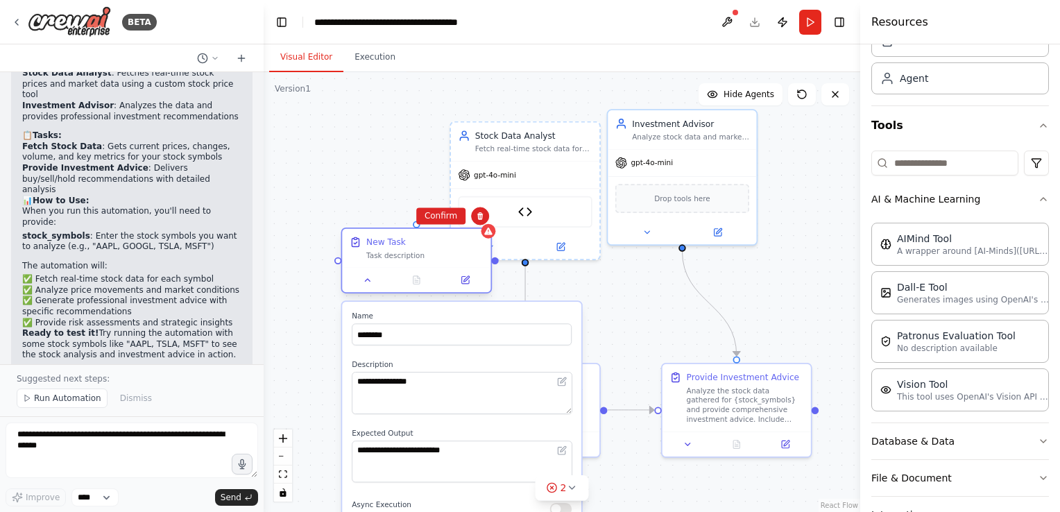
drag, startPoint x: 427, startPoint y: 253, endPoint x: 336, endPoint y: 252, distance: 91.6
click at [366, 255] on div "Task description" at bounding box center [424, 255] width 117 height 10
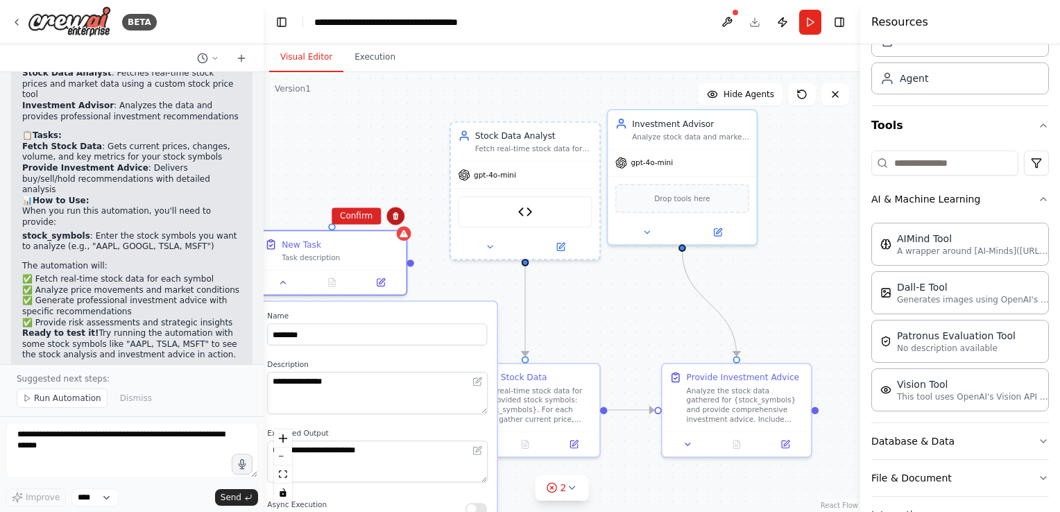
click at [400, 220] on icon at bounding box center [395, 216] width 8 height 8
click at [394, 217] on icon at bounding box center [396, 216] width 6 height 8
click at [374, 215] on button "Confirm" at bounding box center [356, 215] width 49 height 17
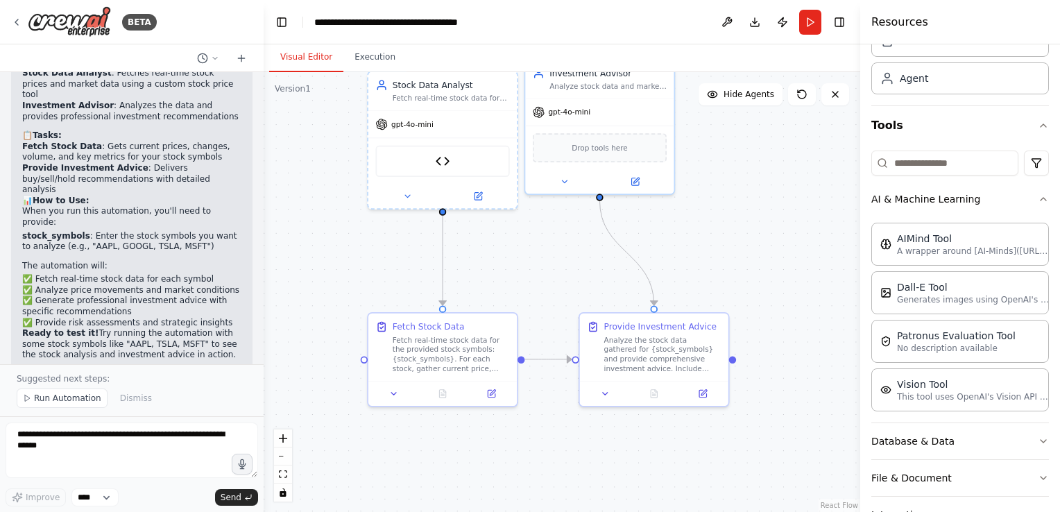
drag, startPoint x: 612, startPoint y: 317, endPoint x: 502, endPoint y: 259, distance: 124.1
click at [502, 259] on div ".deletable-edge-delete-btn { width: 20px; height: 20px; border: 0px solid #ffff…" at bounding box center [562, 292] width 597 height 440
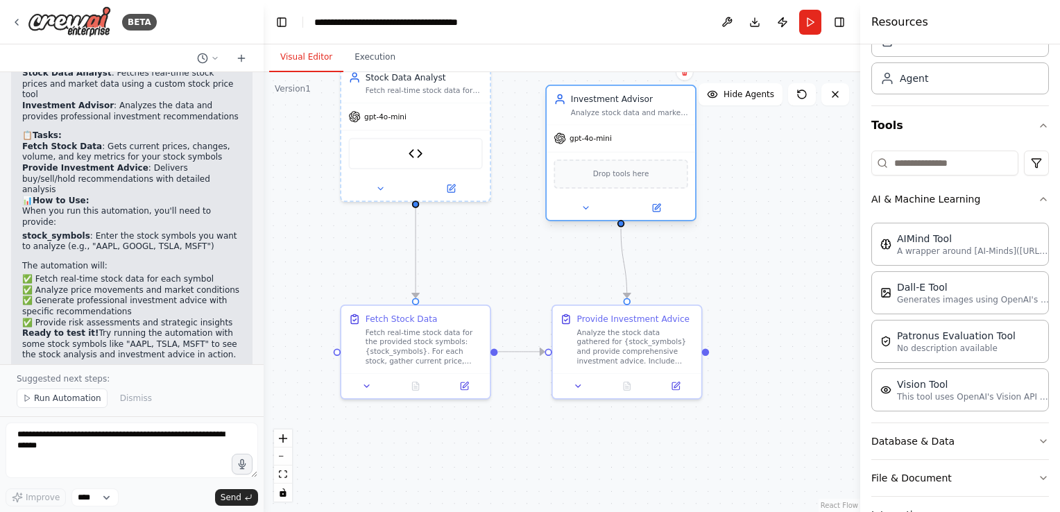
drag, startPoint x: 565, startPoint y: 121, endPoint x: 603, endPoint y: 146, distance: 45.0
click at [602, 146] on div "gpt-4o-mini Drop tools here" at bounding box center [621, 173] width 148 height 96
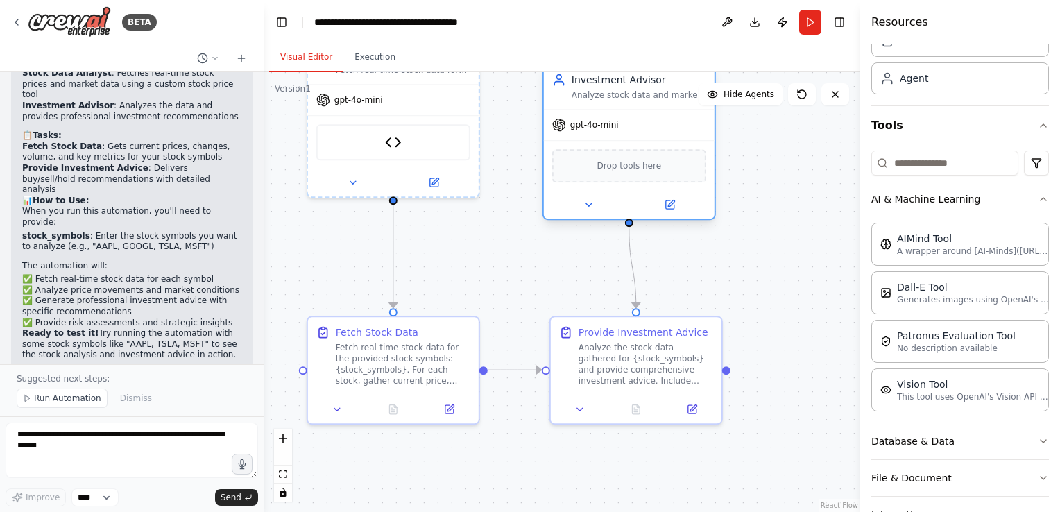
click at [594, 166] on div "Drop tools here" at bounding box center [629, 165] width 154 height 33
click at [633, 165] on img at bounding box center [629, 167] width 17 height 17
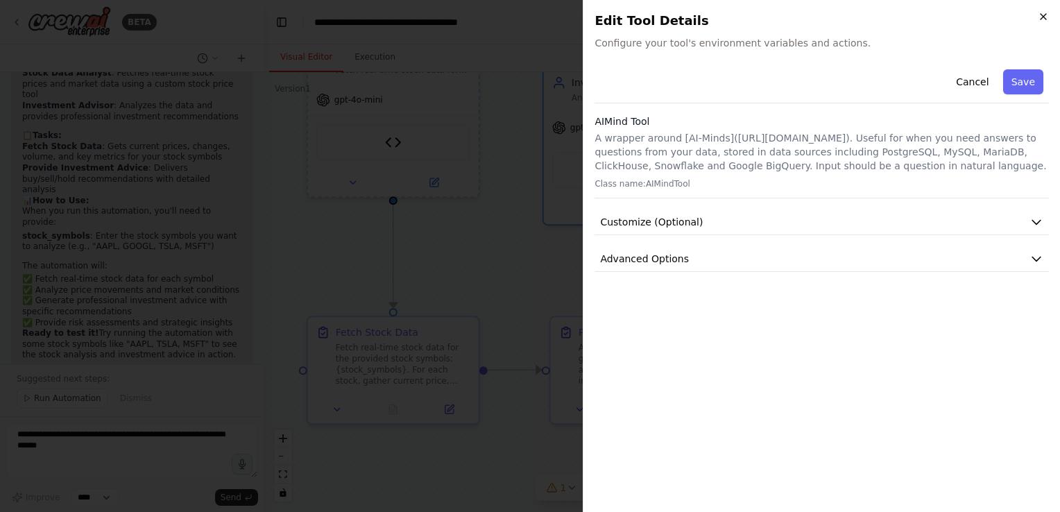
click at [1039, 19] on icon "button" at bounding box center [1043, 16] width 11 height 11
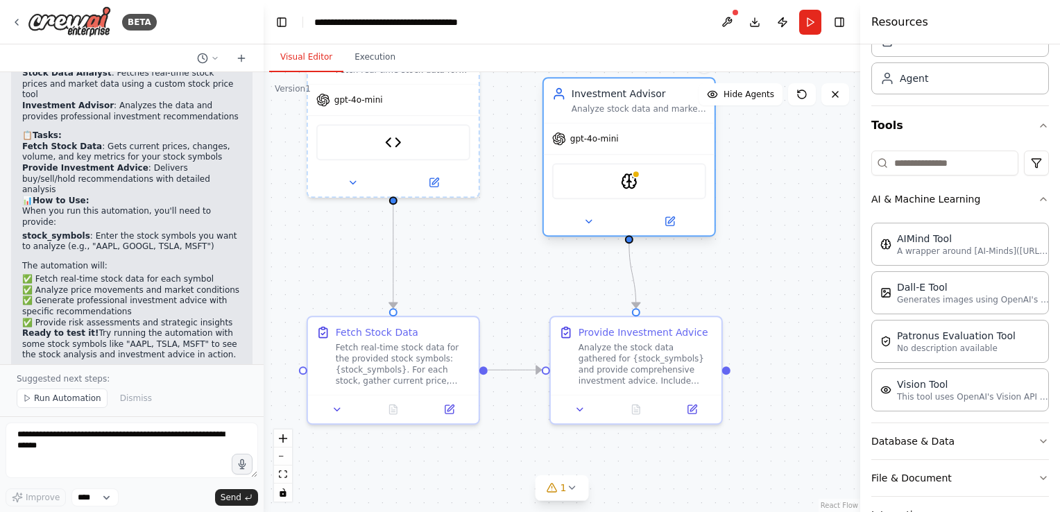
drag, startPoint x: 646, startPoint y: 176, endPoint x: 640, endPoint y: 189, distance: 14.6
click at [640, 189] on div "AIMindTool" at bounding box center [629, 181] width 154 height 36
click at [637, 182] on div "AIMindTool" at bounding box center [629, 181] width 154 height 36
click at [638, 171] on div at bounding box center [636, 174] width 8 height 8
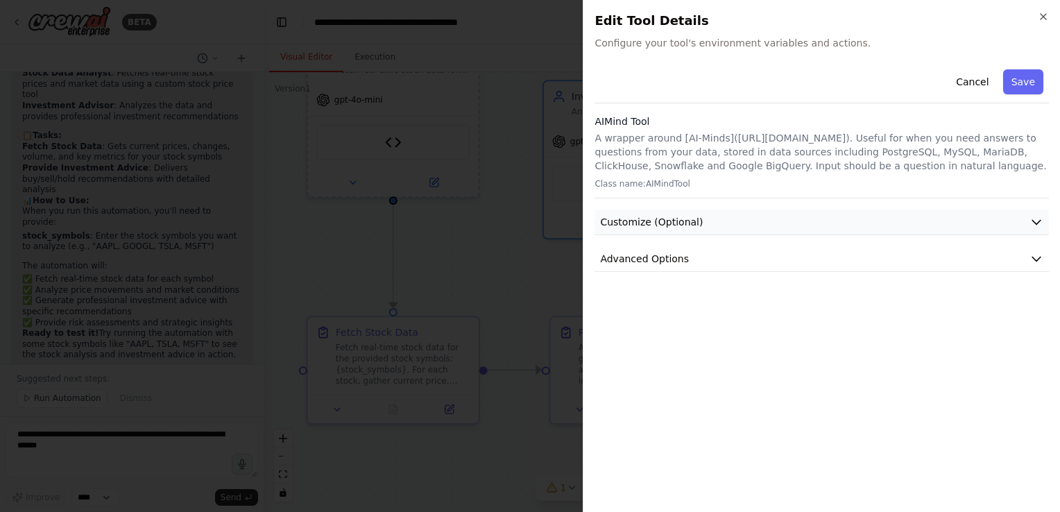
click at [929, 218] on button "Customize (Optional)" at bounding box center [821, 222] width 454 height 26
click at [845, 229] on button "Customize (Optional)" at bounding box center [821, 222] width 454 height 26
click at [846, 229] on button "Customize (Optional)" at bounding box center [821, 222] width 454 height 26
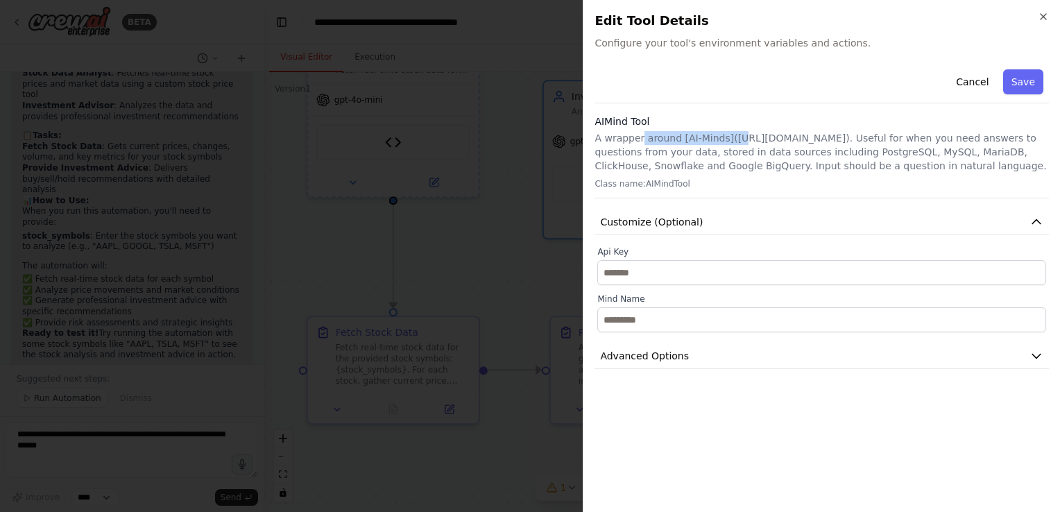
drag, startPoint x: 642, startPoint y: 140, endPoint x: 752, endPoint y: 135, distance: 109.7
click at [752, 135] on p "A wrapper around [AI-Minds](https://mindsdb.com/minds). Useful for when you nee…" at bounding box center [821, 152] width 454 height 42
drag, startPoint x: 752, startPoint y: 135, endPoint x: 776, endPoint y: 164, distance: 37.9
click at [776, 164] on p "A wrapper around [AI-Minds](https://mindsdb.com/minds). Useful for when you nee…" at bounding box center [821, 152] width 454 height 42
click at [1043, 16] on icon "button" at bounding box center [1043, 17] width 6 height 6
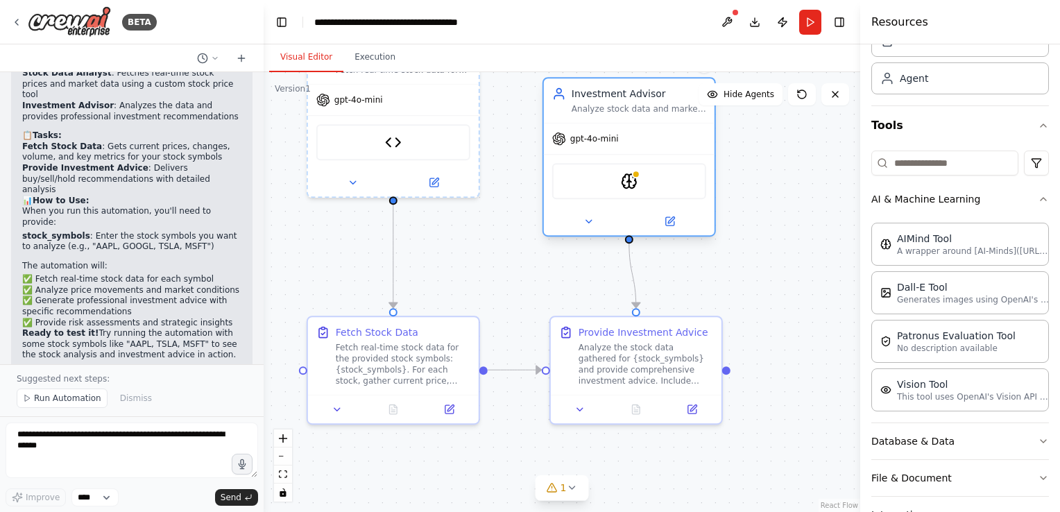
click at [635, 193] on div "AIMindTool" at bounding box center [629, 181] width 154 height 36
click at [628, 180] on img at bounding box center [629, 181] width 17 height 17
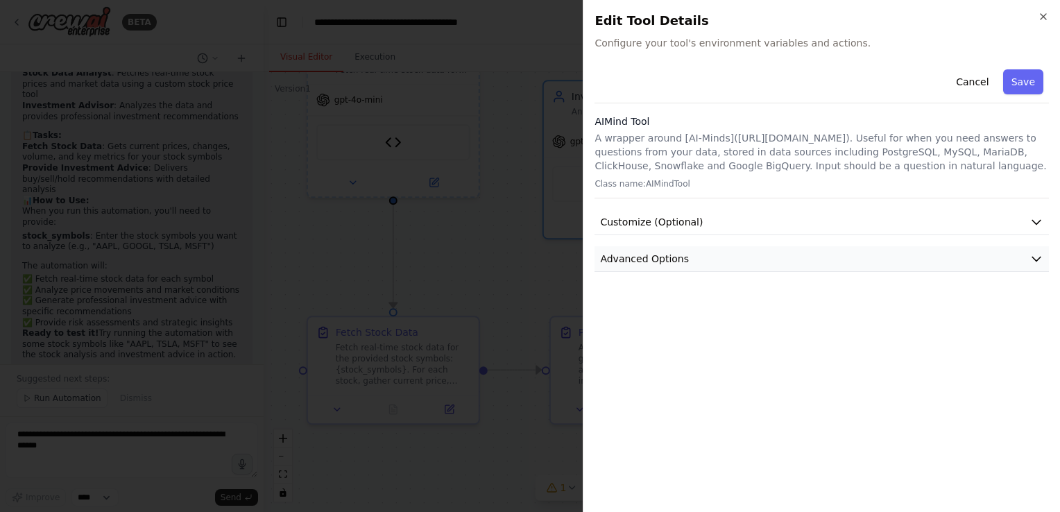
click at [677, 252] on span "Advanced Options" at bounding box center [644, 259] width 89 height 14
click at [553, 268] on div at bounding box center [530, 256] width 1060 height 512
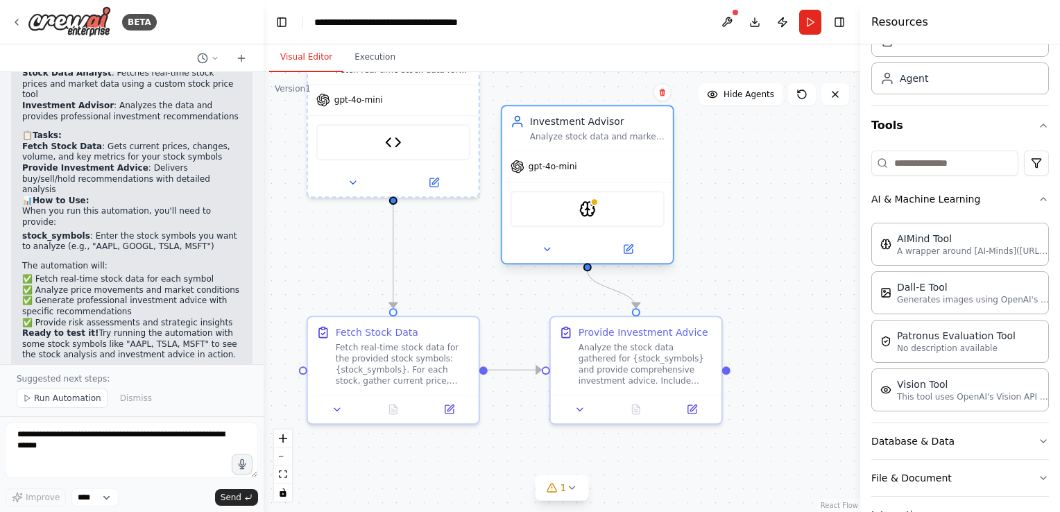
drag, startPoint x: 649, startPoint y: 105, endPoint x: 612, endPoint y: 128, distance: 43.3
click at [612, 128] on div "Investment Advisor Analyze stock data and market conditions to provide personal…" at bounding box center [597, 128] width 135 height 28
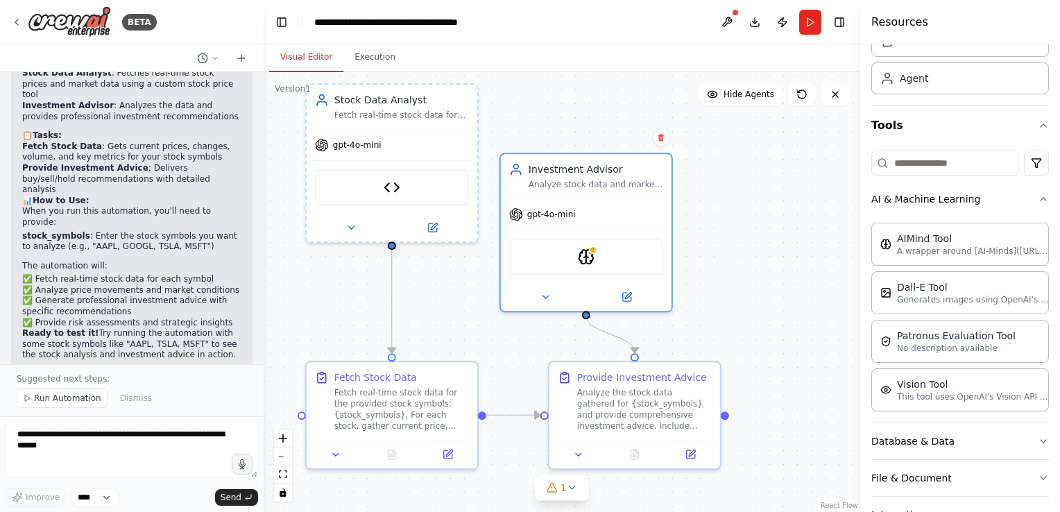
drag, startPoint x: 459, startPoint y: 259, endPoint x: 461, endPoint y: 299, distance: 39.6
click at [461, 301] on div ".deletable-edge-delete-btn { width: 20px; height: 20px; border: 0px solid #ffff…" at bounding box center [562, 292] width 597 height 440
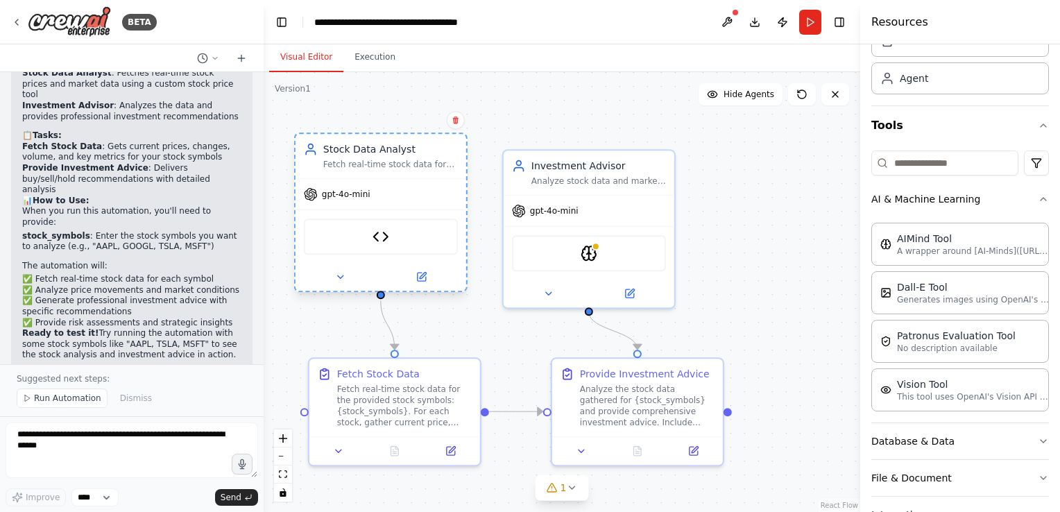
drag, startPoint x: 390, startPoint y: 108, endPoint x: 370, endPoint y: 167, distance: 62.3
click at [370, 167] on div "Fetch real-time stock data for {stock_symbols} and analyze current market condi…" at bounding box center [390, 164] width 135 height 11
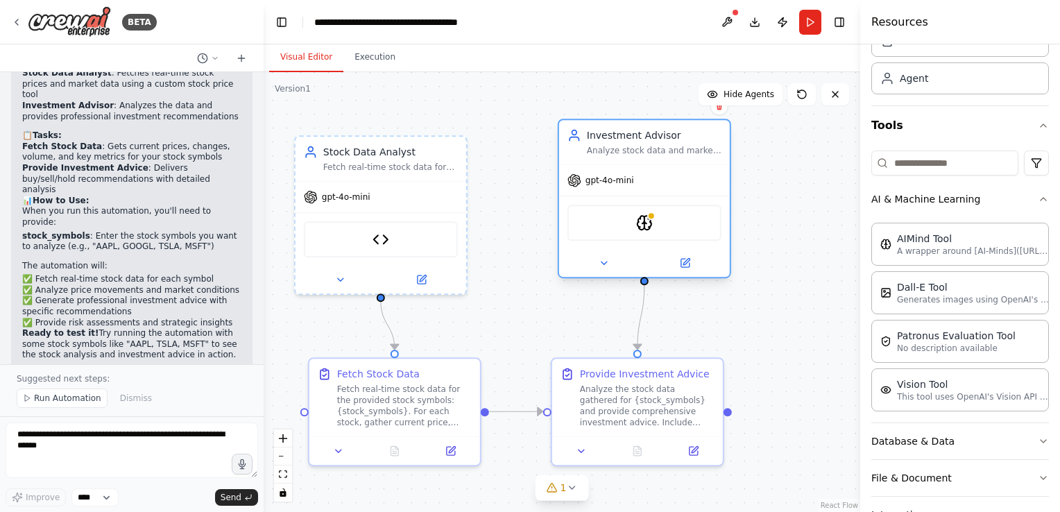
drag, startPoint x: 557, startPoint y: 182, endPoint x: 618, endPoint y: 158, distance: 65.4
click at [618, 158] on div "Investment Advisor Analyze stock data and market conditions to provide personal…" at bounding box center [644, 142] width 171 height 44
click at [392, 165] on div "Fetch real-time stock data for {stock_symbols} and analyze current market condi…" at bounding box center [390, 164] width 135 height 11
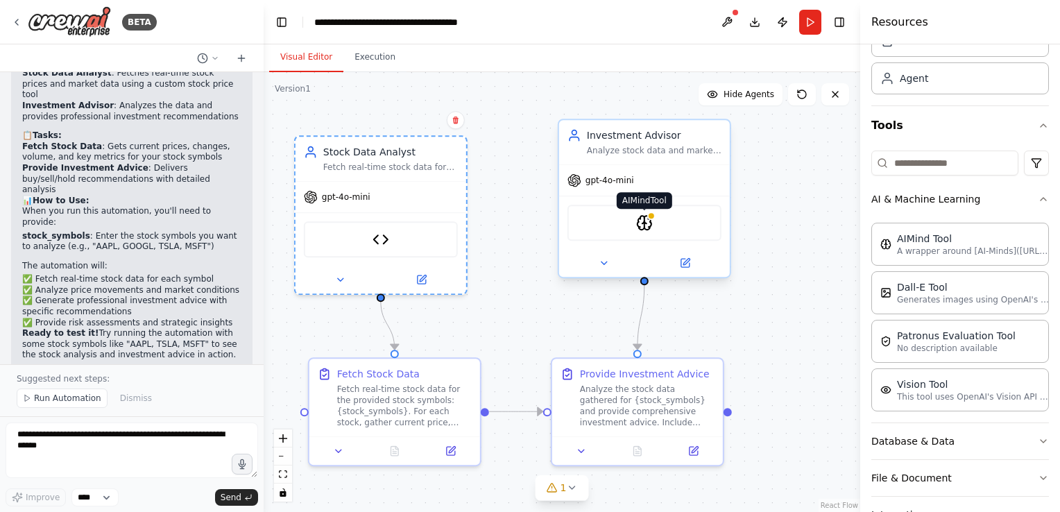
click at [640, 226] on img at bounding box center [644, 222] width 17 height 17
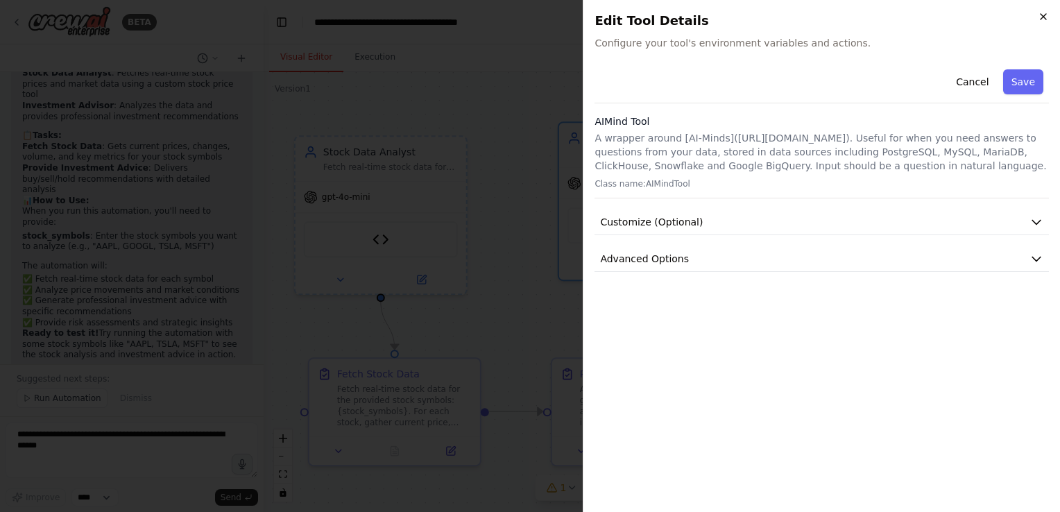
click at [1044, 18] on icon "button" at bounding box center [1043, 16] width 11 height 11
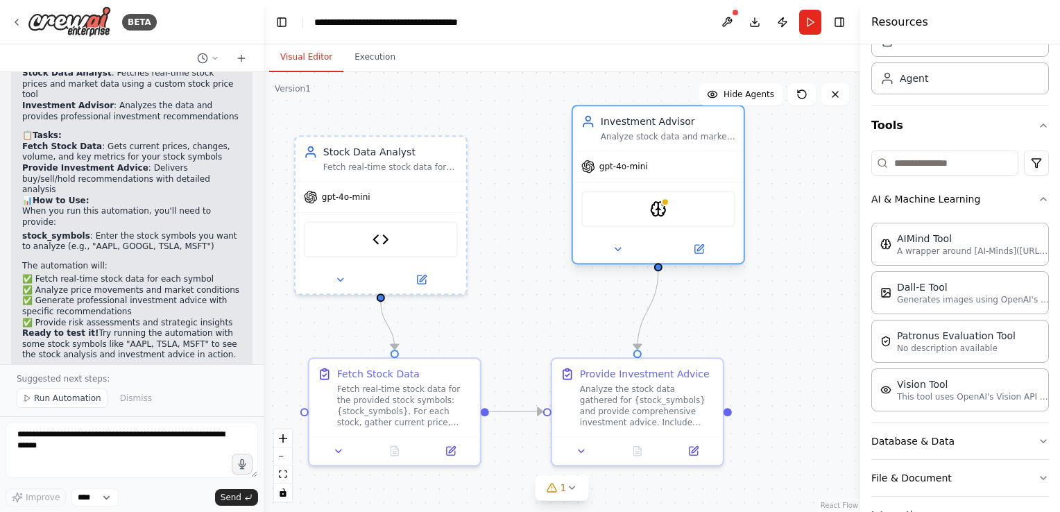
drag, startPoint x: 663, startPoint y: 225, endPoint x: 677, endPoint y: 212, distance: 18.7
click at [677, 212] on div "AIMindTool" at bounding box center [658, 209] width 154 height 36
drag, startPoint x: 675, startPoint y: 212, endPoint x: 602, endPoint y: 235, distance: 76.6
click at [602, 235] on div at bounding box center [658, 249] width 171 height 28
click at [623, 249] on button at bounding box center [618, 249] width 78 height 17
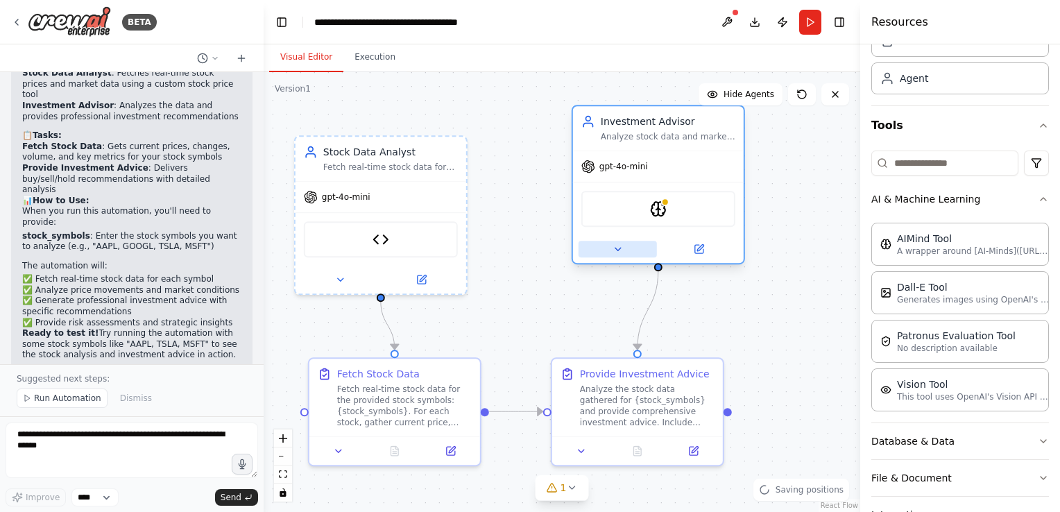
click at [634, 247] on button at bounding box center [618, 249] width 78 height 17
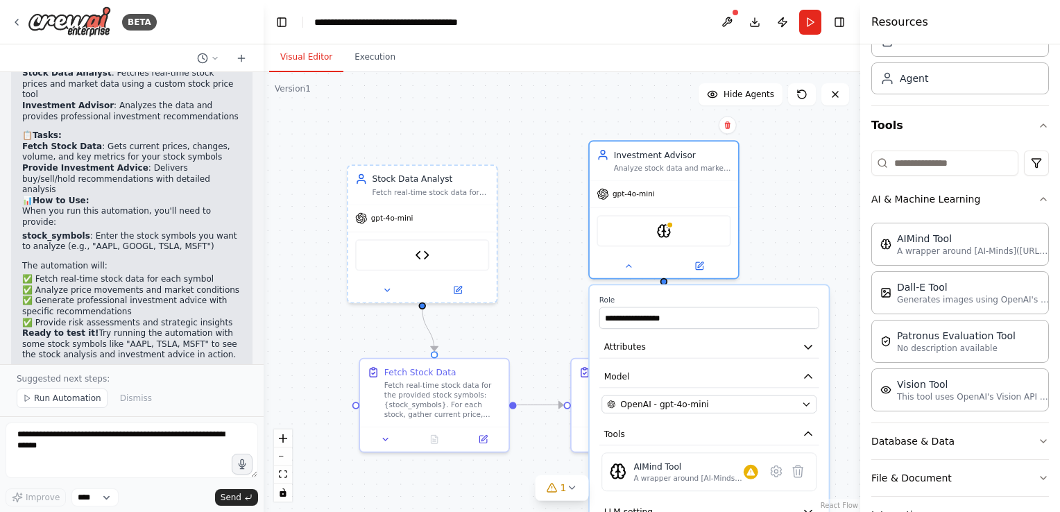
drag, startPoint x: 780, startPoint y: 226, endPoint x: 785, endPoint y: 191, distance: 35.1
click at [785, 193] on div ".deletable-edge-delete-btn { width: 20px; height: 20px; border: 0px solid #ffff…" at bounding box center [562, 292] width 597 height 440
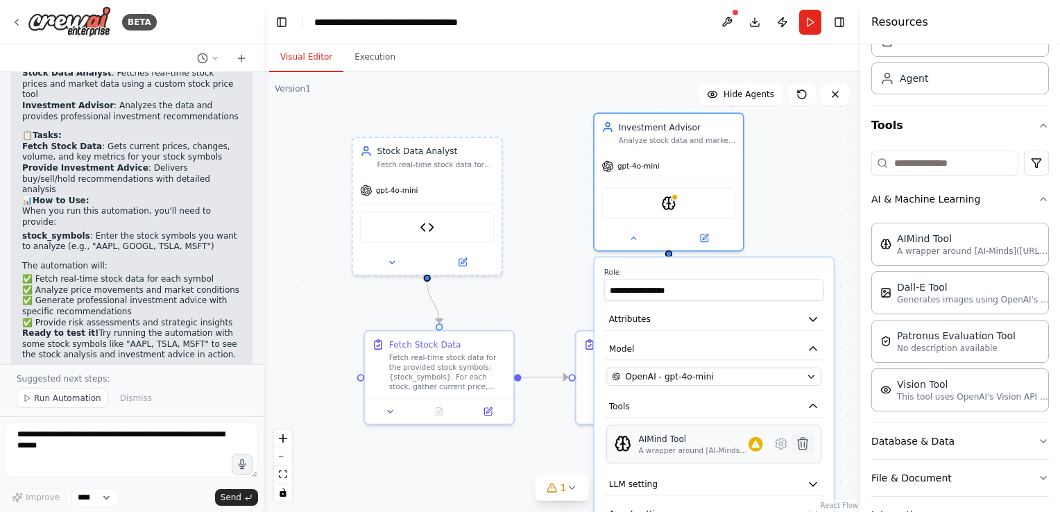
click at [805, 443] on icon at bounding box center [803, 444] width 10 height 12
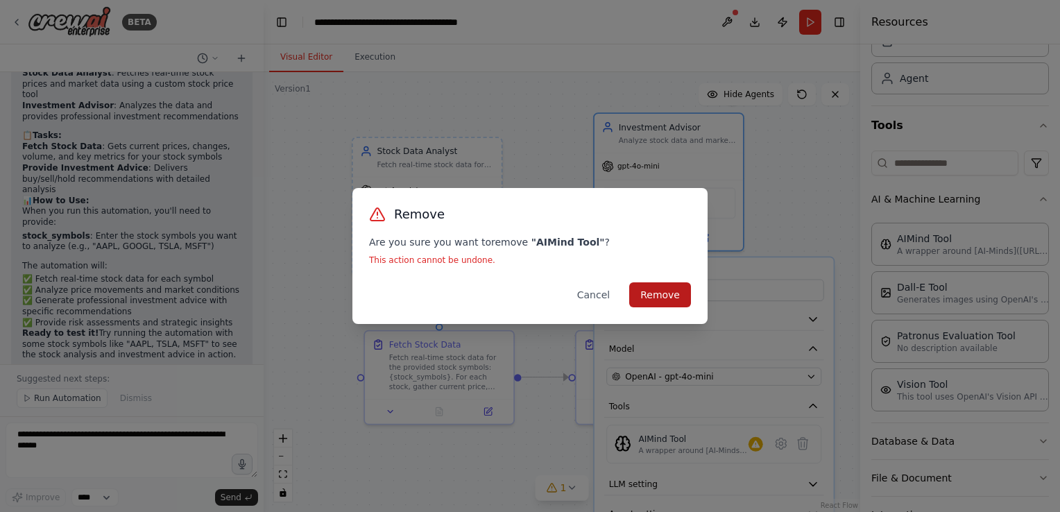
click at [660, 293] on button "Remove" at bounding box center [660, 294] width 62 height 25
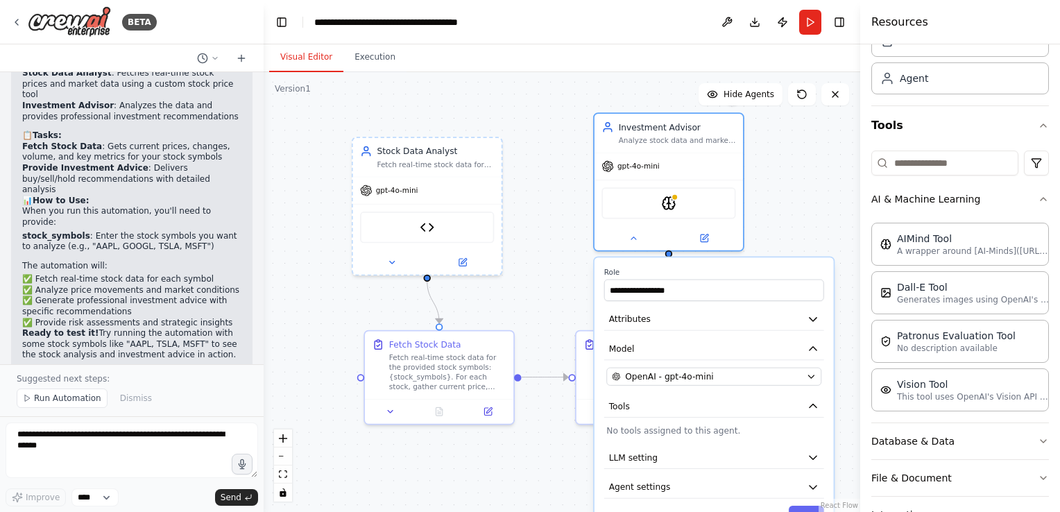
click at [552, 301] on div ".deletable-edge-delete-btn { width: 20px; height: 20px; border: 0px solid #ffff…" at bounding box center [562, 292] width 597 height 440
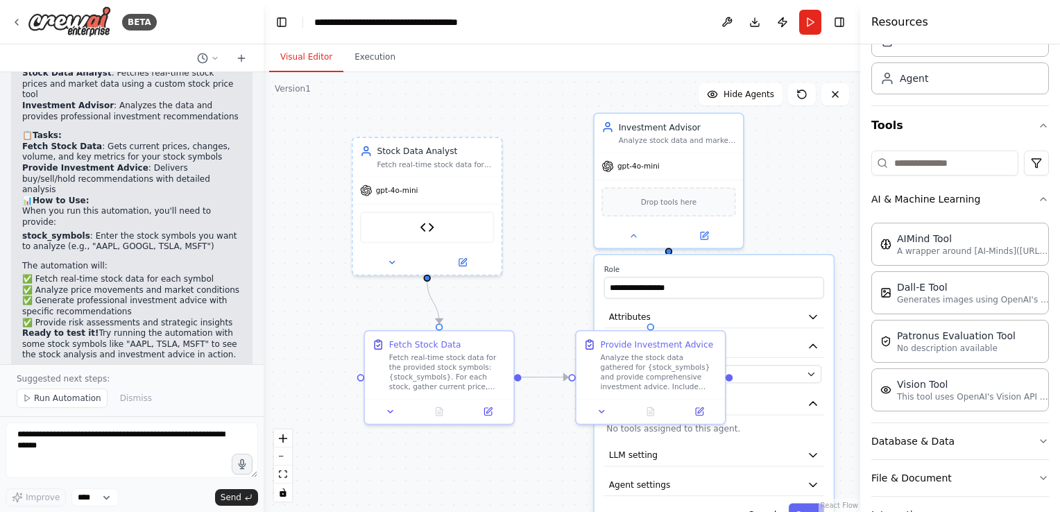
click at [824, 212] on div ".deletable-edge-delete-btn { width: 20px; height: 20px; border: 0px solid #ffff…" at bounding box center [562, 292] width 597 height 440
click at [802, 96] on icon at bounding box center [801, 94] width 11 height 11
click at [782, 198] on div ".deletable-edge-delete-btn { width: 20px; height: 20px; border: 0px solid #ffff…" at bounding box center [562, 292] width 597 height 440
click at [540, 333] on div ".deletable-edge-delete-btn { width: 20px; height: 20px; border: 0px solid #ffff…" at bounding box center [562, 292] width 597 height 440
click at [461, 370] on div "Fetch real-time stock data for the provided stock symbols: {stock_symbols}. For…" at bounding box center [447, 369] width 117 height 39
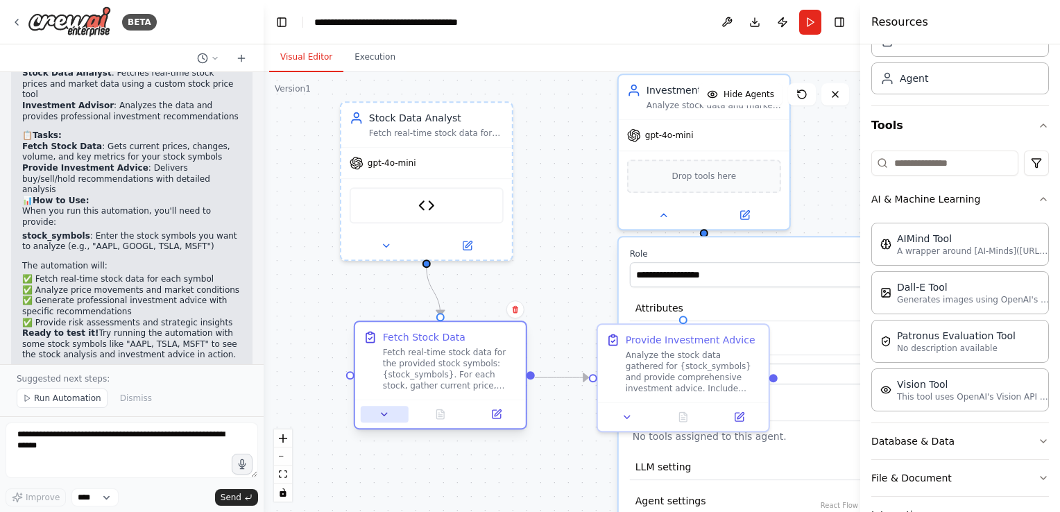
click at [382, 418] on icon at bounding box center [384, 414] width 11 height 11
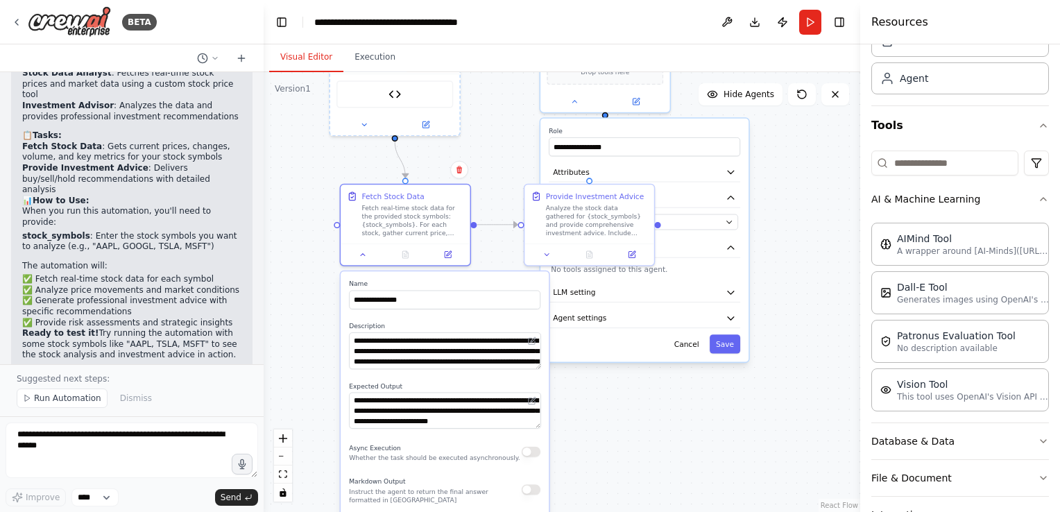
drag, startPoint x: 537, startPoint y: 326, endPoint x: 500, endPoint y: 168, distance: 162.4
click at [500, 168] on div ".deletable-edge-delete-btn { width: 20px; height: 20px; border: 0px solid #ffff…" at bounding box center [562, 292] width 597 height 440
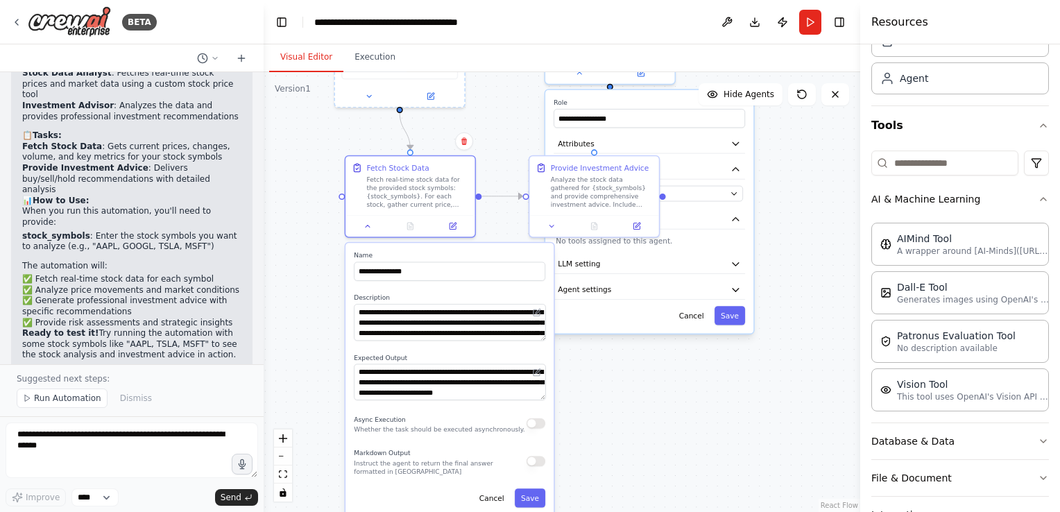
drag, startPoint x: 606, startPoint y: 416, endPoint x: 605, endPoint y: 360, distance: 55.5
click at [606, 362] on div ".deletable-edge-delete-btn { width: 20px; height: 20px; border: 0px solid #ffff…" at bounding box center [562, 292] width 597 height 440
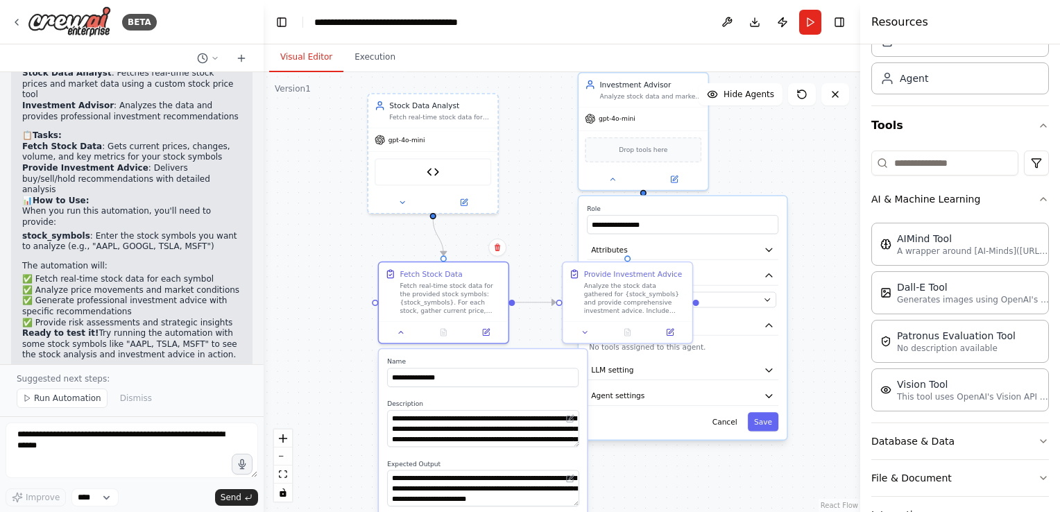
drag, startPoint x: 504, startPoint y: 148, endPoint x: 538, endPoint y: 274, distance: 130.9
click at [538, 274] on div ".deletable-edge-delete-btn { width: 20px; height: 20px; border: 0px solid #ffff…" at bounding box center [562, 292] width 597 height 440
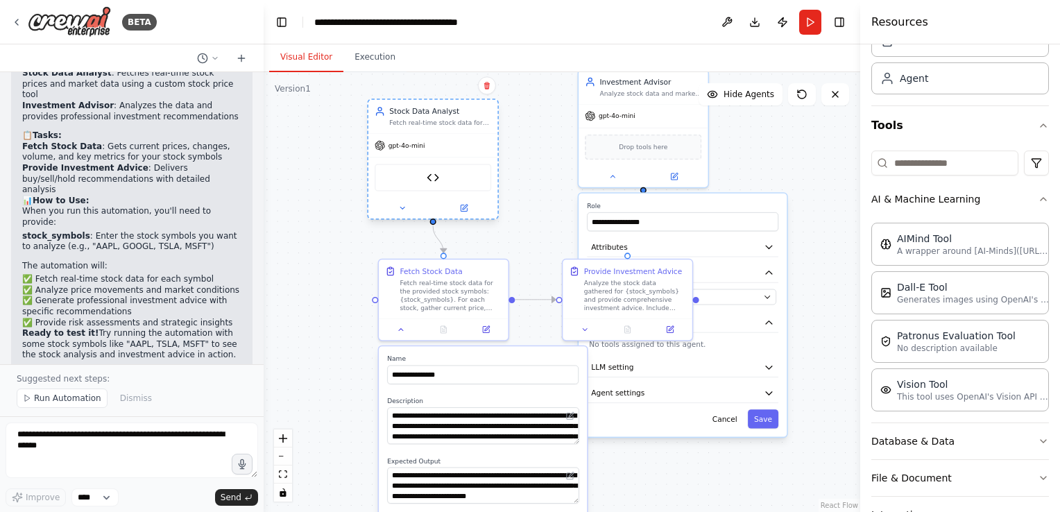
drag, startPoint x: 459, startPoint y: 134, endPoint x: 462, endPoint y: 142, distance: 9.0
click at [462, 142] on div "gpt-4o-mini" at bounding box center [432, 145] width 129 height 23
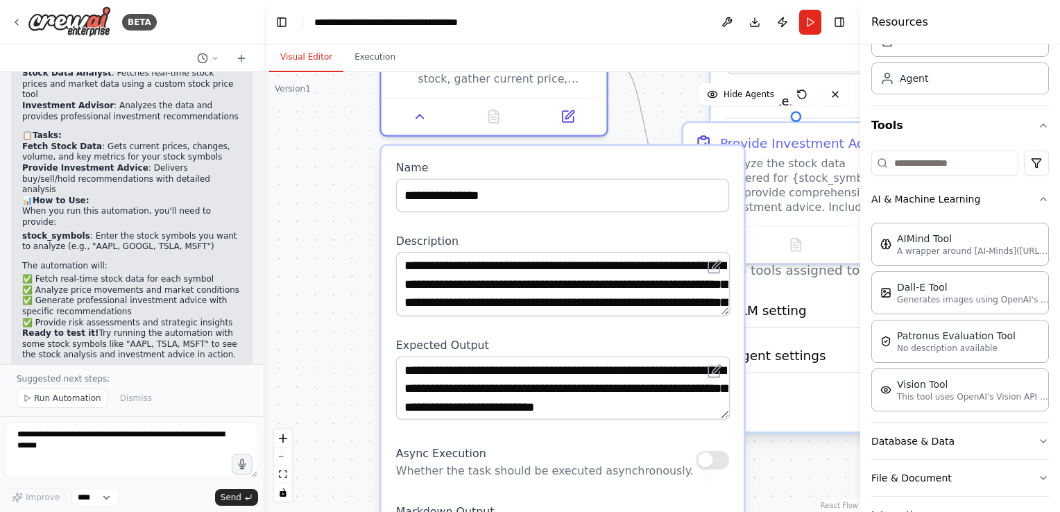
drag, startPoint x: 486, startPoint y: 356, endPoint x: 500, endPoint y: 211, distance: 145.6
click at [502, 216] on div "**********" at bounding box center [563, 383] width 363 height 475
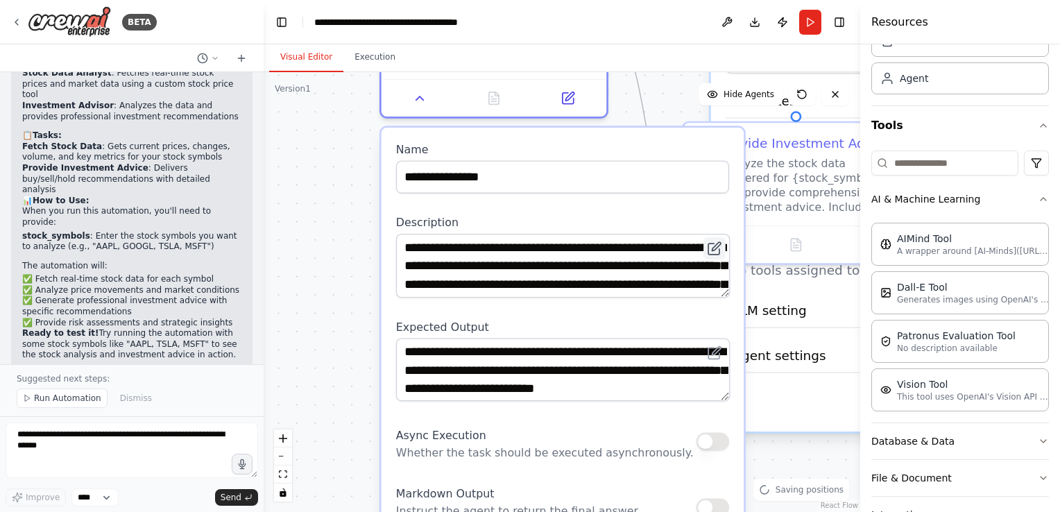
click at [721, 256] on button at bounding box center [714, 248] width 22 height 22
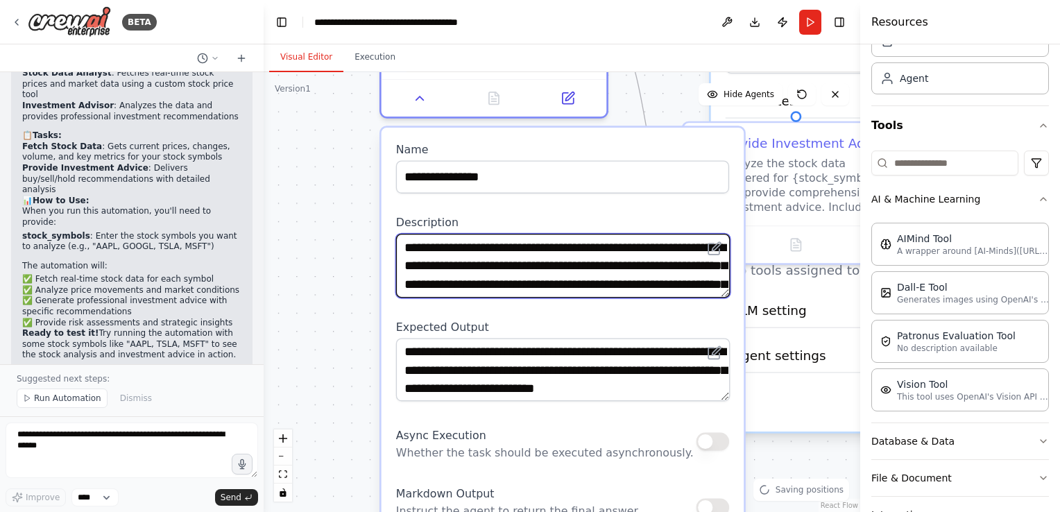
click at [585, 266] on textarea "**********" at bounding box center [563, 266] width 334 height 64
click at [650, 254] on textarea "**********" at bounding box center [563, 266] width 334 height 64
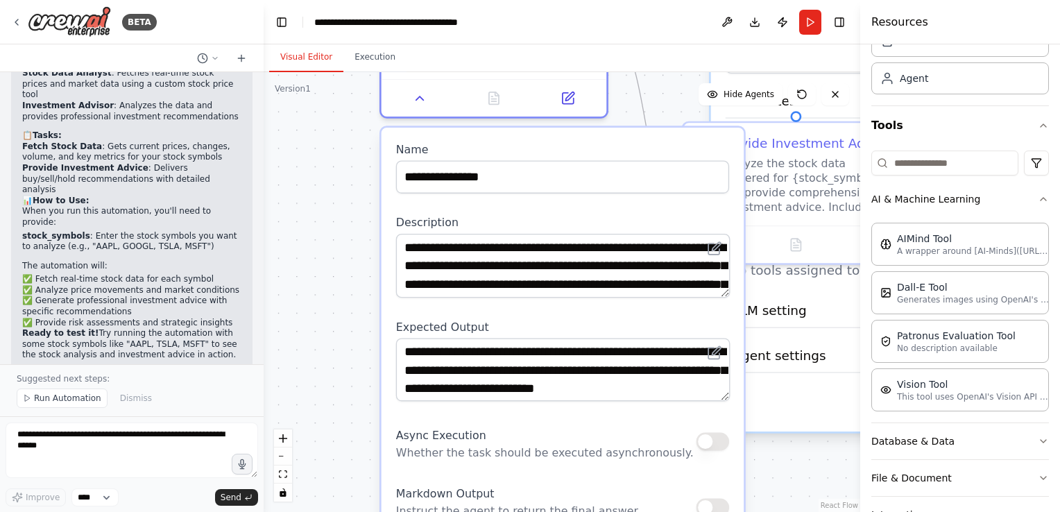
click at [621, 314] on div "**********" at bounding box center [563, 365] width 363 height 475
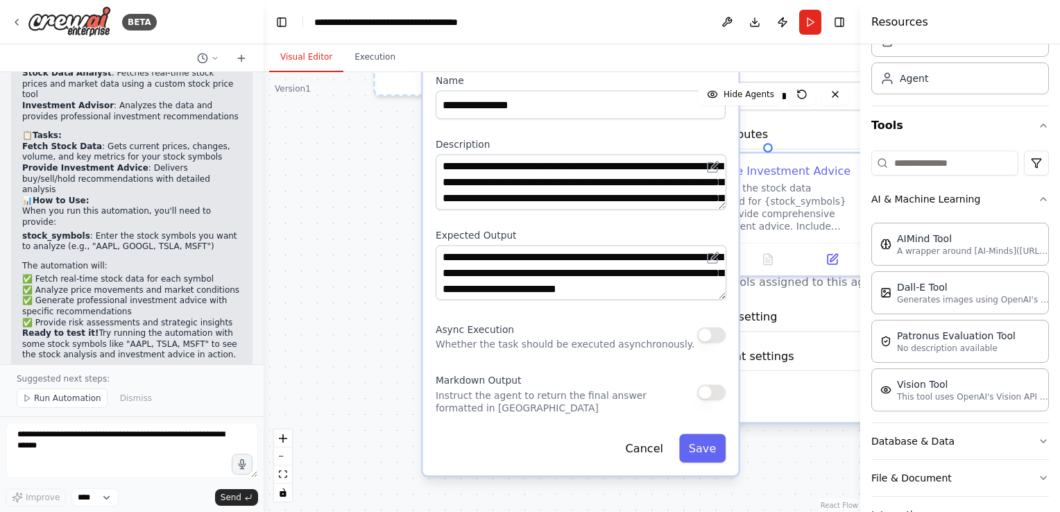
drag, startPoint x: 508, startPoint y: 427, endPoint x: 517, endPoint y: 346, distance: 81.7
click at [521, 334] on div "Async Execution Whether the task should be executed asynchronously." at bounding box center [565, 335] width 259 height 32
click at [708, 443] on button "Save" at bounding box center [702, 448] width 46 height 28
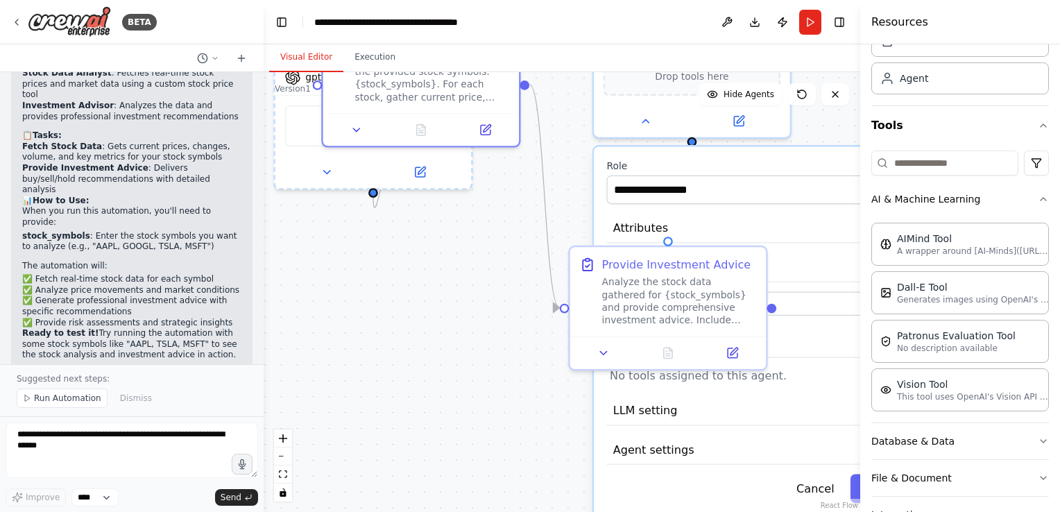
drag, startPoint x: 565, startPoint y: 282, endPoint x: 457, endPoint y: 384, distance: 148.2
click at [457, 384] on div ".deletable-edge-delete-btn { width: 20px; height: 20px; border: 0px solid #ffff…" at bounding box center [562, 292] width 597 height 440
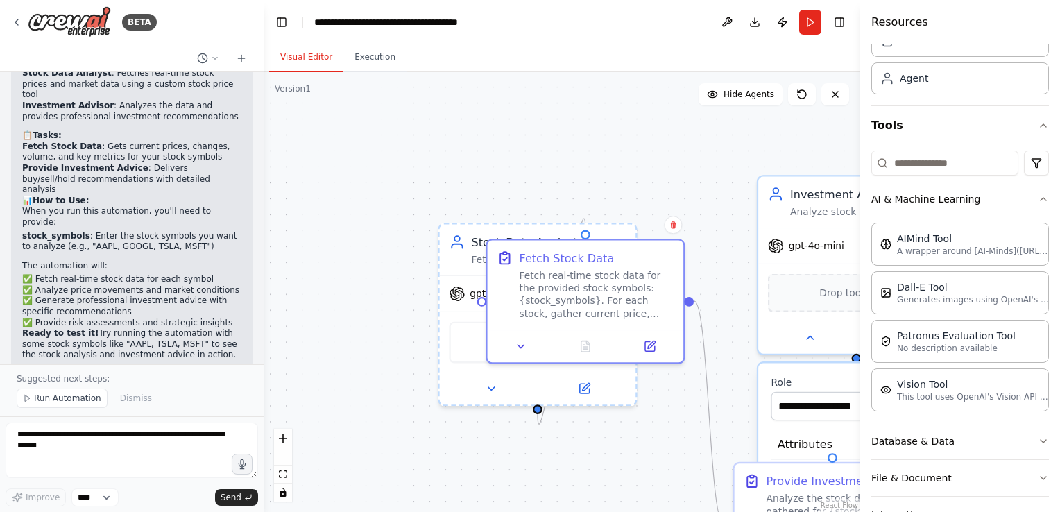
drag, startPoint x: 472, startPoint y: 284, endPoint x: 606, endPoint y: 418, distance: 188.3
click at [648, 488] on div ".deletable-edge-delete-btn { width: 20px; height: 20px; border: 0px solid #ffff…" at bounding box center [562, 292] width 597 height 440
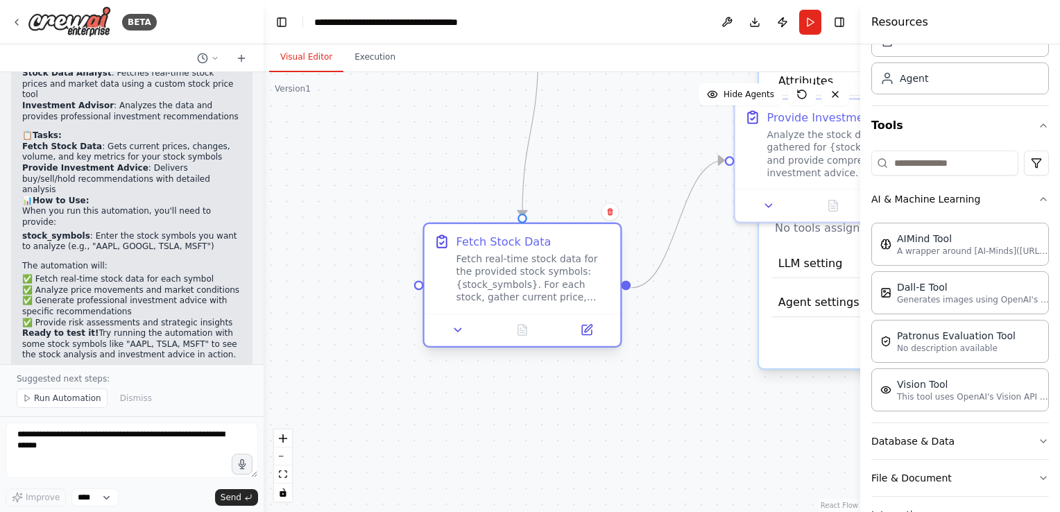
drag, startPoint x: 613, startPoint y: 302, endPoint x: 567, endPoint y: 248, distance: 70.3
click at [559, 252] on div "Fetch real-time stock data for the provided stock symbols: {stock_symbols}. For…" at bounding box center [533, 277] width 155 height 51
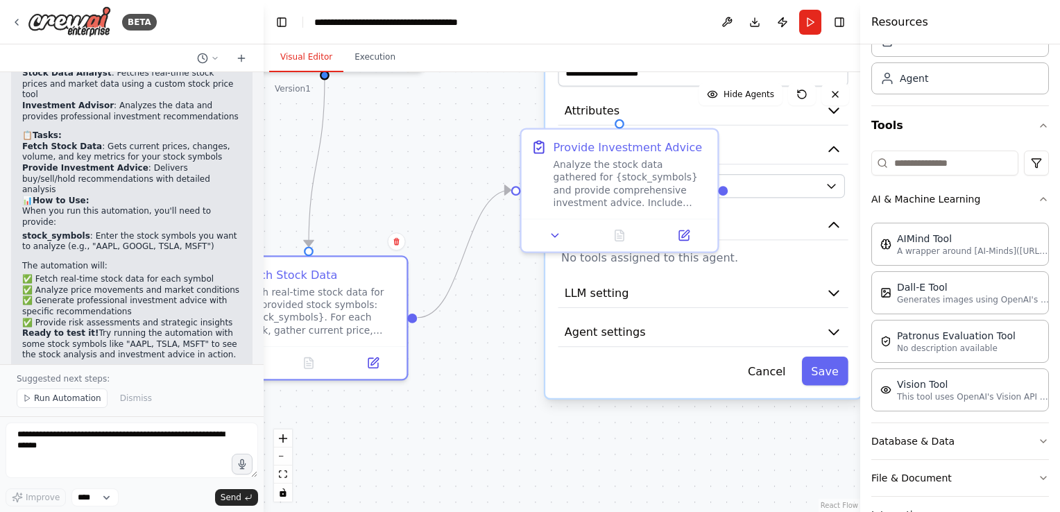
drag, startPoint x: 702, startPoint y: 327, endPoint x: 513, endPoint y: 332, distance: 188.7
click at [485, 354] on div ".deletable-edge-delete-btn { width: 20px; height: 20px; border: 0px solid #ffff…" at bounding box center [562, 292] width 597 height 440
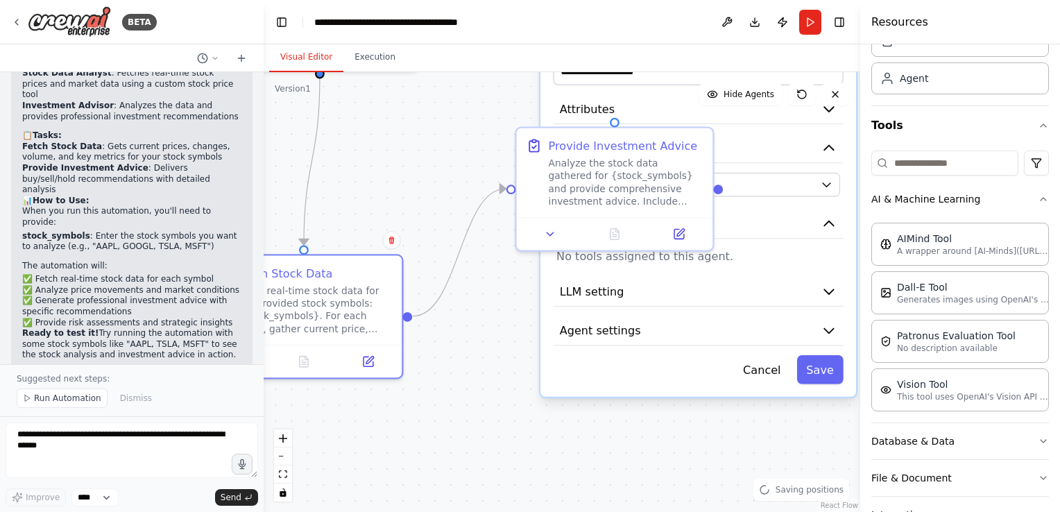
click at [532, 329] on div ".deletable-edge-delete-btn { width: 20px; height: 20px; border: 0px solid #ffff…" at bounding box center [562, 292] width 597 height 440
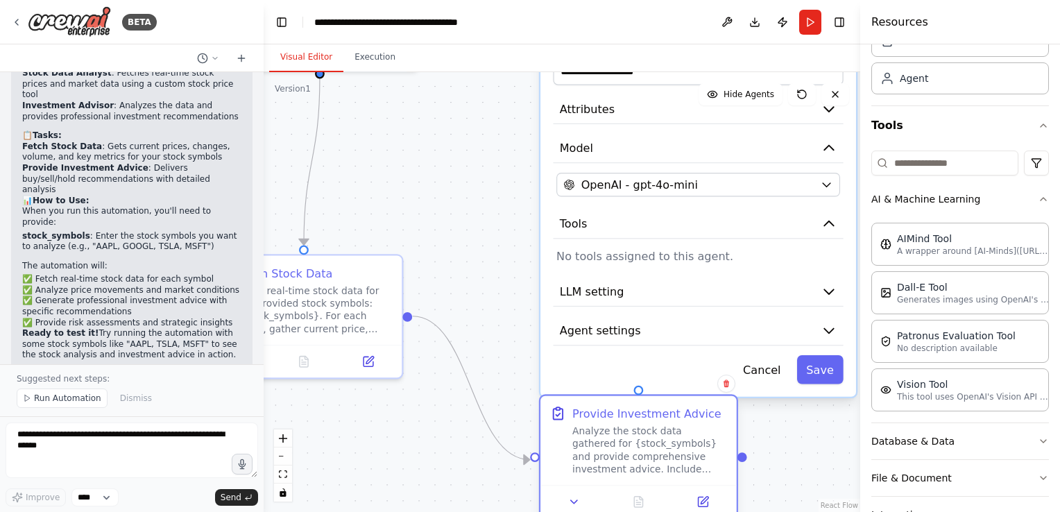
drag, startPoint x: 627, startPoint y: 196, endPoint x: 674, endPoint y: 415, distance: 224.2
click at [674, 415] on div "Provide Investment Advice" at bounding box center [646, 413] width 149 height 16
click at [480, 226] on div ".deletable-edge-delete-btn { width: 20px; height: 20px; border: 0px solid #ffff…" at bounding box center [562, 292] width 597 height 440
click at [816, 372] on button "Save" at bounding box center [820, 369] width 46 height 28
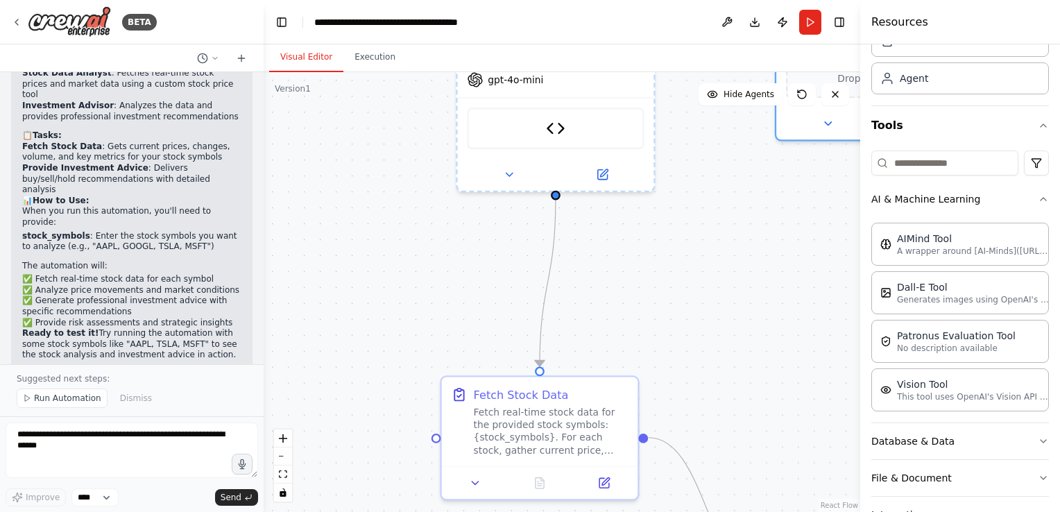
drag, startPoint x: 585, startPoint y: 273, endPoint x: 697, endPoint y: 286, distance: 113.1
click at [827, 375] on div ".deletable-edge-delete-btn { width: 20px; height: 20px; border: 0px solid #ffff…" at bounding box center [562, 292] width 597 height 440
click at [128, 449] on textarea at bounding box center [132, 449] width 252 height 55
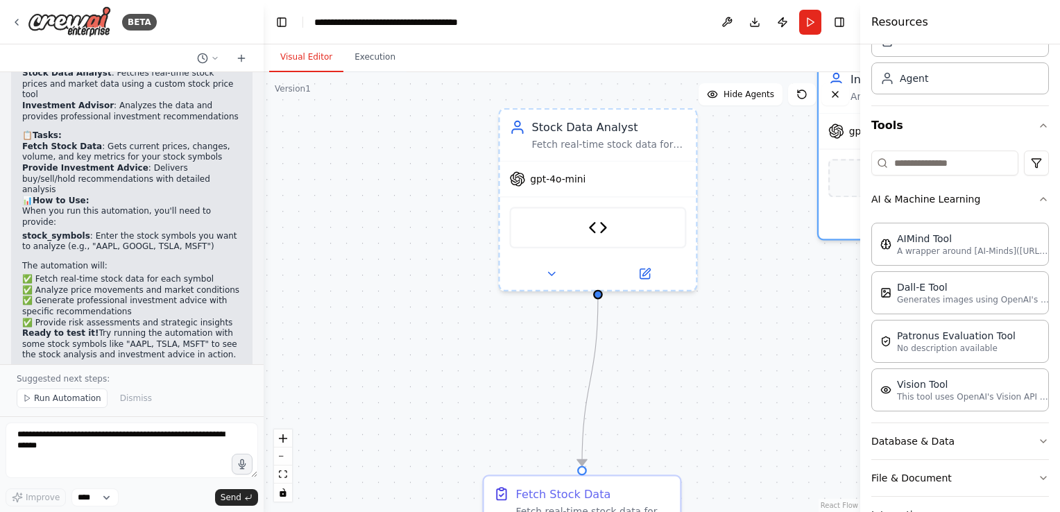
drag, startPoint x: 615, startPoint y: 293, endPoint x: 649, endPoint y: 400, distance: 112.1
click at [649, 400] on div ".deletable-edge-delete-btn { width: 20px; height: 20px; border: 0px solid #ffff…" at bounding box center [562, 292] width 597 height 440
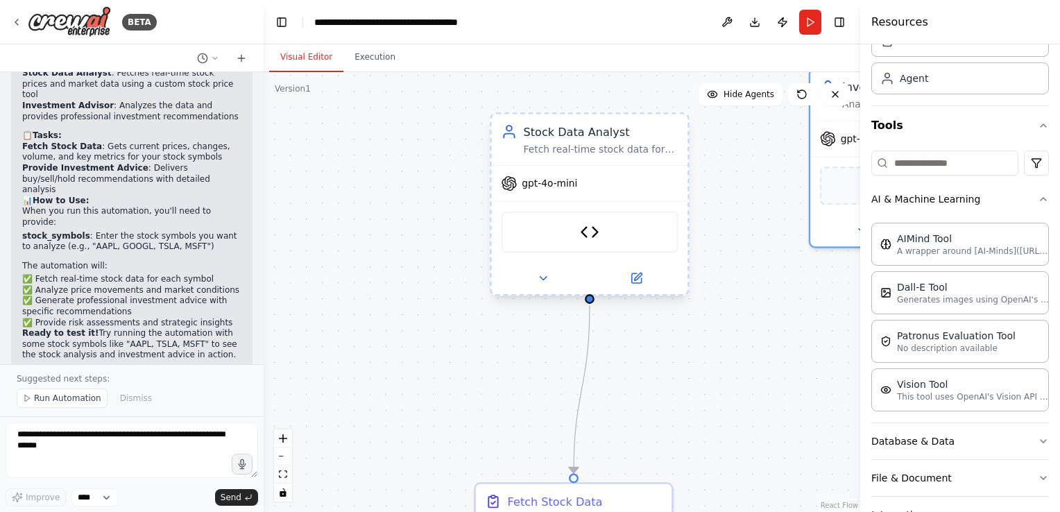
click at [640, 243] on div "Stock Price Fetcher" at bounding box center [589, 233] width 177 height 42
click at [588, 237] on img at bounding box center [589, 232] width 19 height 19
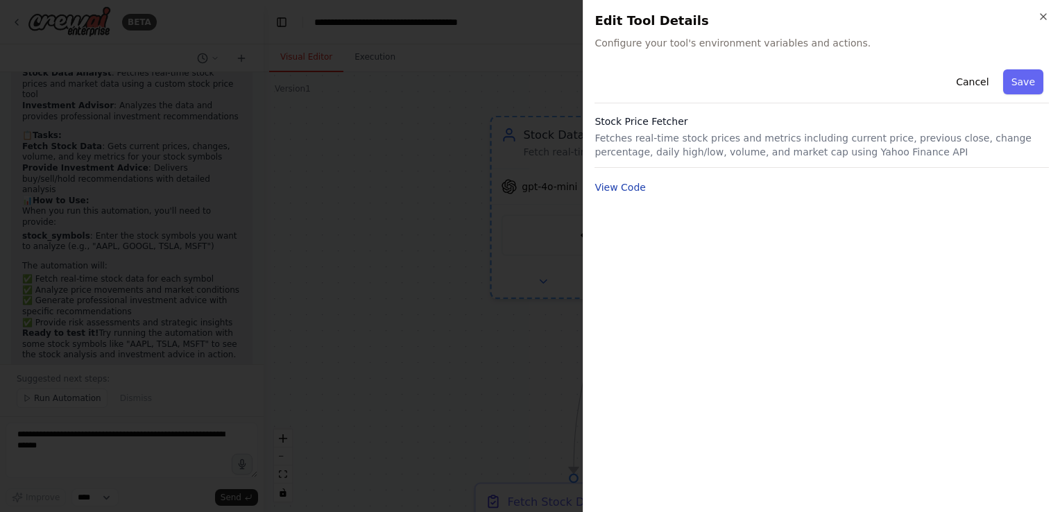
click at [630, 185] on button "View Code" at bounding box center [619, 187] width 51 height 14
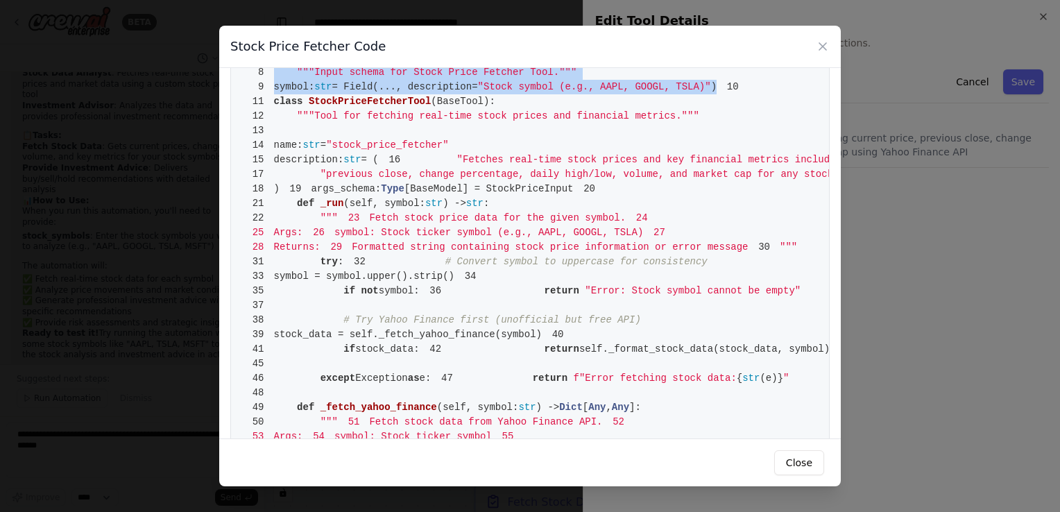
drag, startPoint x: 311, startPoint y: 114, endPoint x: 478, endPoint y: 168, distance: 175.5
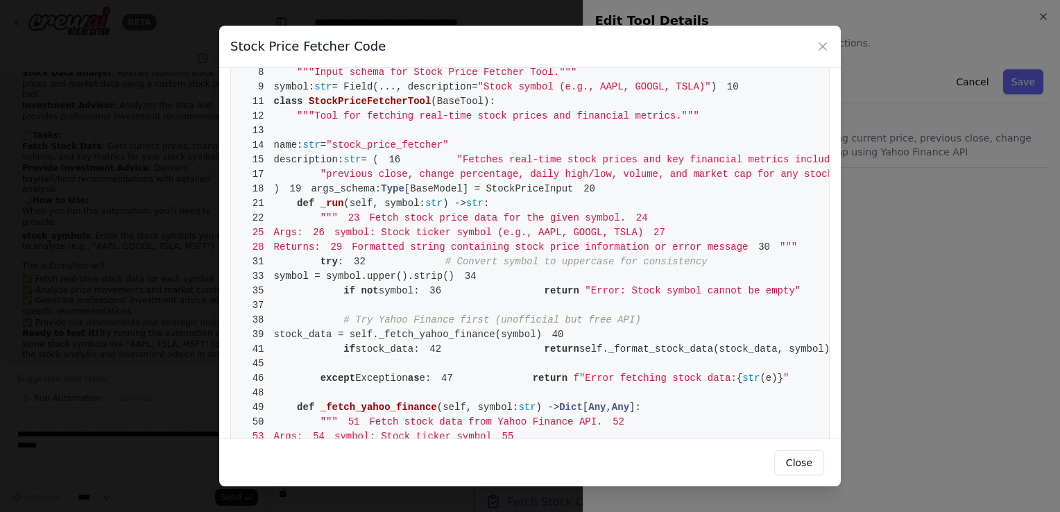
drag, startPoint x: 478, startPoint y: 168, endPoint x: 521, endPoint y: 259, distance: 101.2
click at [521, 180] on span ""previous close, change percentage, daily high/low, volume, and market cap for …" at bounding box center [600, 174] width 560 height 11
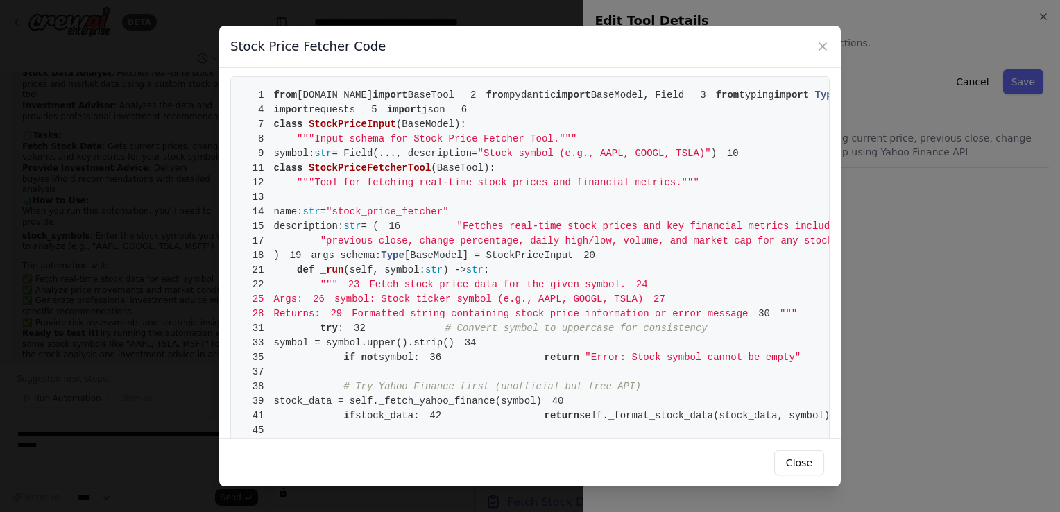
scroll to position [0, 0]
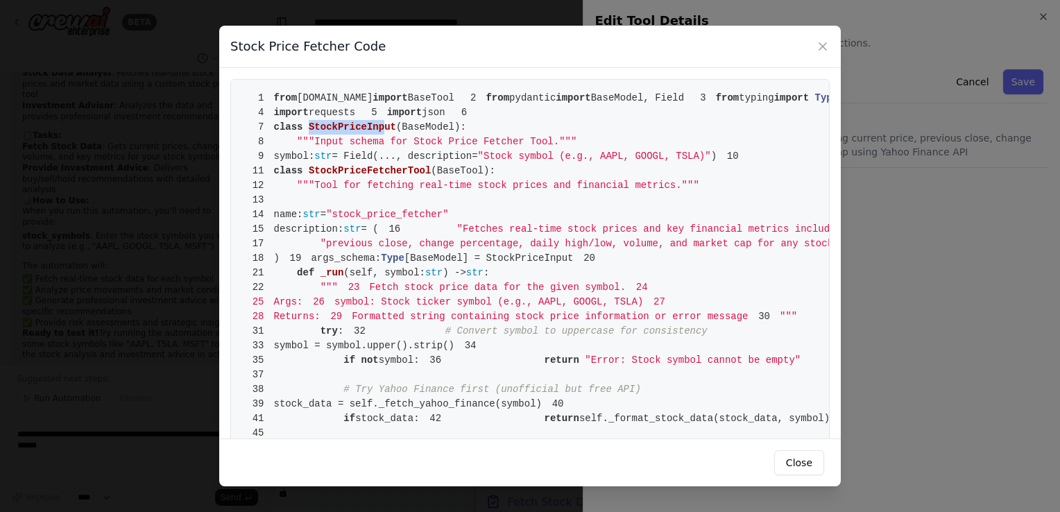
drag, startPoint x: 305, startPoint y: 189, endPoint x: 394, endPoint y: 179, distance: 89.3
drag, startPoint x: 394, startPoint y: 179, endPoint x: 393, endPoint y: 208, distance: 29.2
drag, startPoint x: 385, startPoint y: 187, endPoint x: 448, endPoint y: 198, distance: 64.1
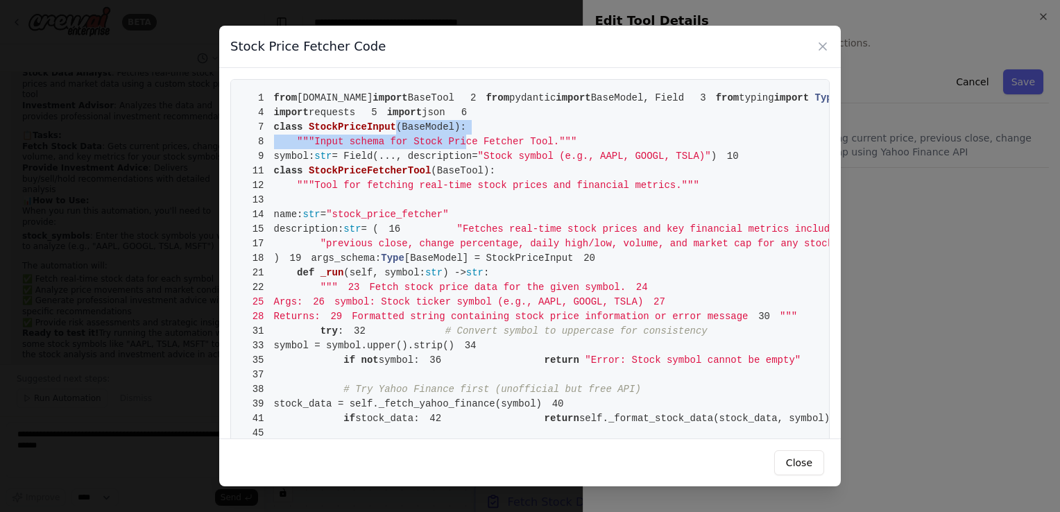
drag, startPoint x: 448, startPoint y: 198, endPoint x: 416, endPoint y: 234, distance: 48.7
drag, startPoint x: 336, startPoint y: 184, endPoint x: 450, endPoint y: 190, distance: 114.6
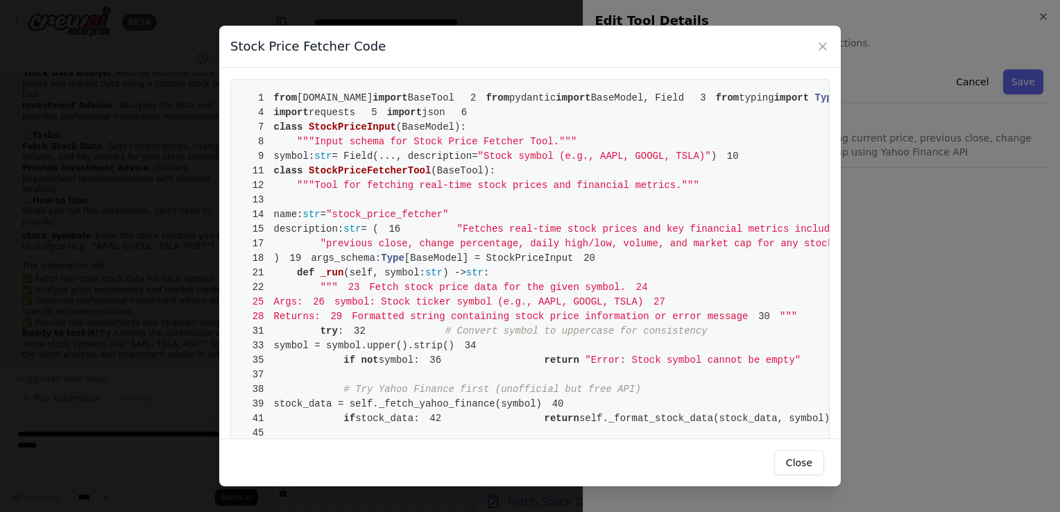
drag, startPoint x: 450, startPoint y: 190, endPoint x: 416, endPoint y: 226, distance: 50.0
drag, startPoint x: 306, startPoint y: 198, endPoint x: 383, endPoint y: 196, distance: 77.0
click at [383, 147] on span """"Input schema for Stock Price Fetcher Tool."""" at bounding box center [437, 141] width 280 height 11
drag, startPoint x: 383, startPoint y: 196, endPoint x: 365, endPoint y: 218, distance: 28.6
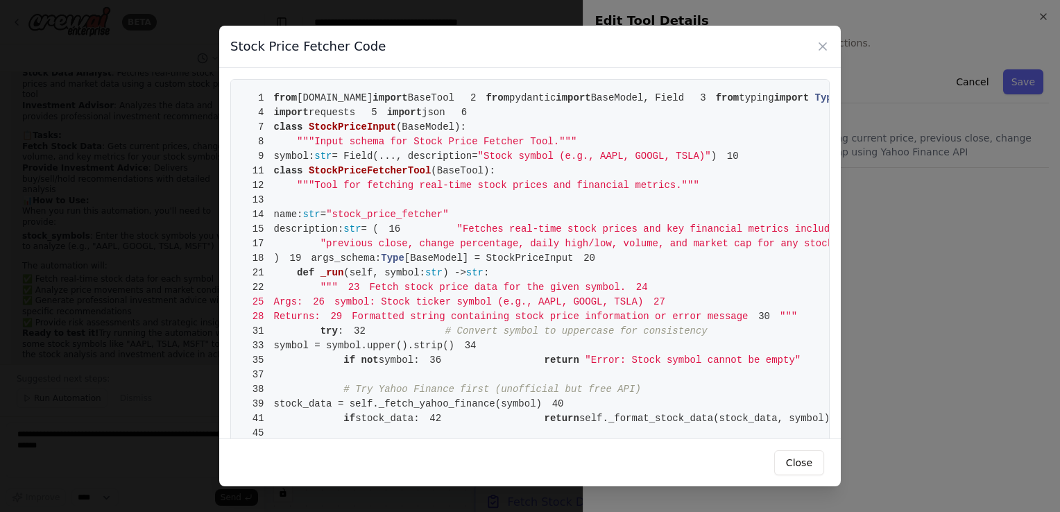
click at [365, 162] on span "= Field(..., description=" at bounding box center [405, 156] width 146 height 11
drag, startPoint x: 371, startPoint y: 197, endPoint x: 339, endPoint y: 198, distance: 31.9
click at [339, 147] on span """"Input schema for Stock Price Fetcher Tool."""" at bounding box center [437, 141] width 280 height 11
drag, startPoint x: 339, startPoint y: 198, endPoint x: 392, endPoint y: 227, distance: 60.2
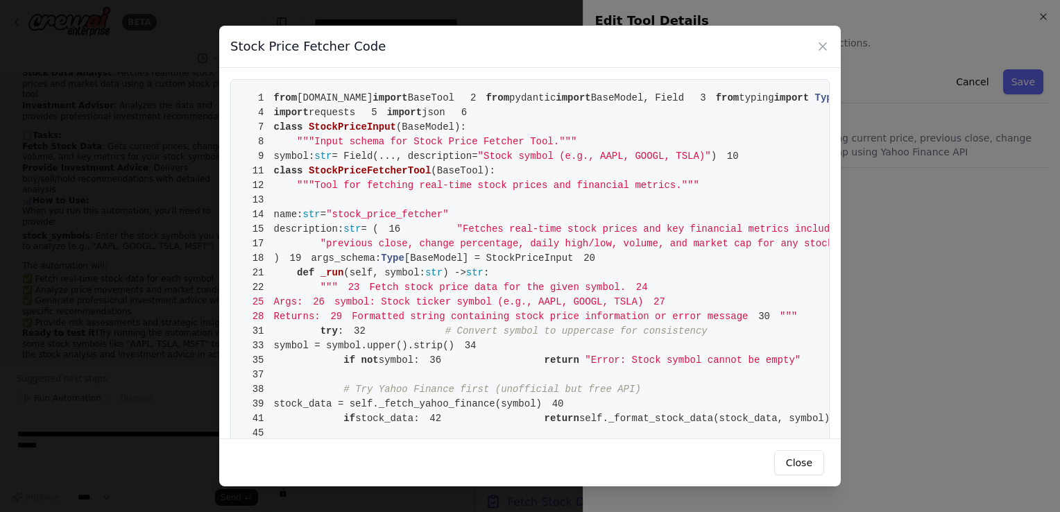
drag, startPoint x: 327, startPoint y: 215, endPoint x: 485, endPoint y: 225, distance: 157.8
drag, startPoint x: 485, startPoint y: 225, endPoint x: 471, endPoint y: 257, distance: 34.8
click at [471, 191] on span """"Tool for fetching real-time stock prices and financial metrics."""" at bounding box center [498, 185] width 402 height 11
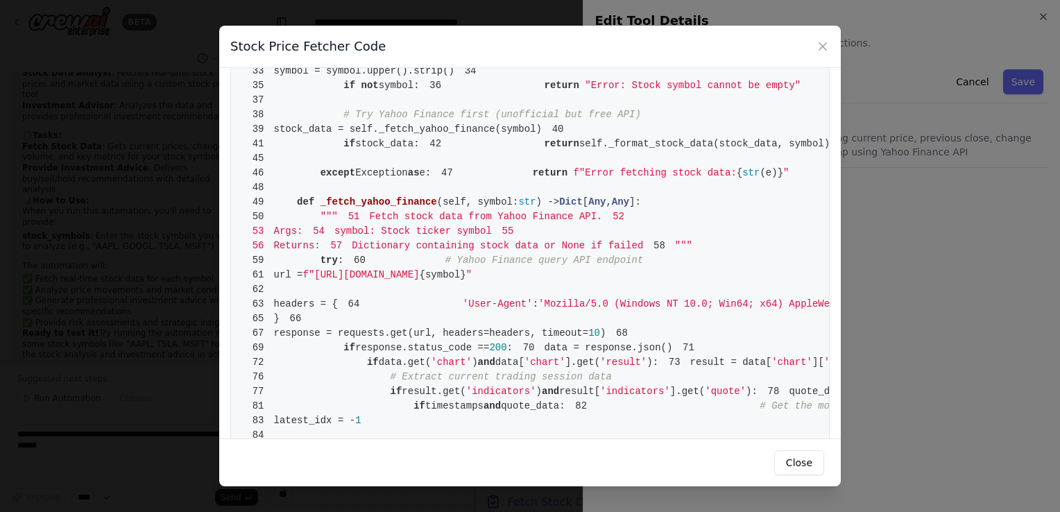
scroll to position [277, 0]
